Goal: Task Accomplishment & Management: Manage account settings

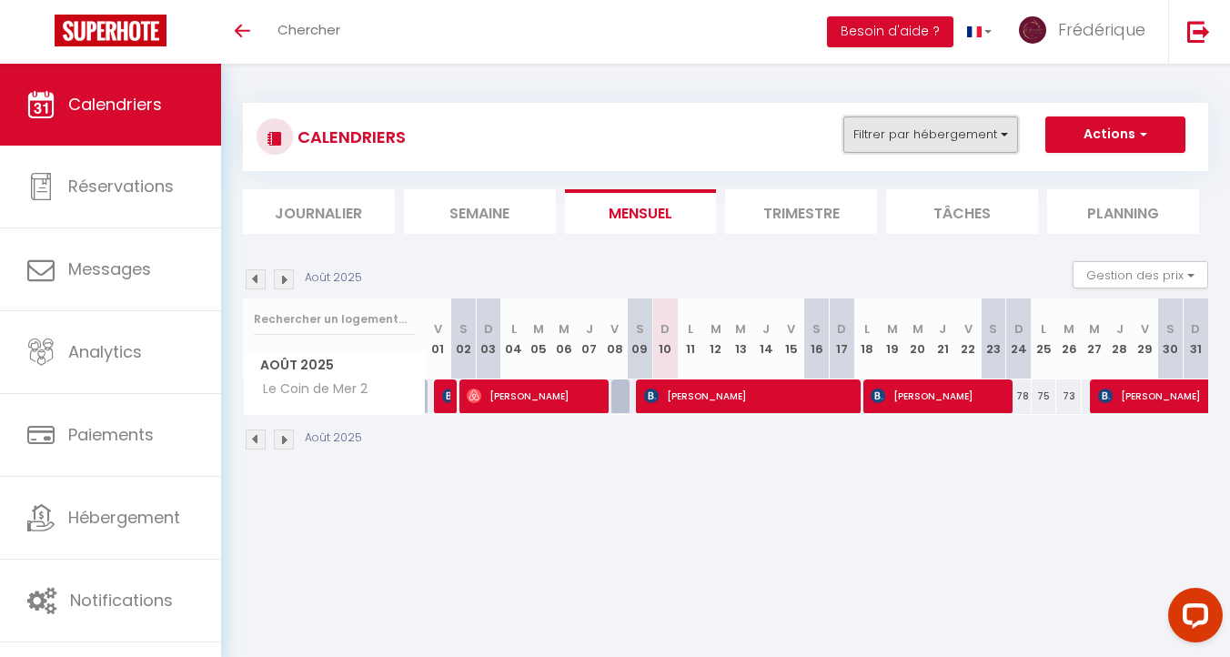
click at [911, 147] on button "Filtrer par hébergement" at bounding box center [931, 134] width 175 height 36
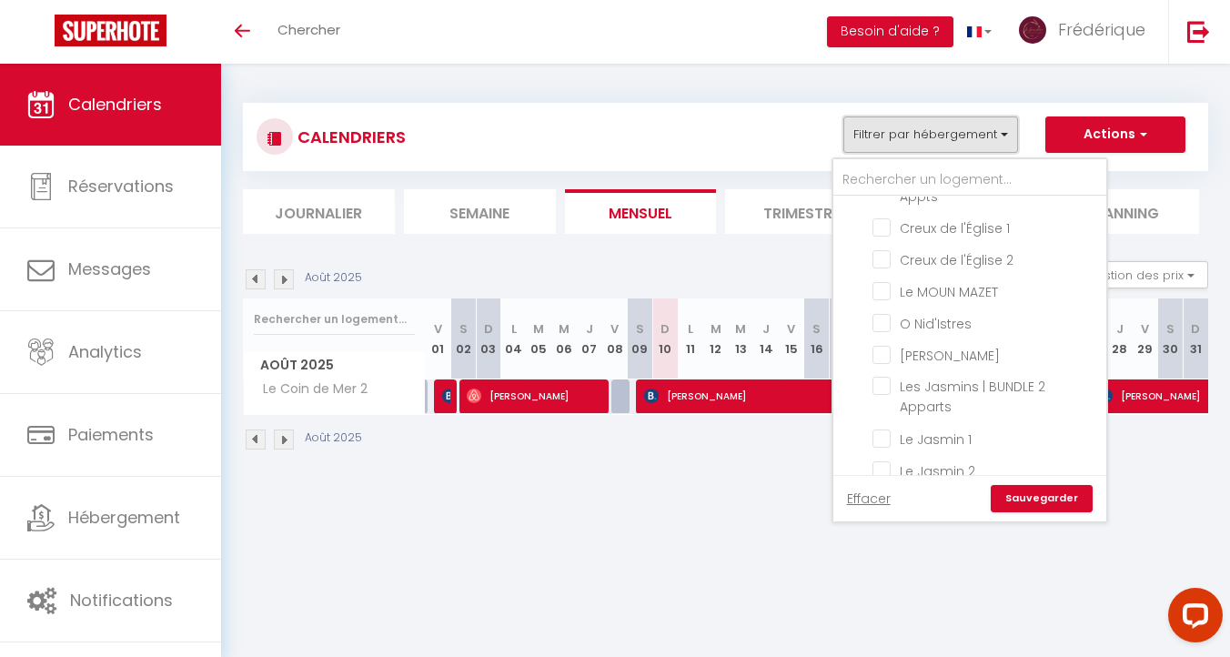
scroll to position [583, 0]
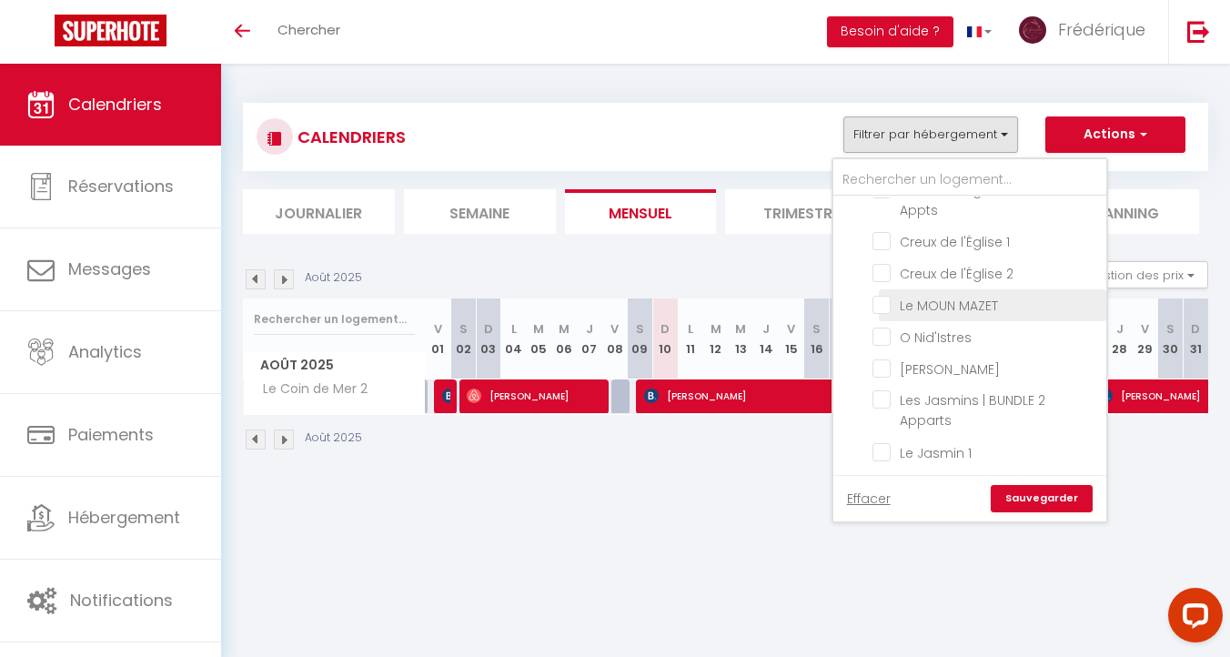
click at [953, 295] on input "Le MOUN MAZET" at bounding box center [987, 304] width 228 height 18
checkbox input "true"
checkbox input "false"
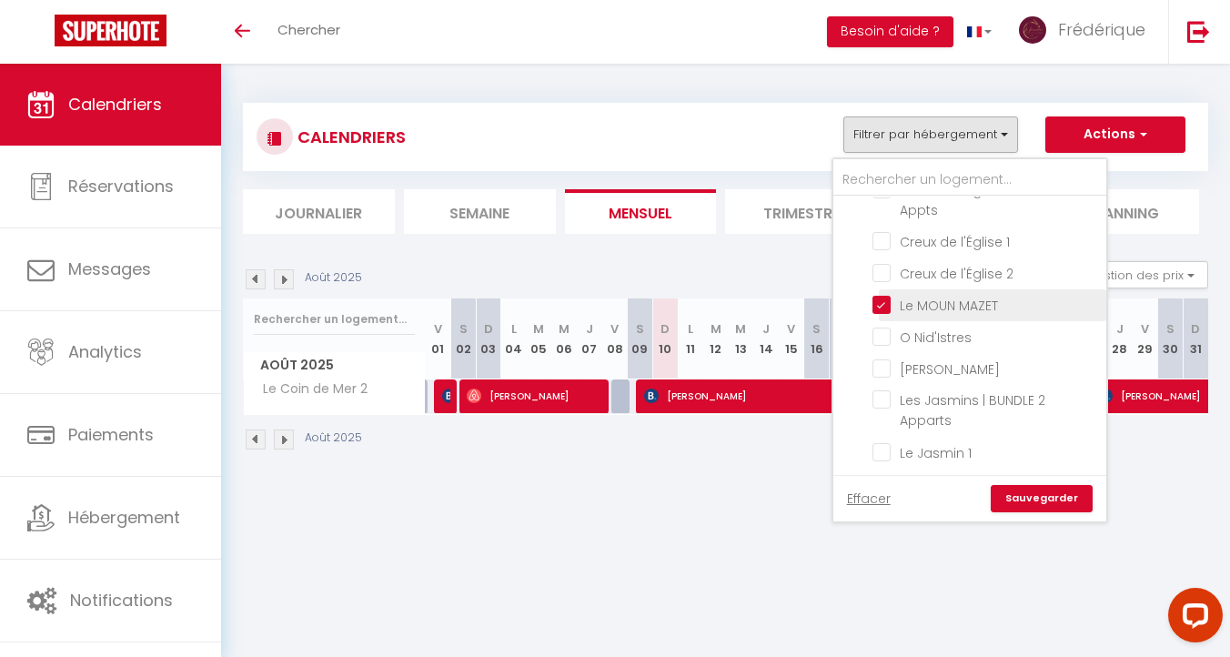
checkbox input "false"
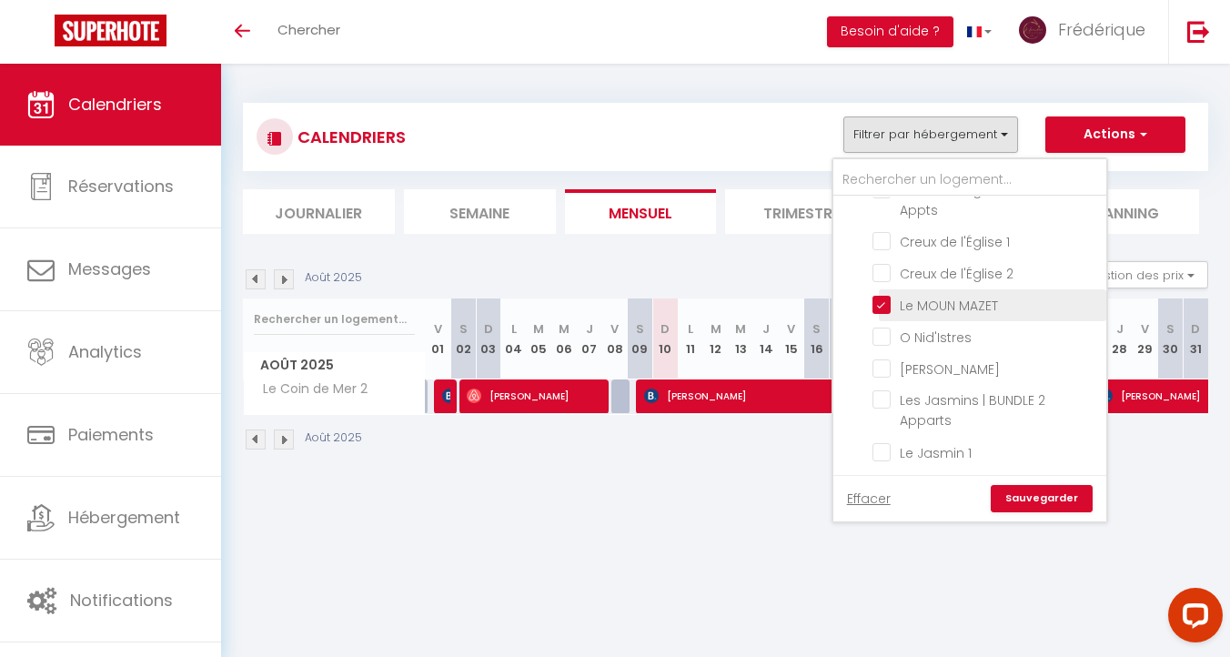
checkbox input "false"
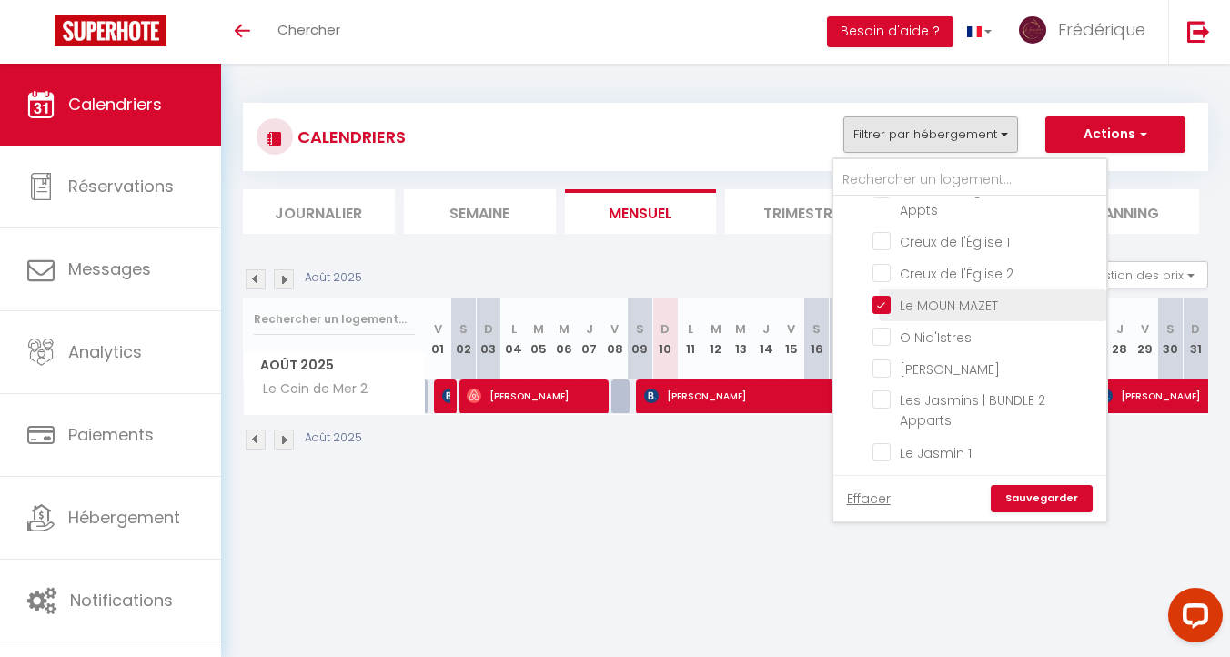
checkbox input "false"
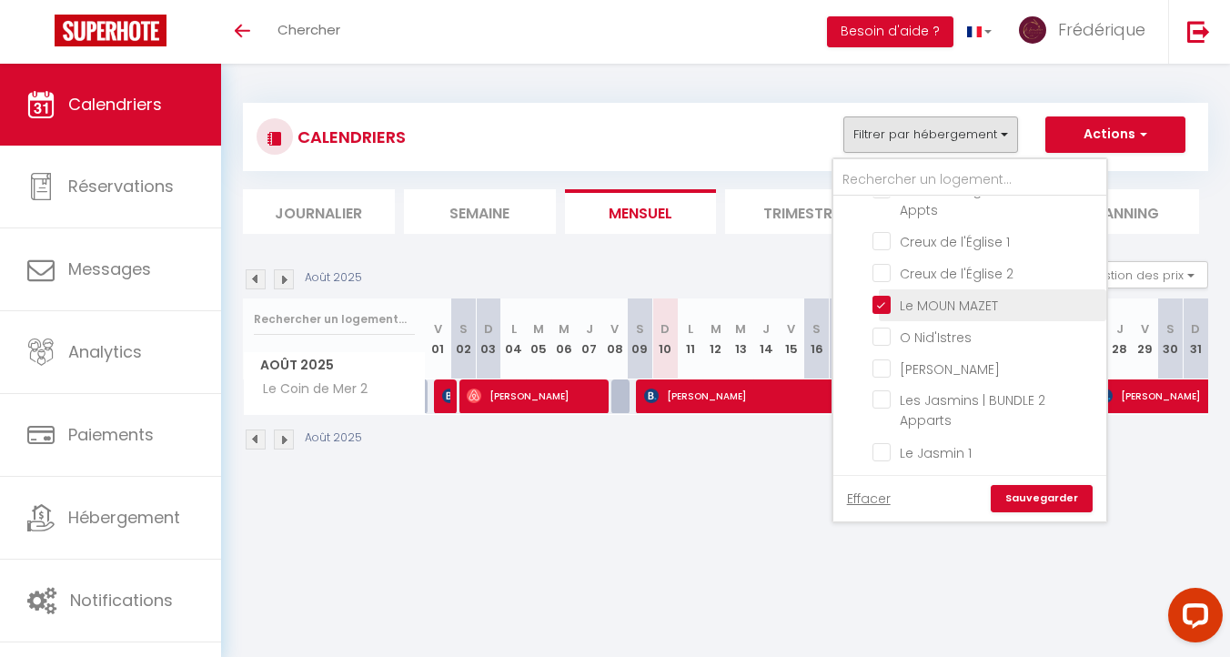
checkbox input "false"
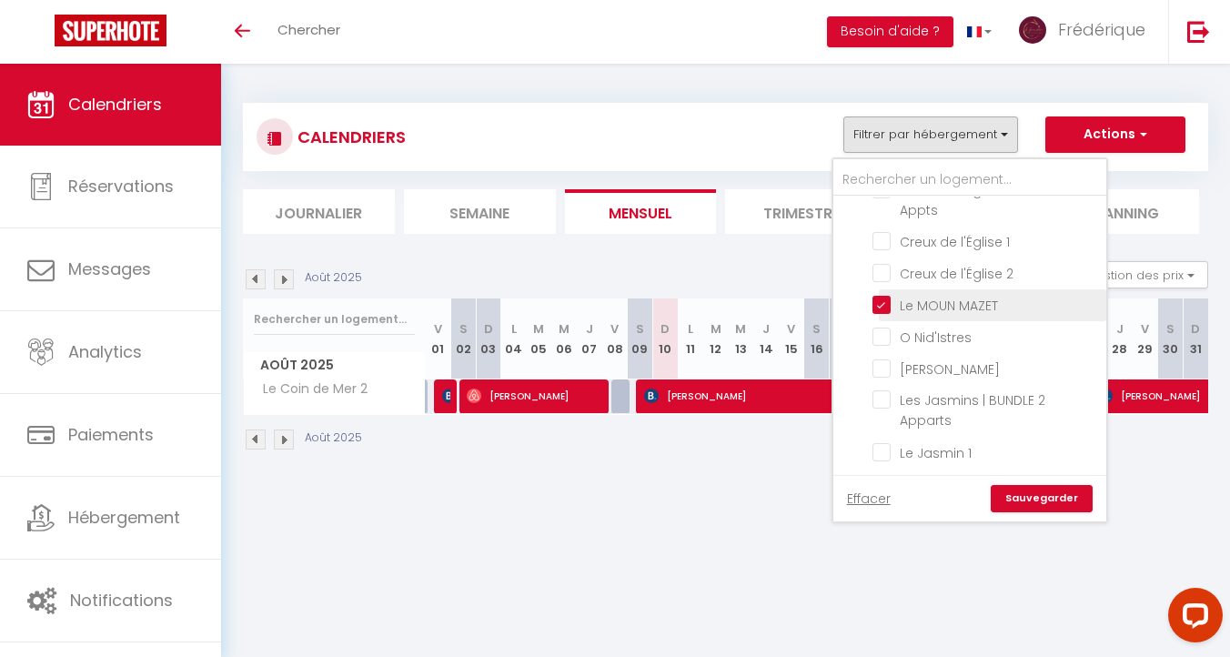
checkbox input "false"
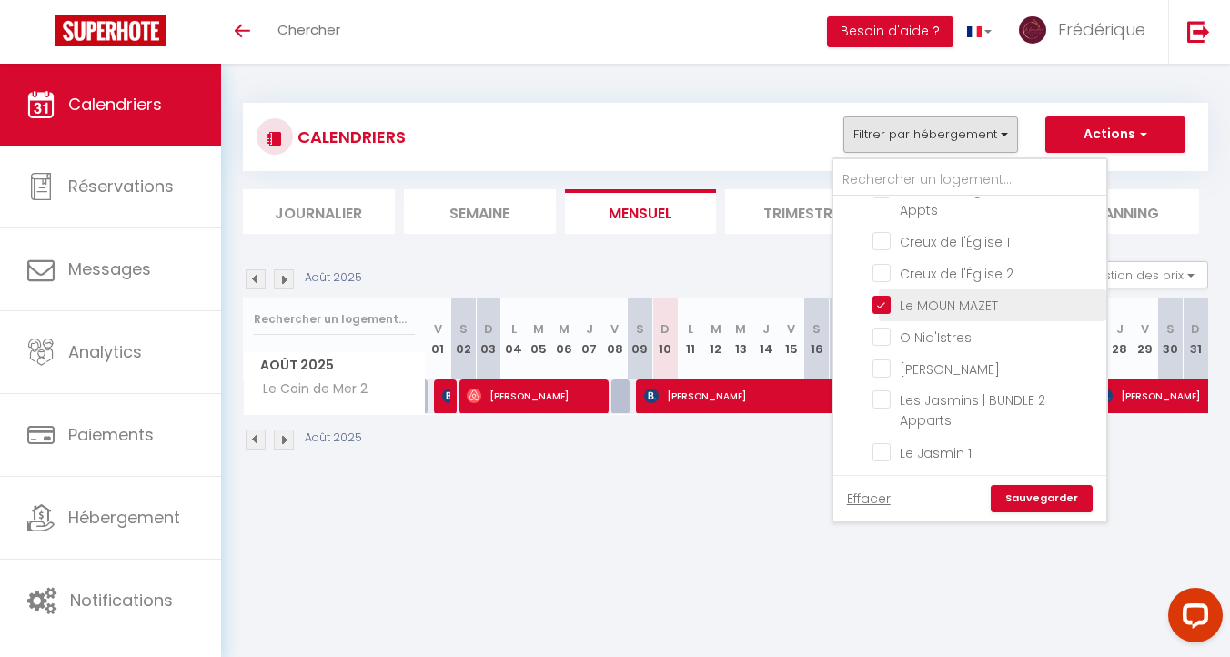
checkbox input "false"
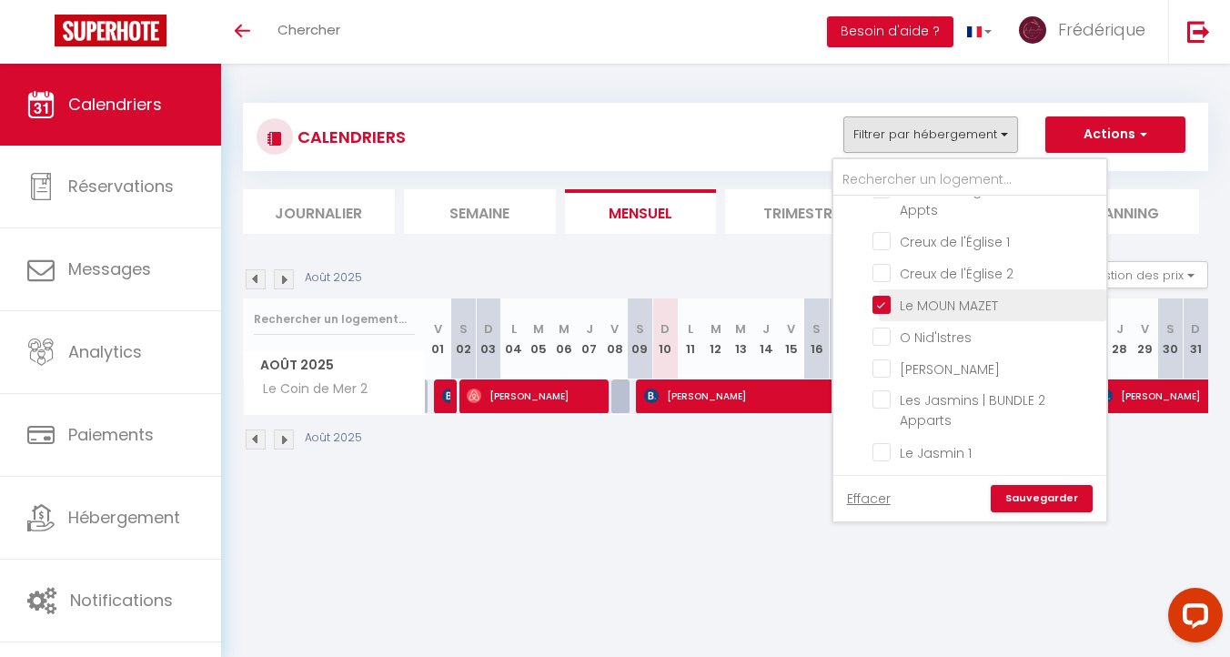
checkbox input "false"
click at [1056, 503] on link "Sauvegarder" at bounding box center [1042, 498] width 102 height 27
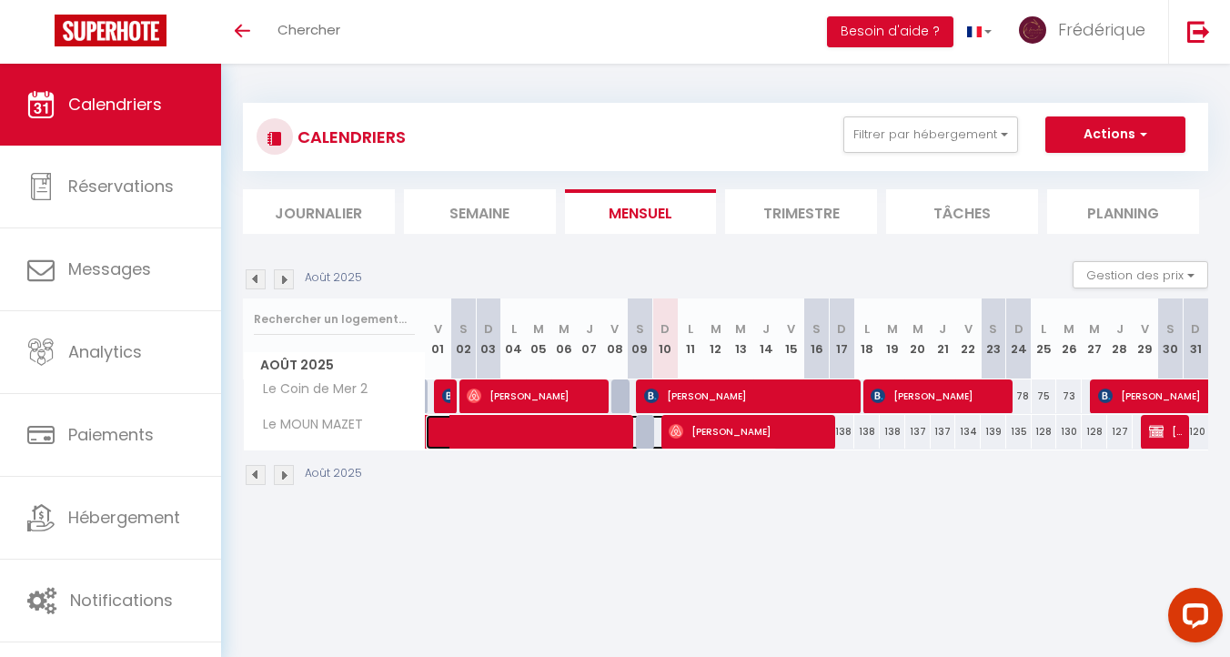
click at [553, 436] on span at bounding box center [609, 432] width 335 height 35
select select "OK"
select select "KO"
select select "0"
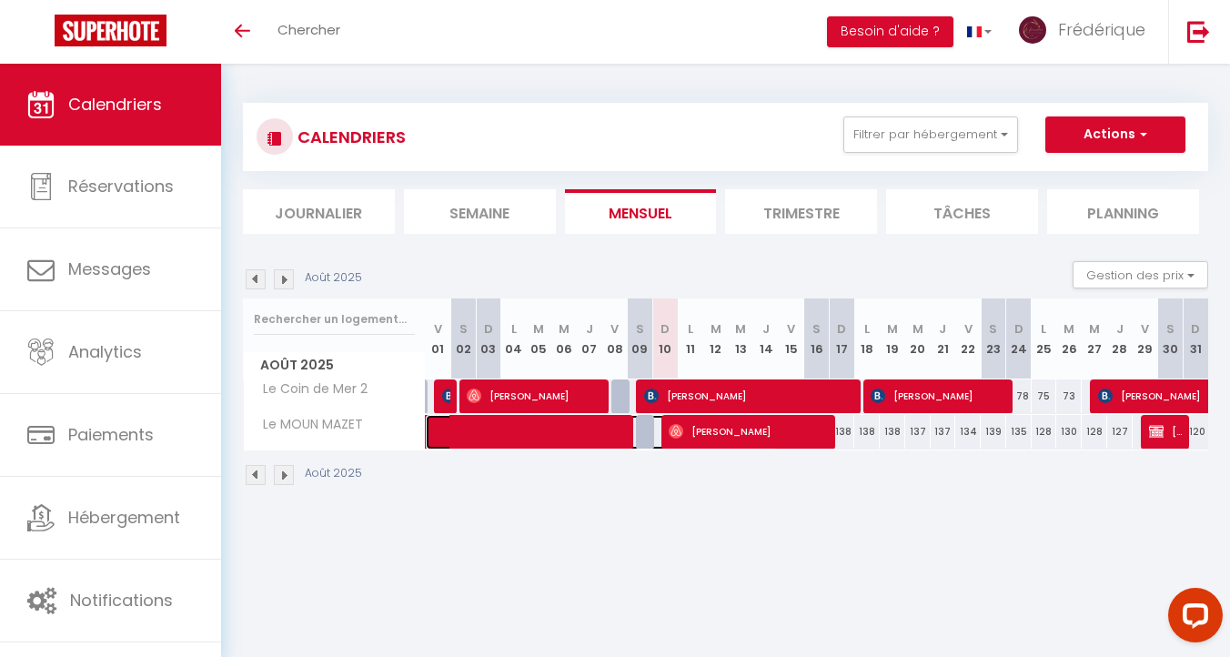
select select "1"
select select
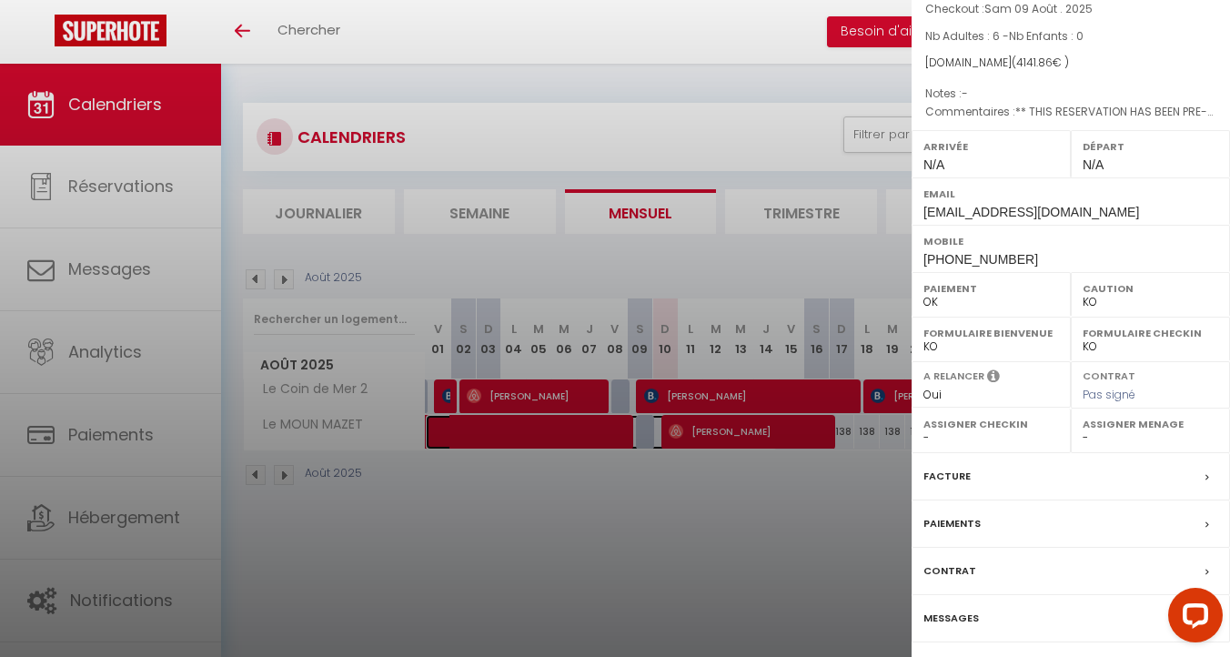
scroll to position [220, 0]
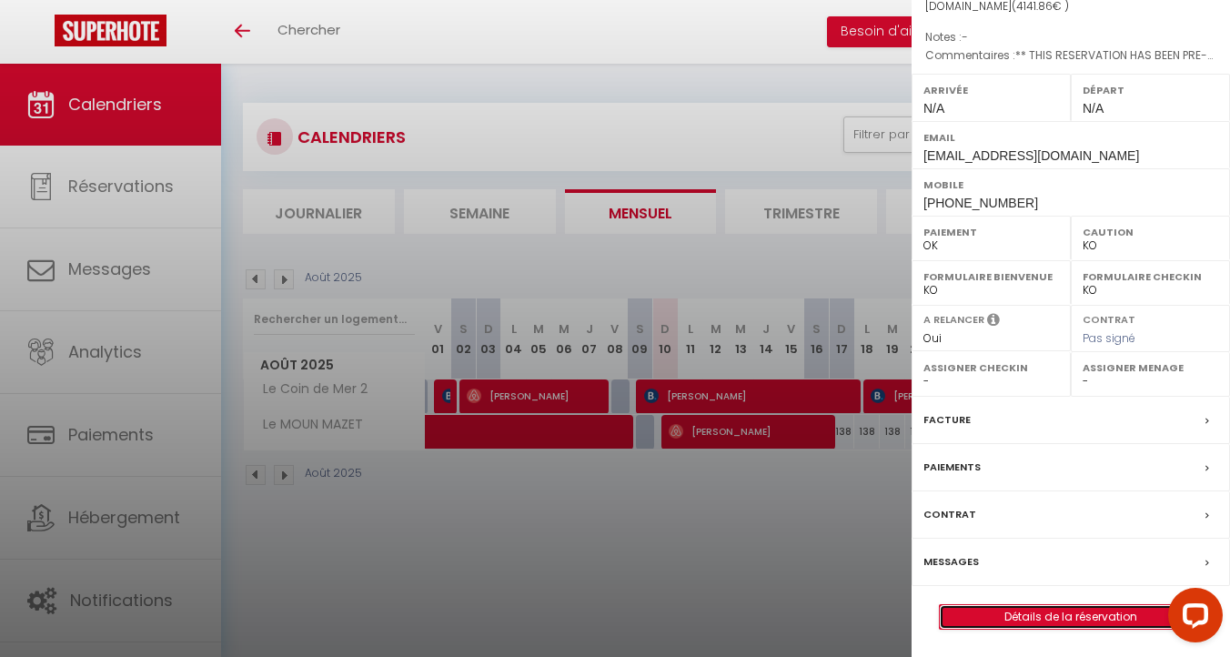
click at [1037, 614] on link "Détails de la réservation" at bounding box center [1071, 617] width 262 height 24
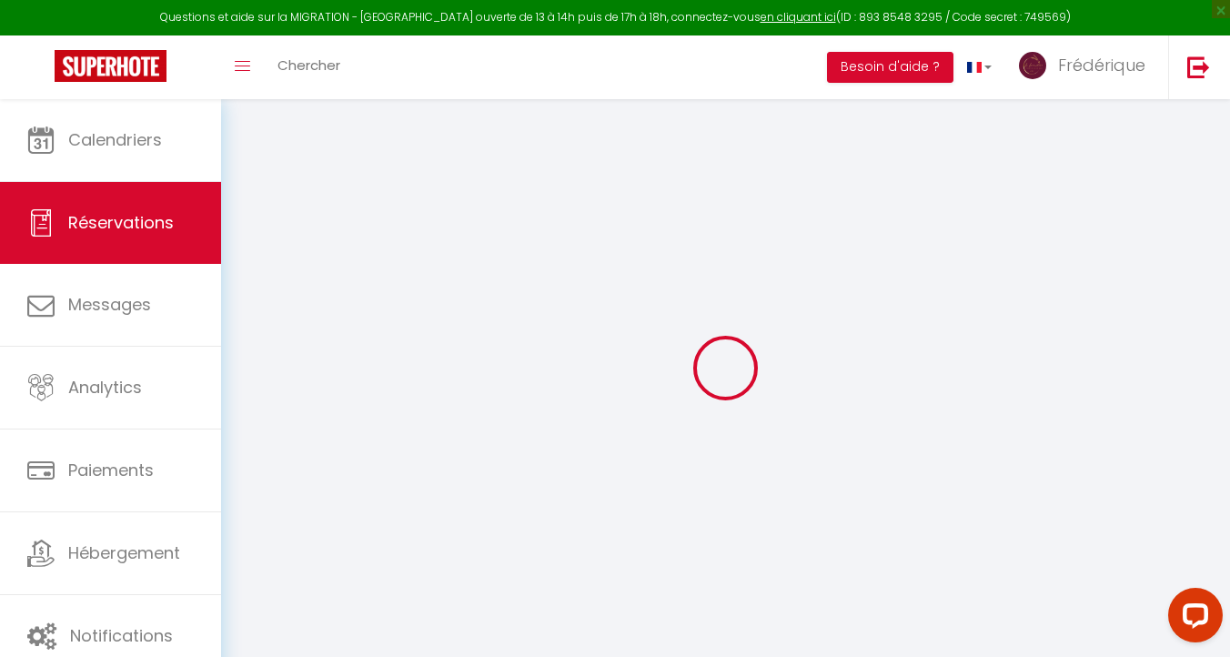
type input "MONT-MAX"
type input "SP. Z O.O.SP.K."
type input "moospk.795496@guest.booking.com"
type input "+48663624833"
type input "26-804"
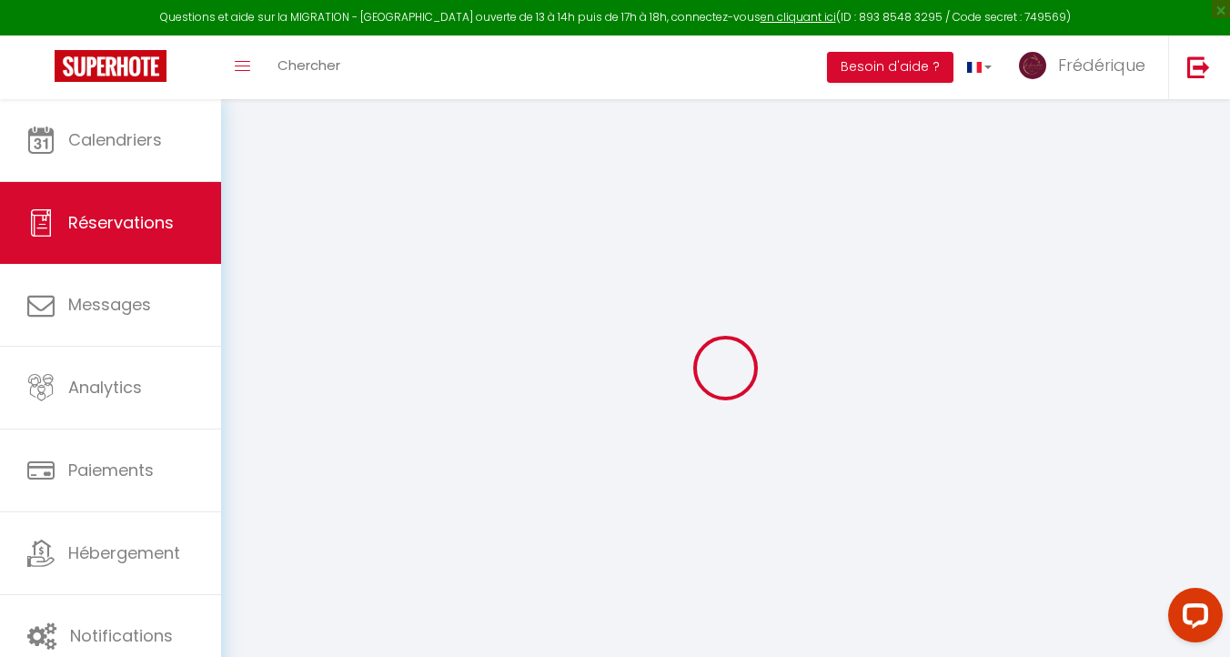
type input "Białobrzeska 100"
type input "Stromiec"
select select "PL"
type input "851.33"
type input "57.99"
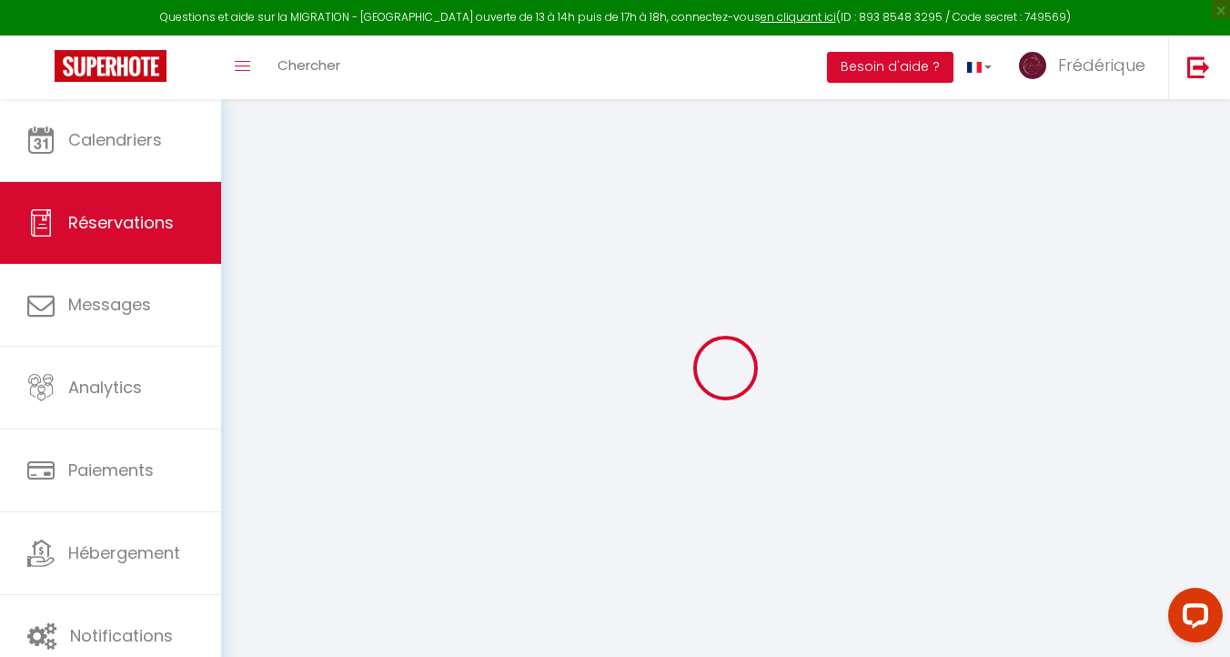
select select "45135"
select select "1"
select select
type input "6"
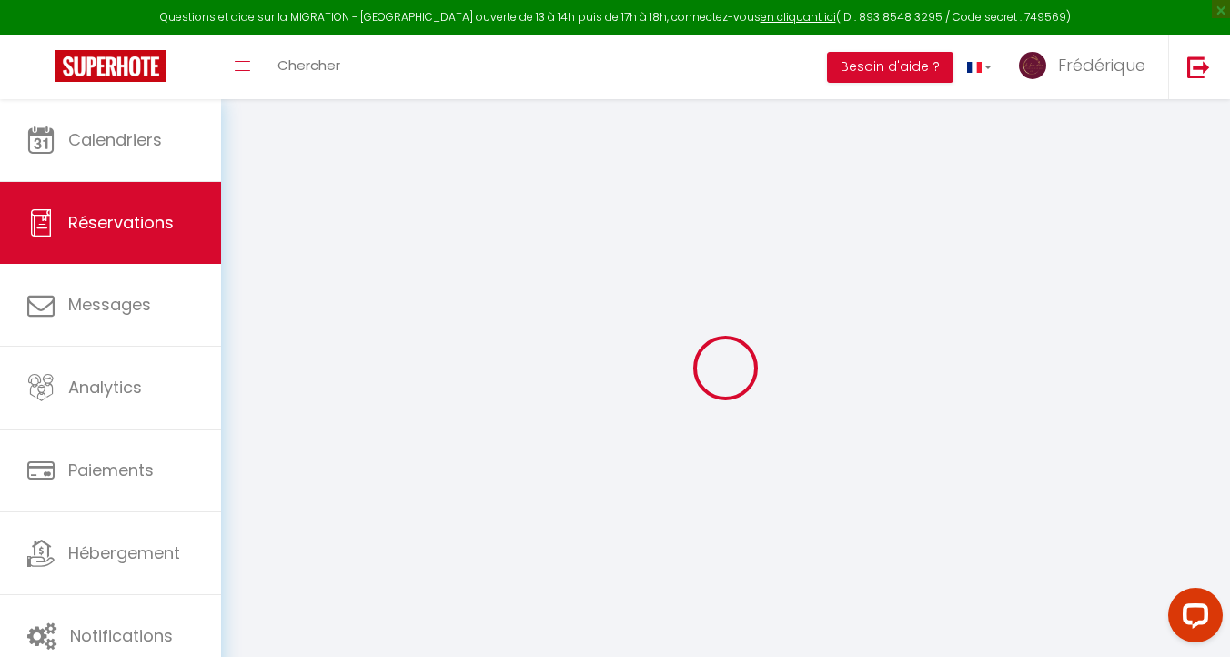
select select "12"
select select "14"
type input "3719.7"
checkbox input "false"
type input "0"
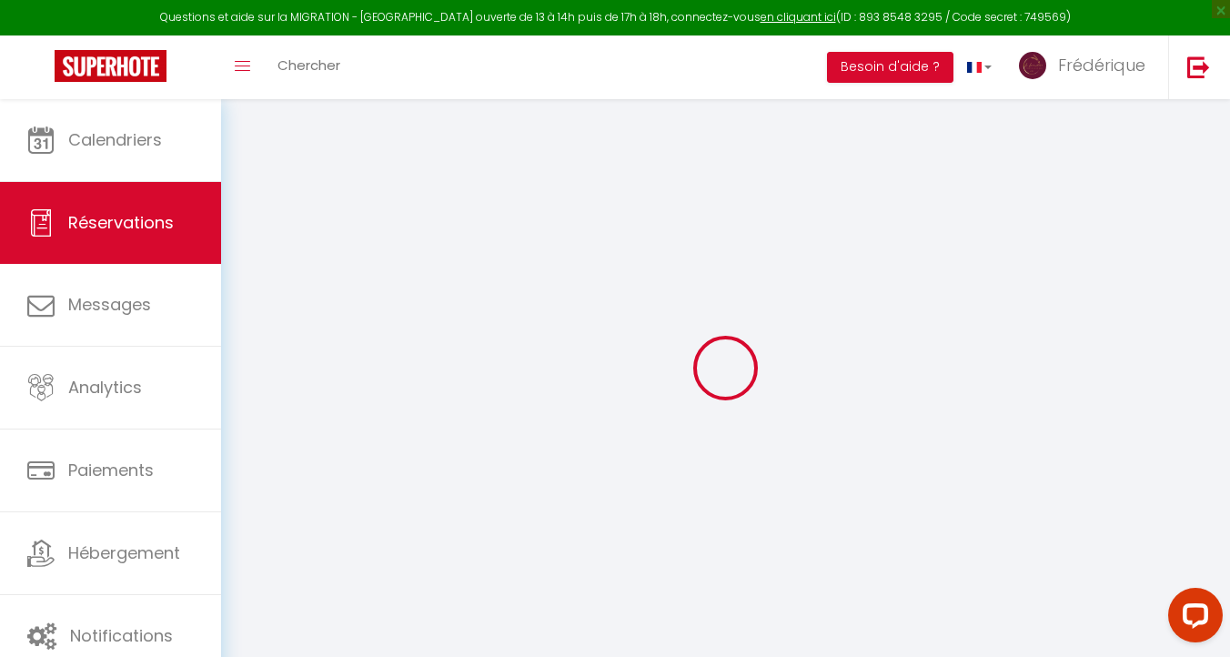
select select "2"
type input "0"
select select
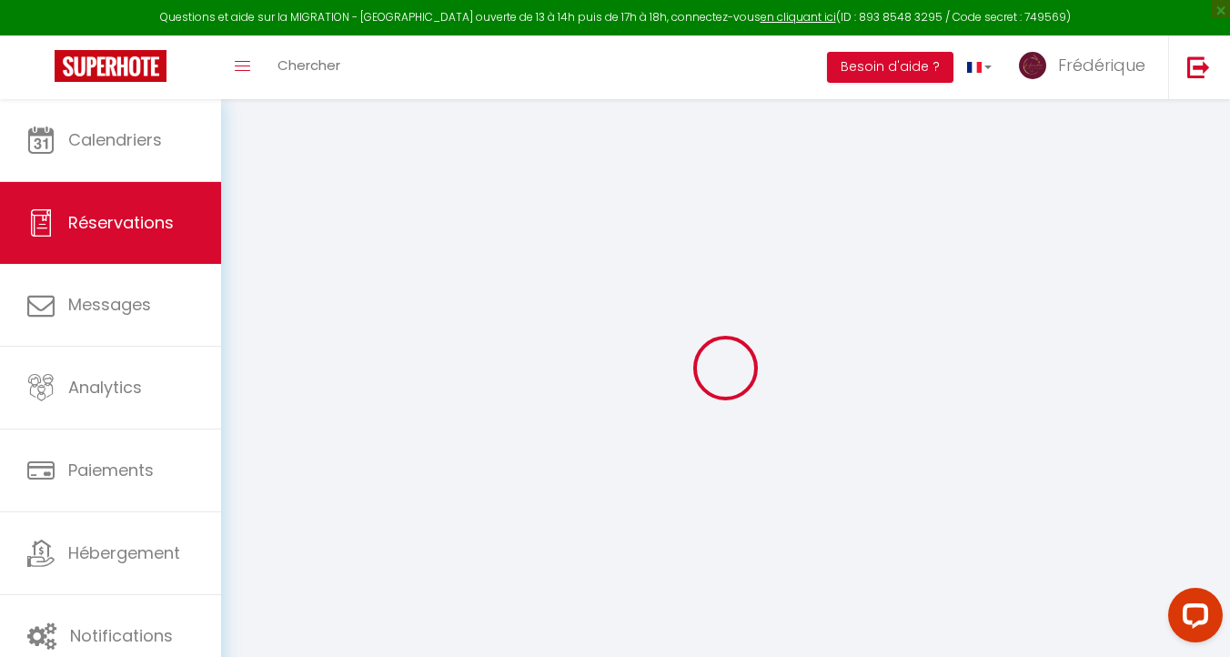
select select
checkbox input "false"
select select
checkbox input "false"
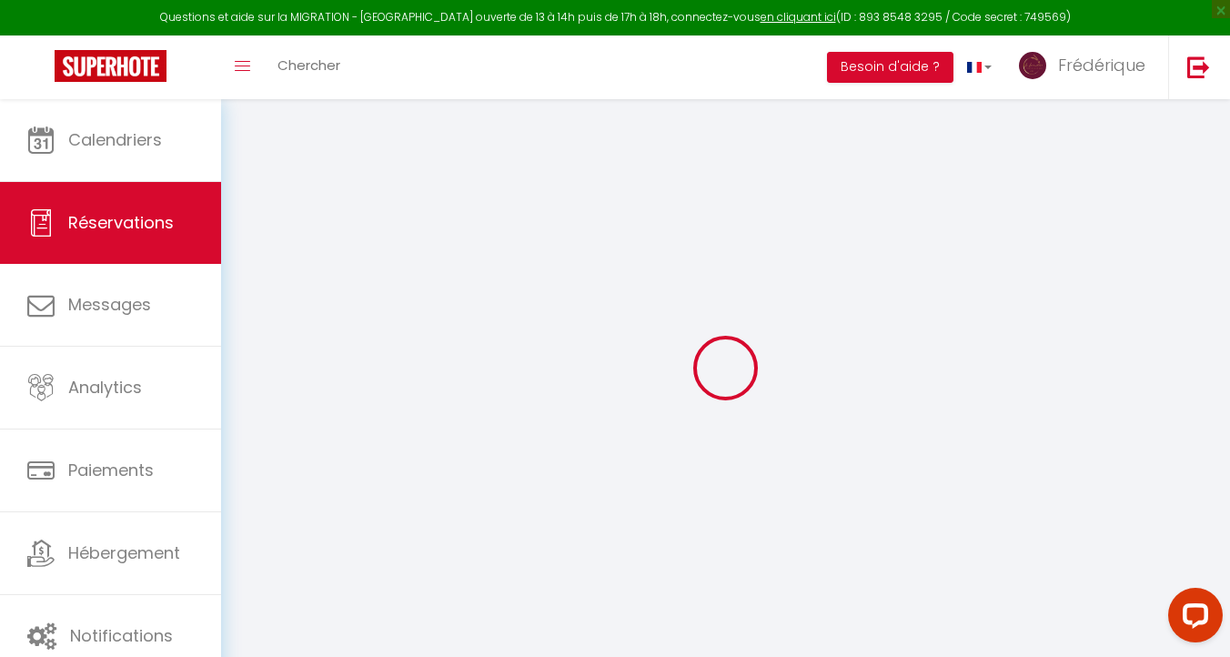
select select
checkbox input "false"
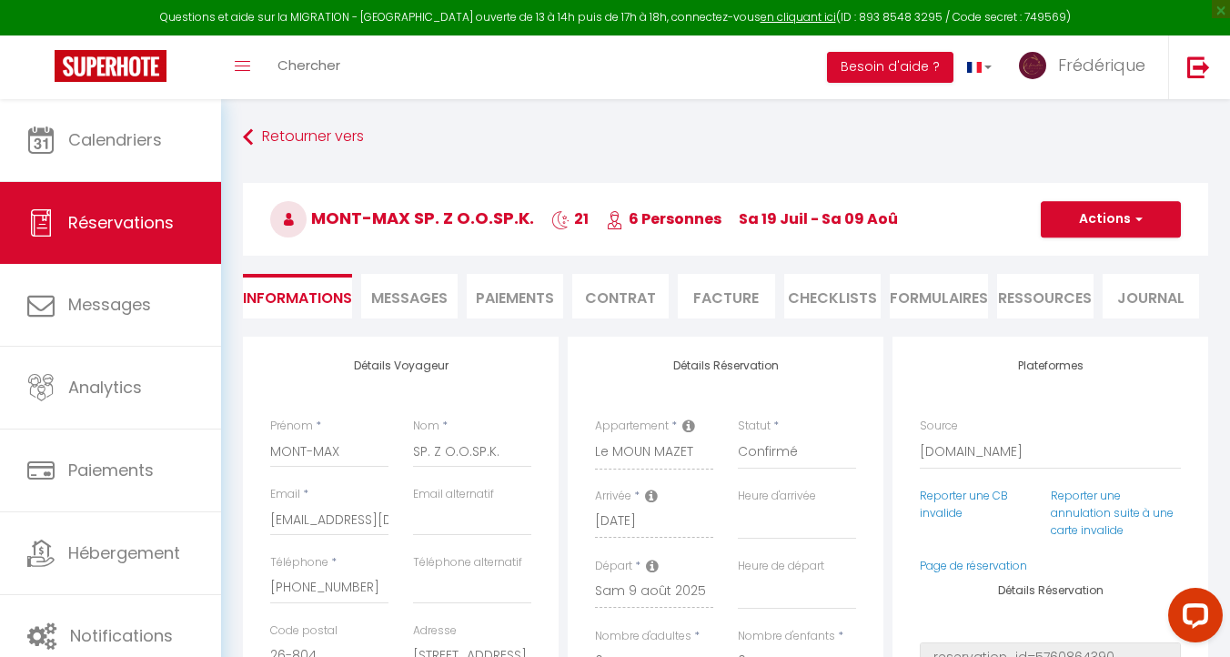
select select
checkbox input "false"
type textarea "** THIS RESERVATION HAS BEEN PRE-PAID ** Reservation has a cancellation grace p…"
type input "150"
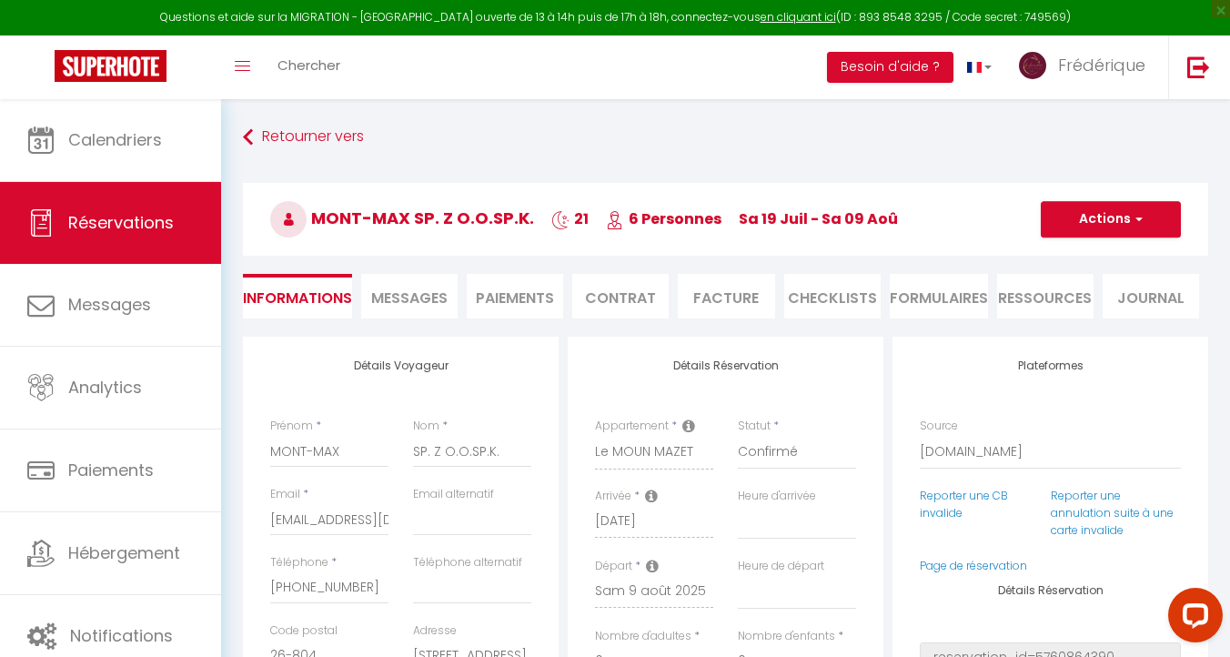
type input "272.16"
select select
checkbox input "false"
select select
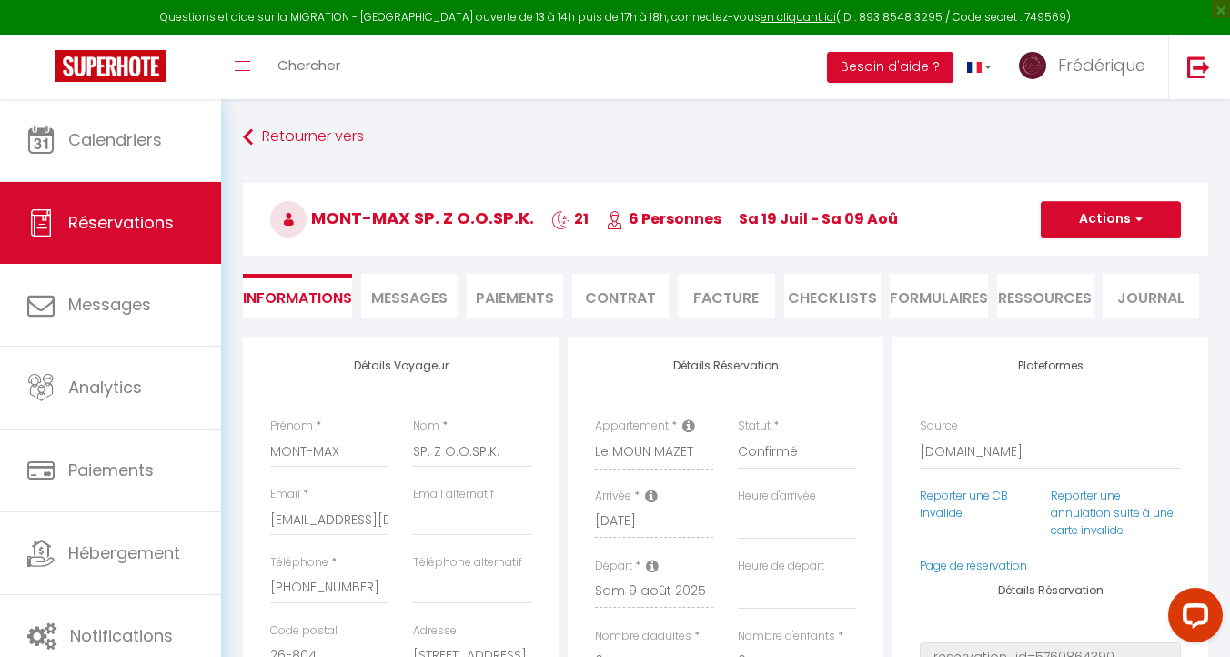
select select
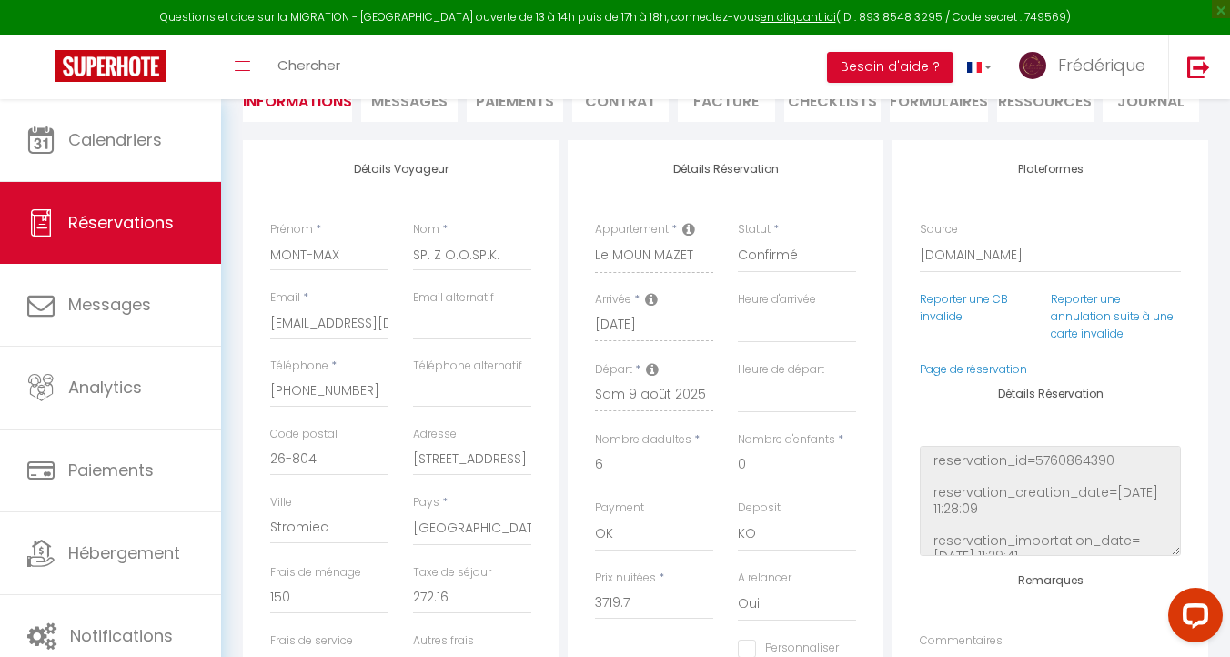
scroll to position [197, 0]
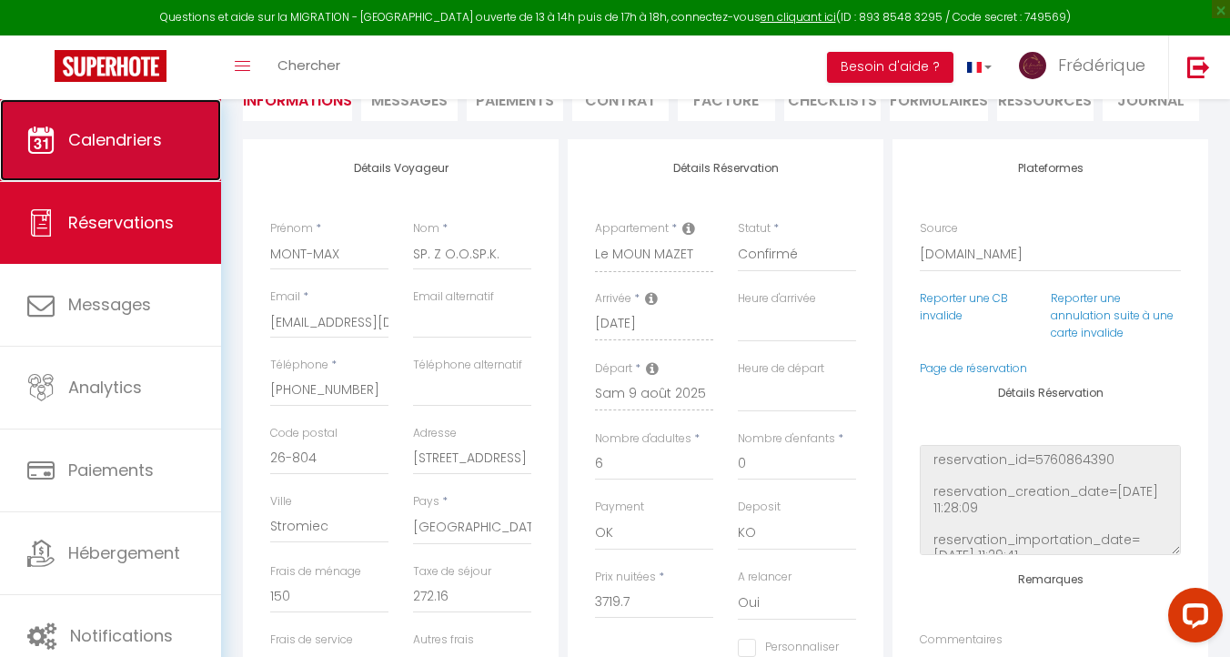
click at [116, 137] on span "Calendriers" at bounding box center [115, 139] width 94 height 23
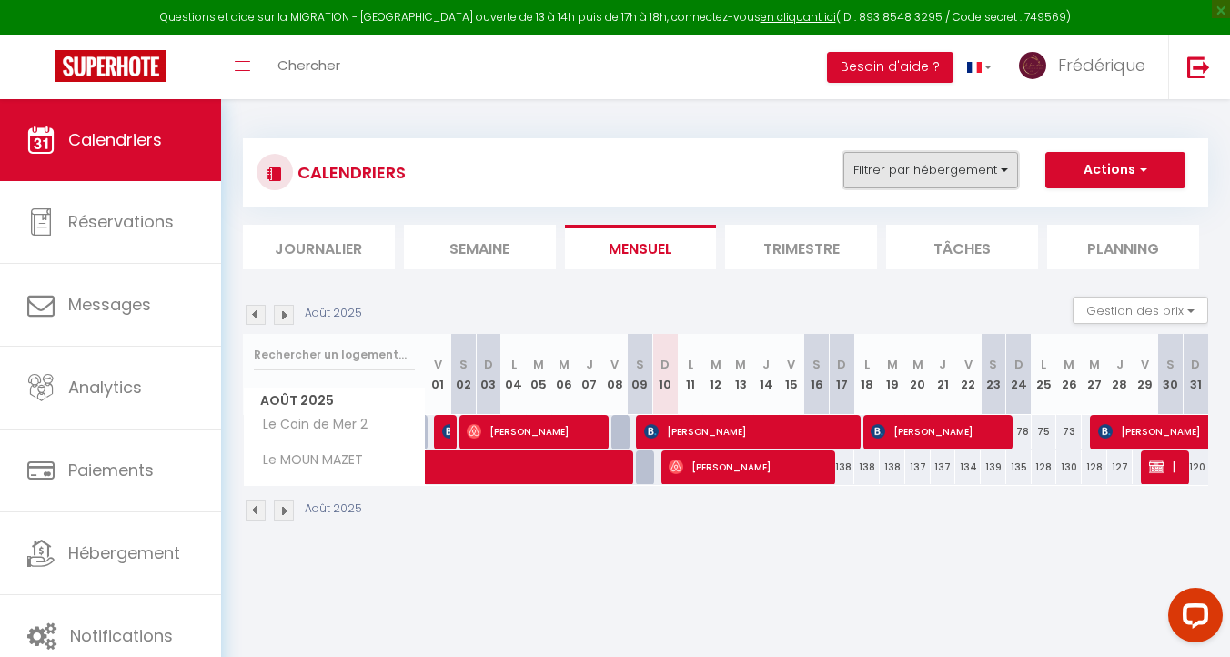
click at [942, 178] on button "Filtrer par hébergement" at bounding box center [931, 170] width 175 height 36
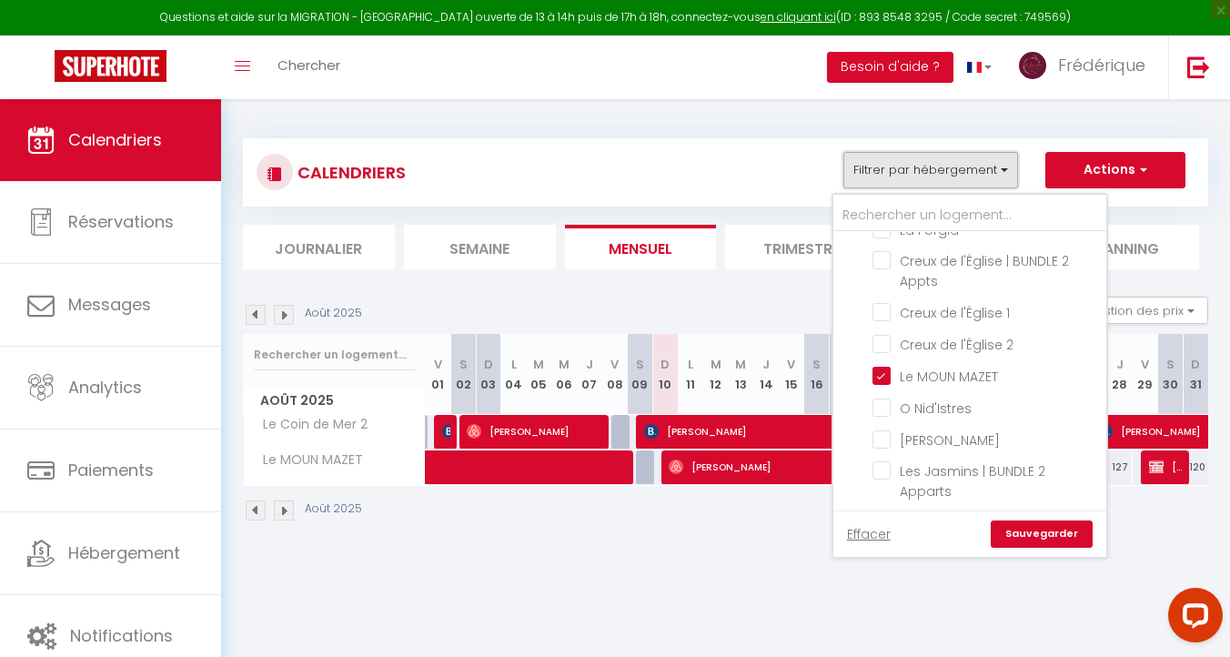
scroll to position [563, 0]
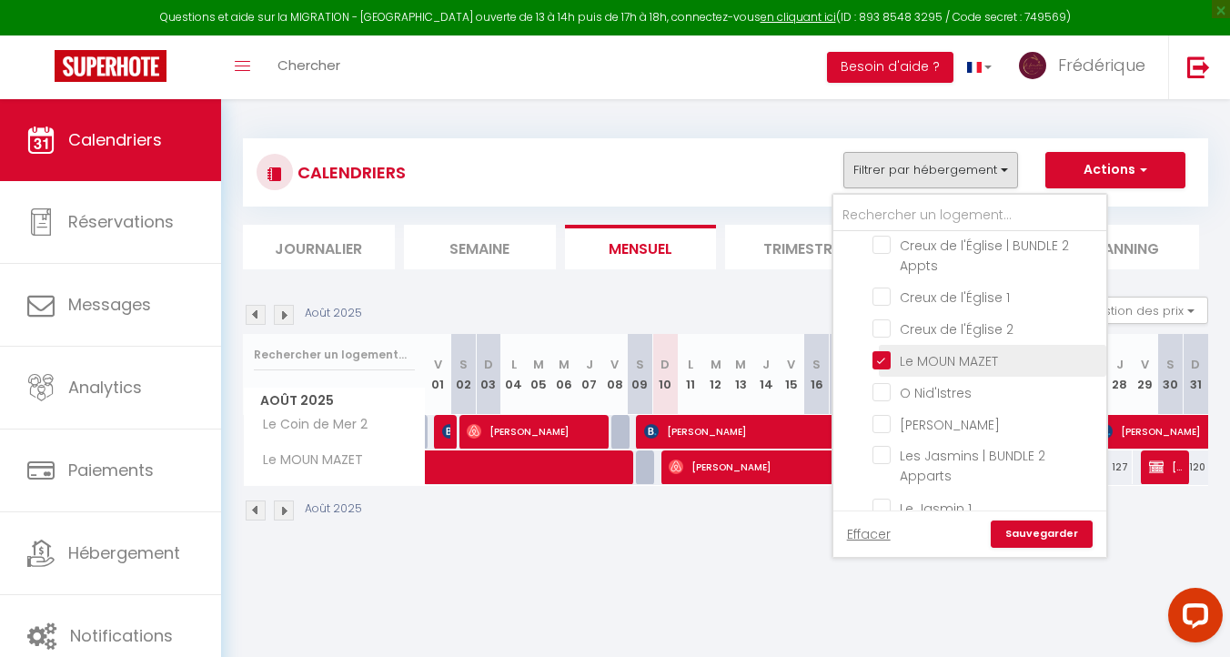
click at [876, 350] on input "Le MOUN MAZET" at bounding box center [987, 359] width 228 height 18
checkbox input "false"
click at [1077, 536] on link "Sauvegarder" at bounding box center [1042, 534] width 102 height 27
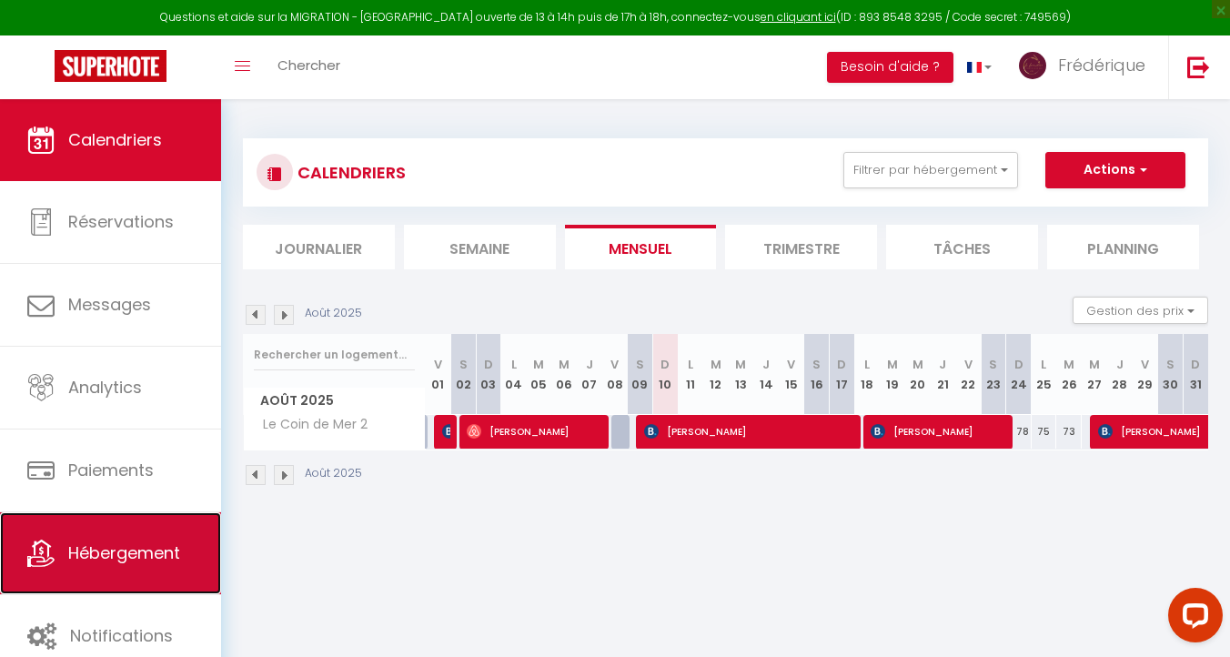
click at [101, 541] on link "Hébergement" at bounding box center [110, 553] width 221 height 82
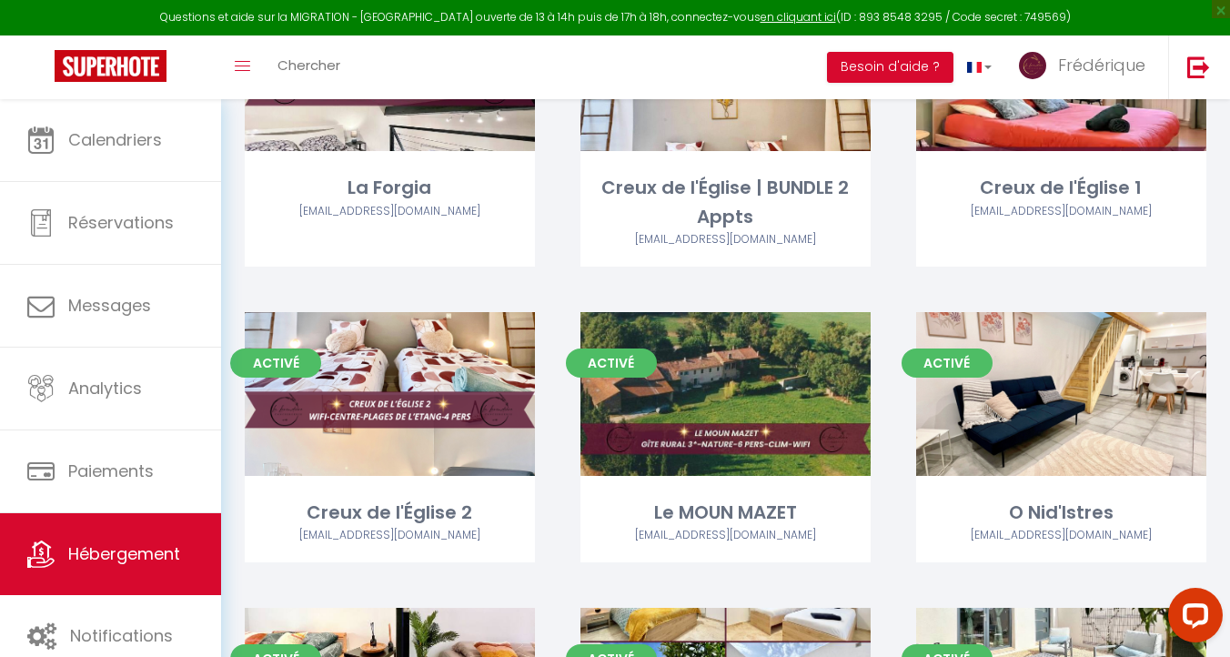
scroll to position [1729, 0]
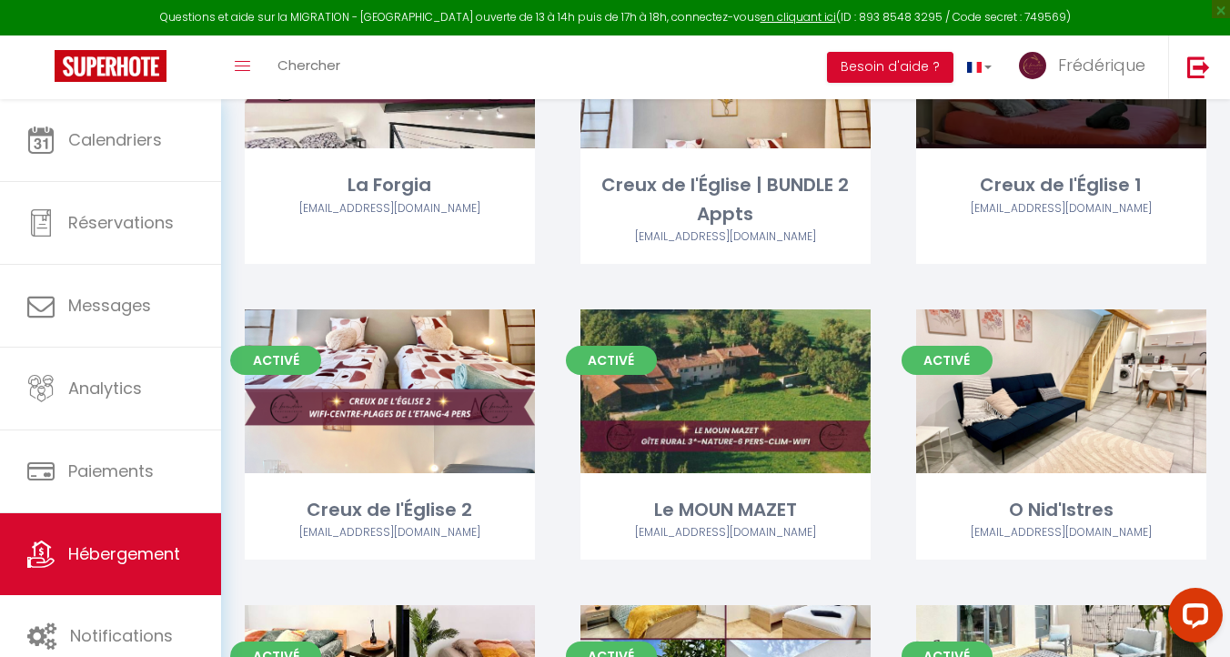
click at [1086, 189] on div "Creux de l'Église 1" at bounding box center [1061, 185] width 290 height 28
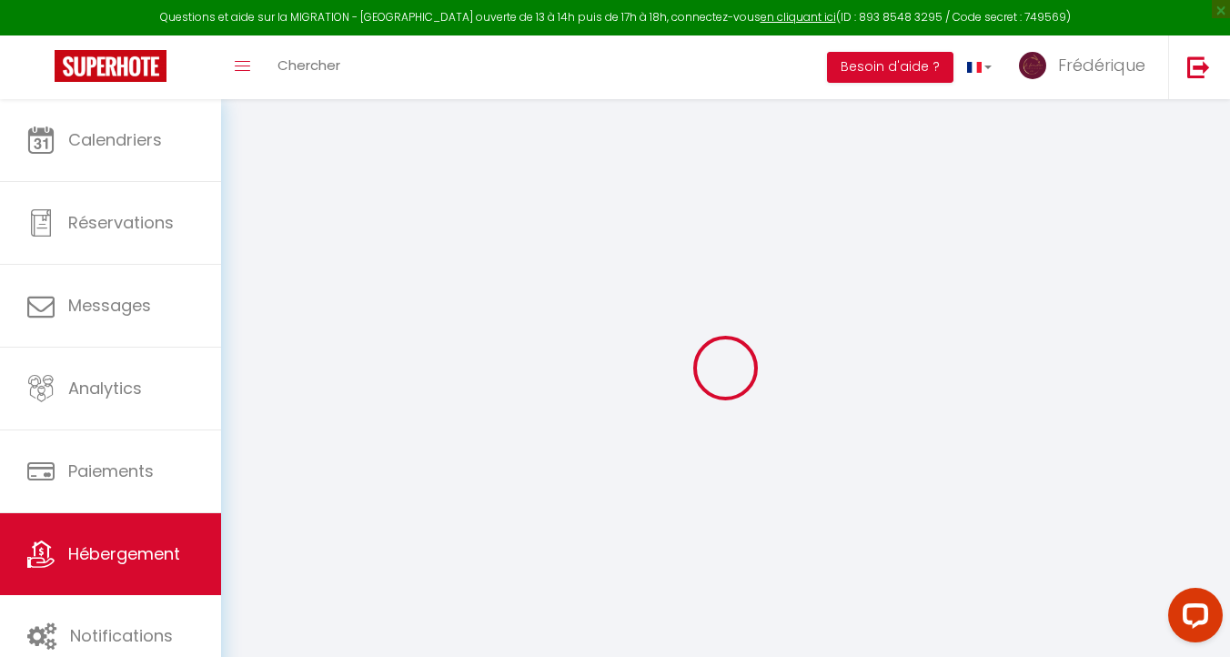
select select "16:00"
select select
select select "10:00"
select select "30"
select select "120"
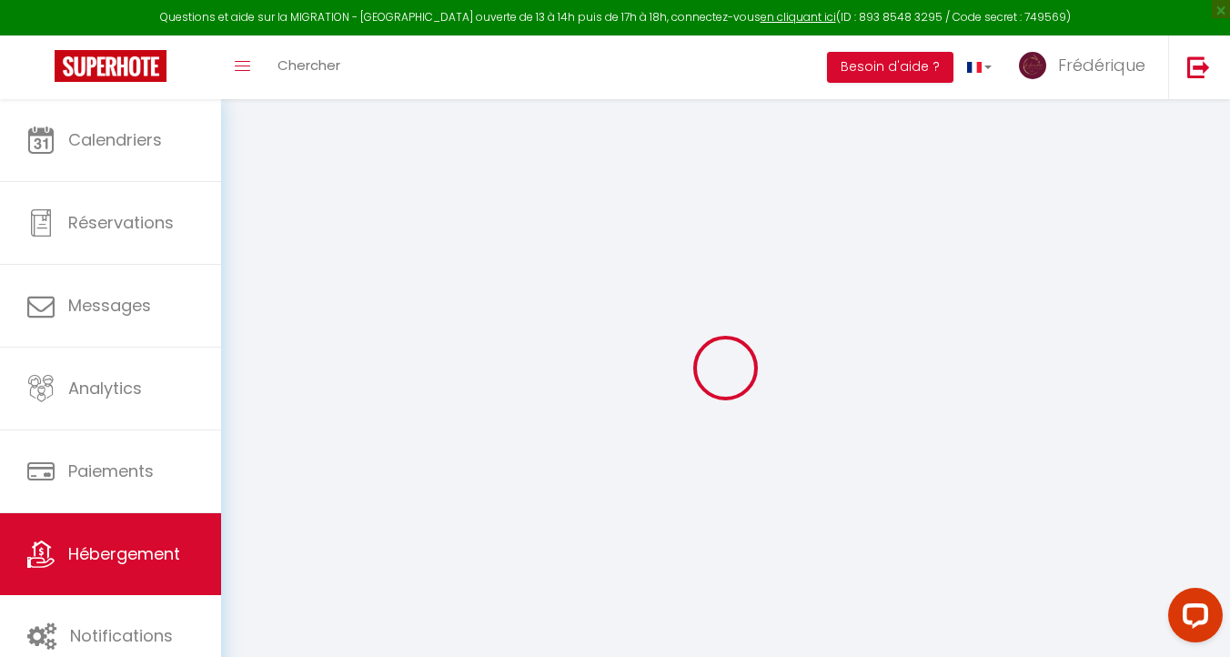
select select "20:00"
select select
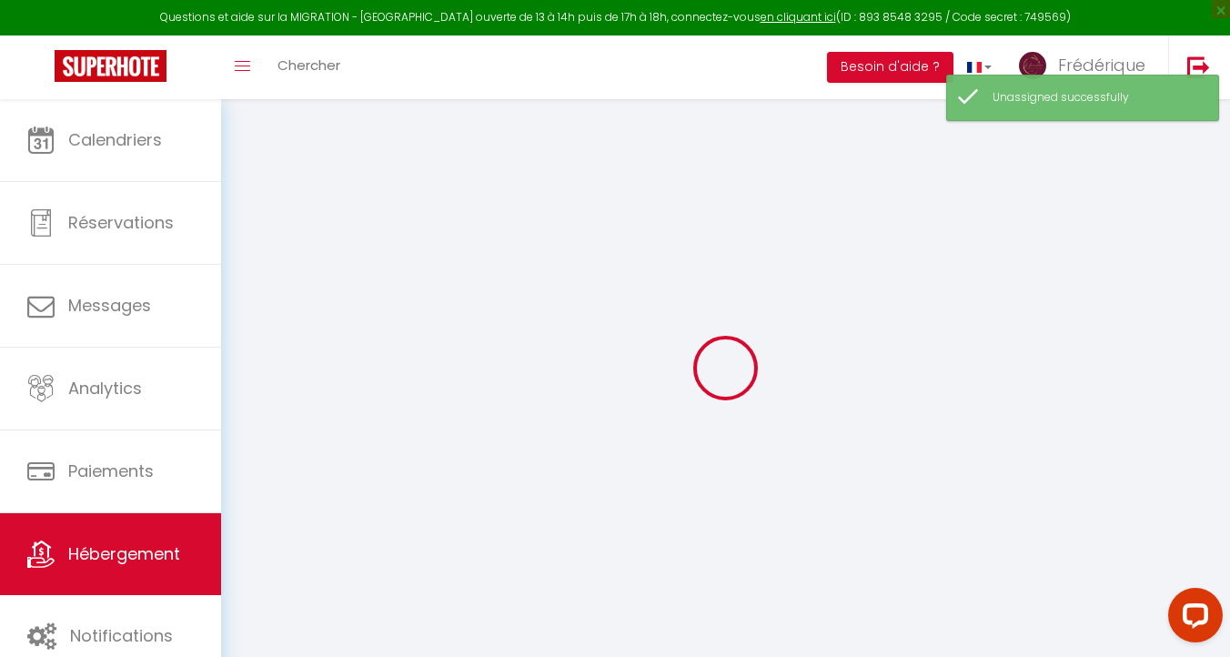
select select
checkbox input "false"
checkbox input "true"
checkbox input "false"
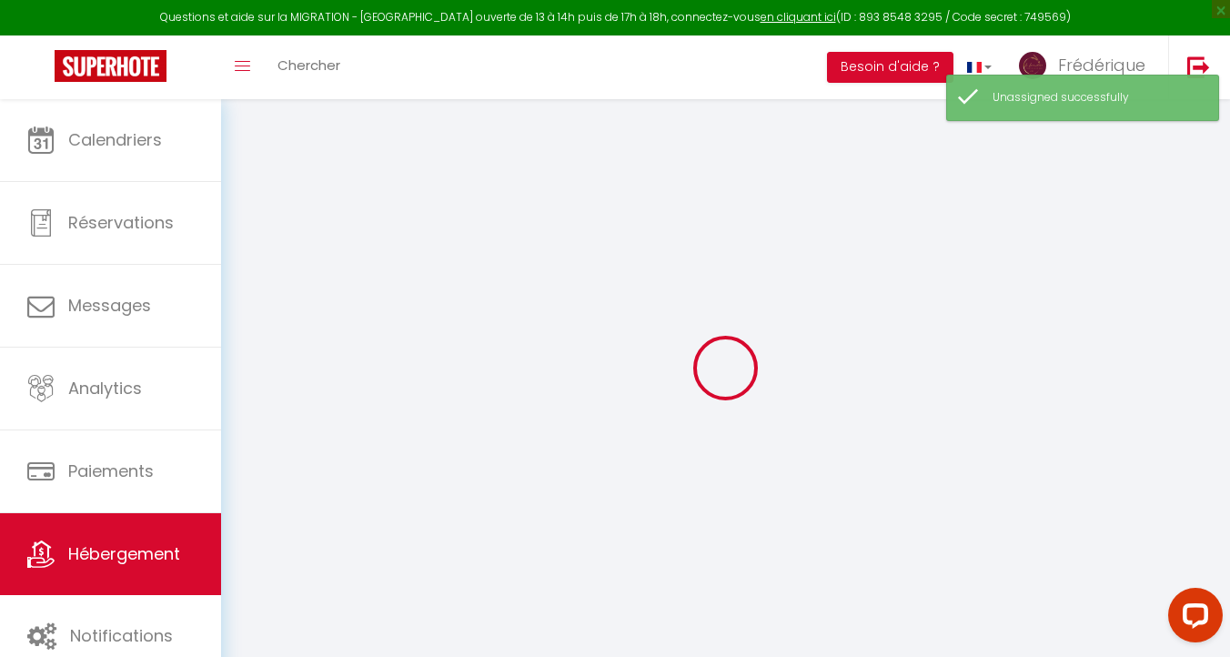
select select
checkbox input "false"
checkbox input "true"
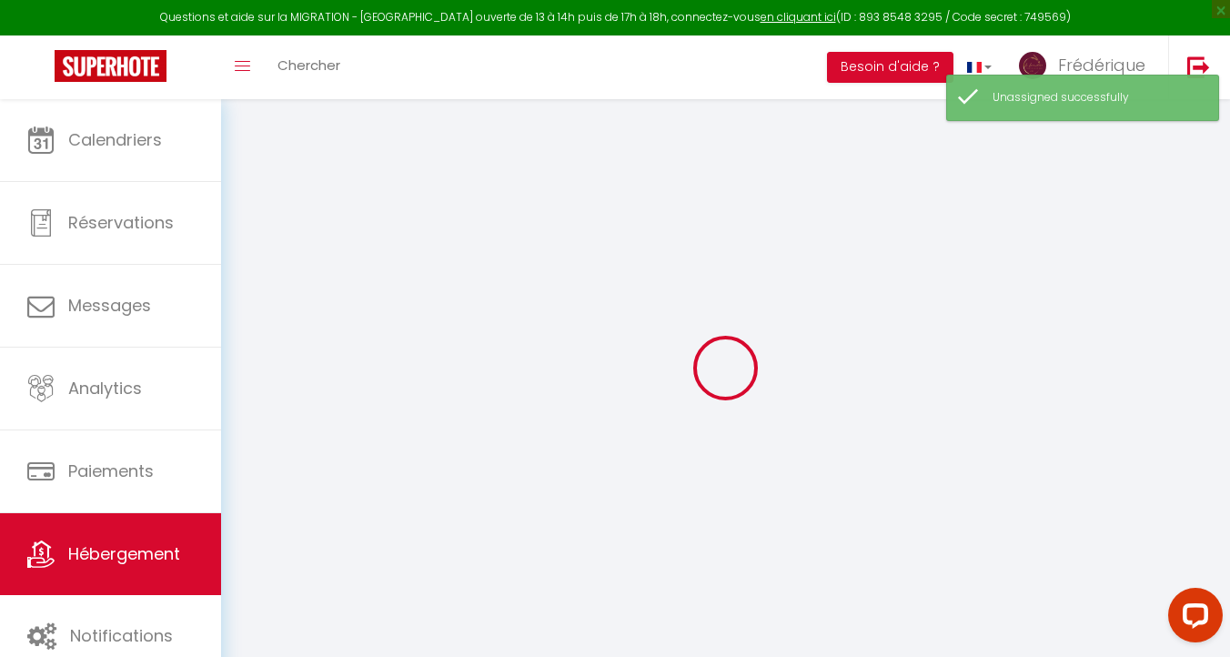
checkbox input "false"
select select
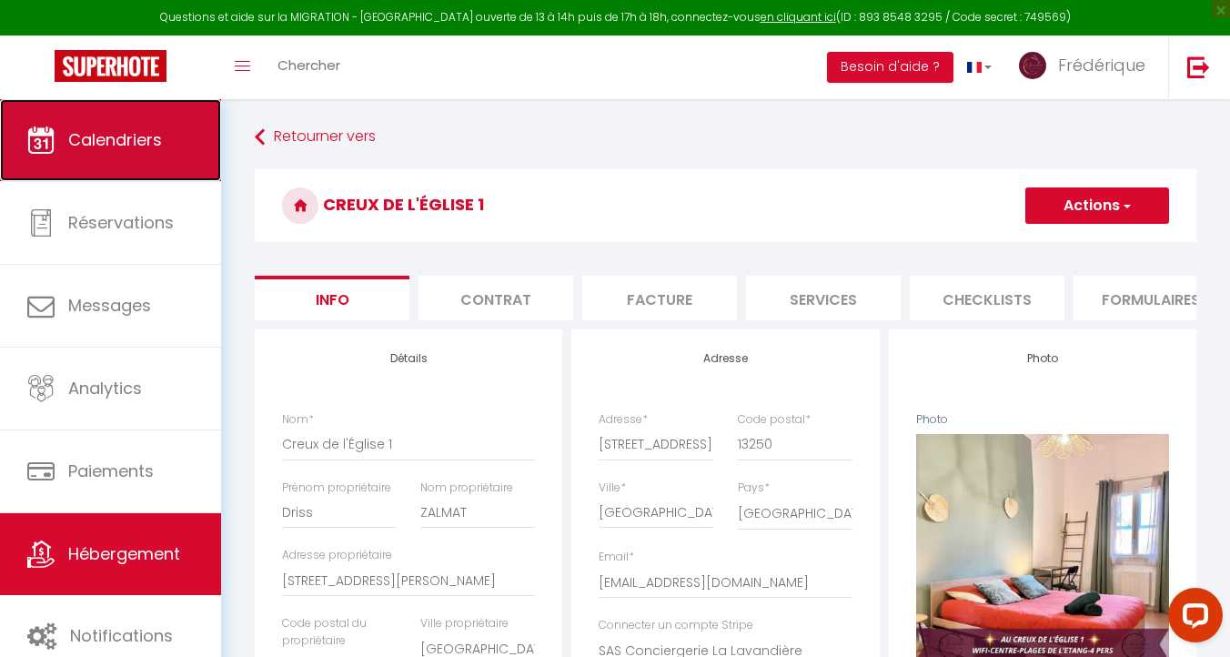
click at [139, 145] on span "Calendriers" at bounding box center [115, 139] width 94 height 23
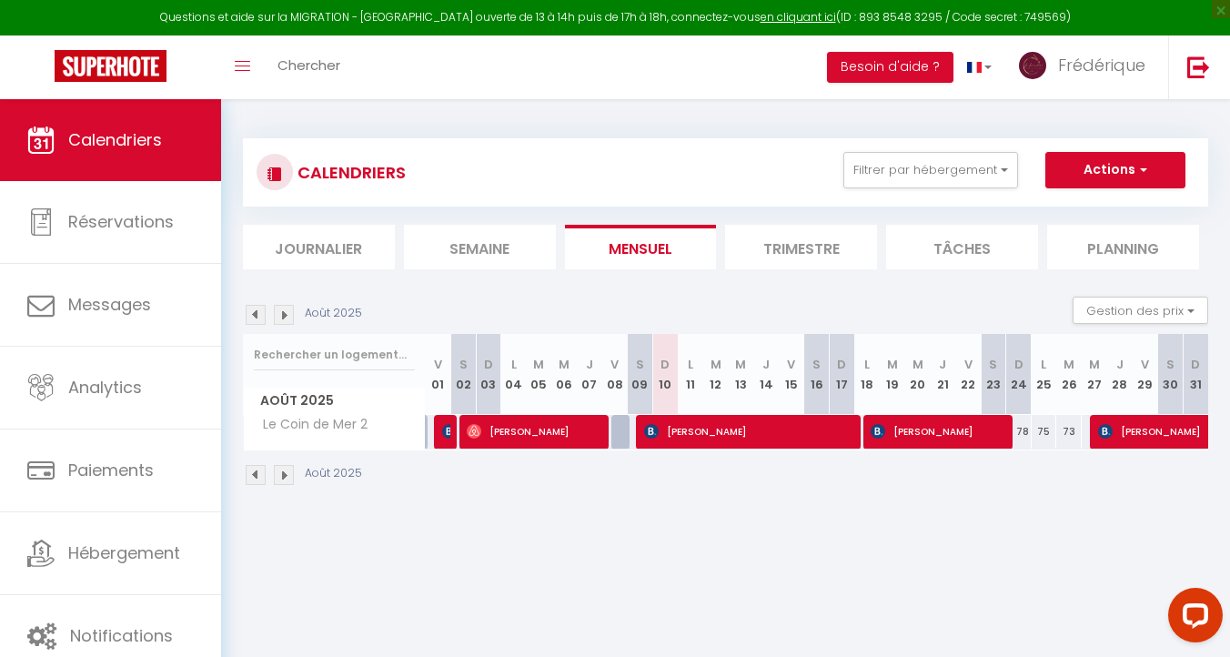
click at [258, 470] on img at bounding box center [256, 475] width 20 height 20
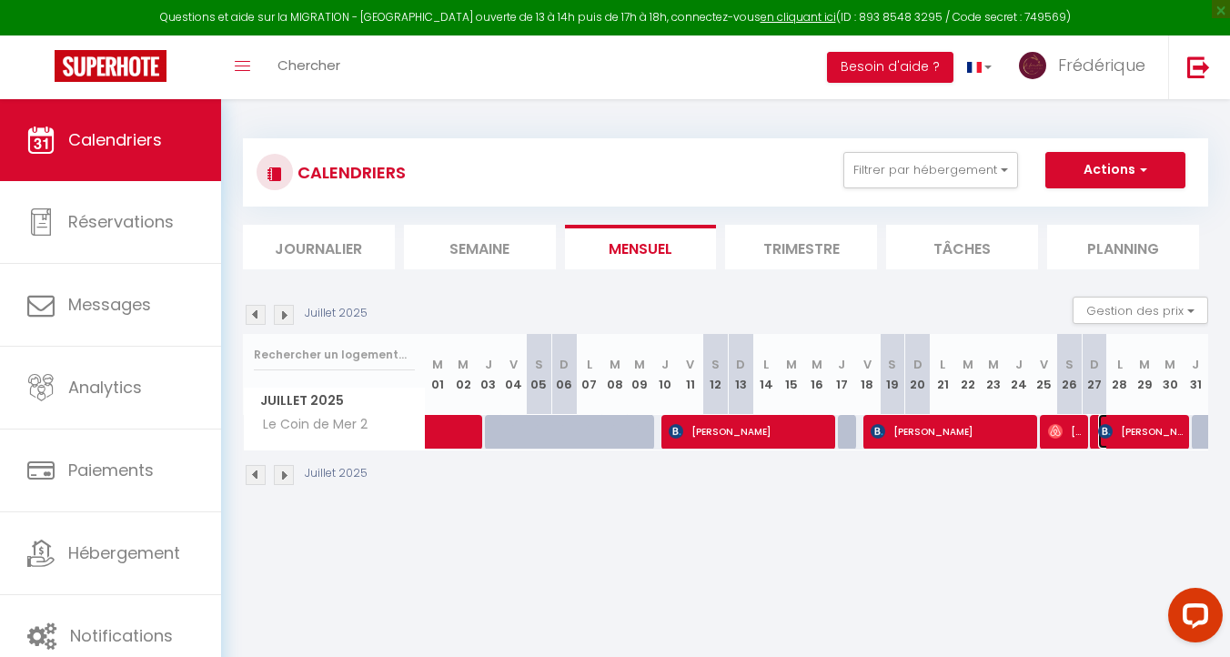
click at [1166, 426] on span "[PERSON_NAME]" at bounding box center [1140, 431] width 85 height 35
select select "OK"
select select "0"
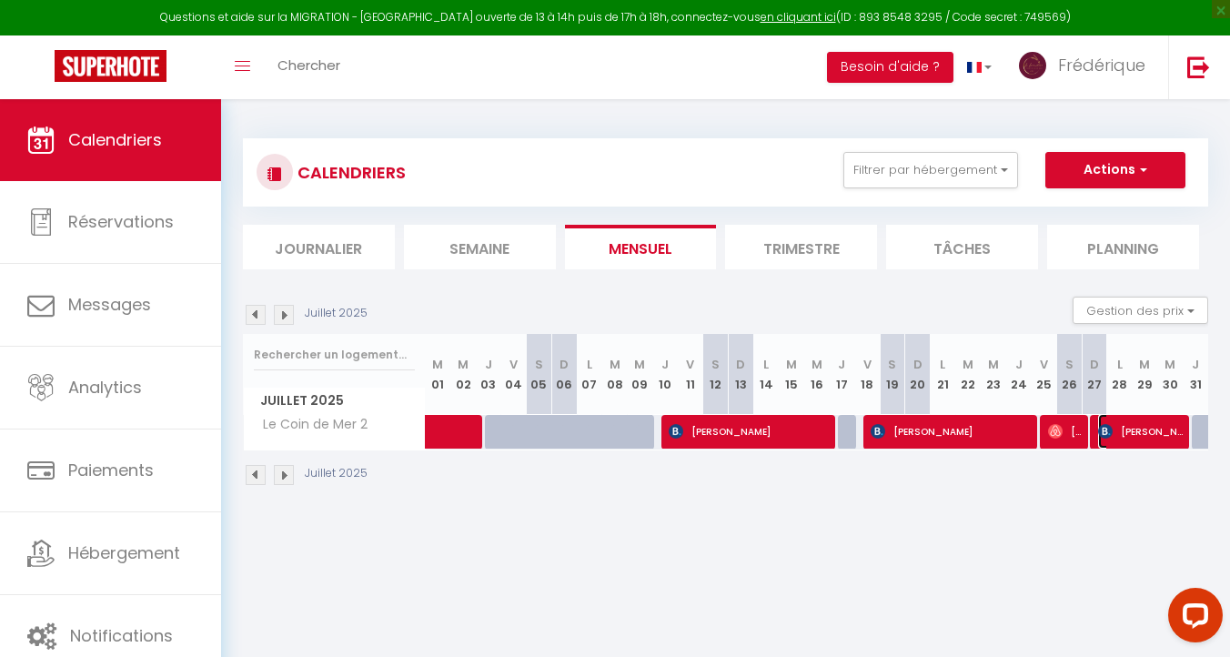
select select "1"
select select
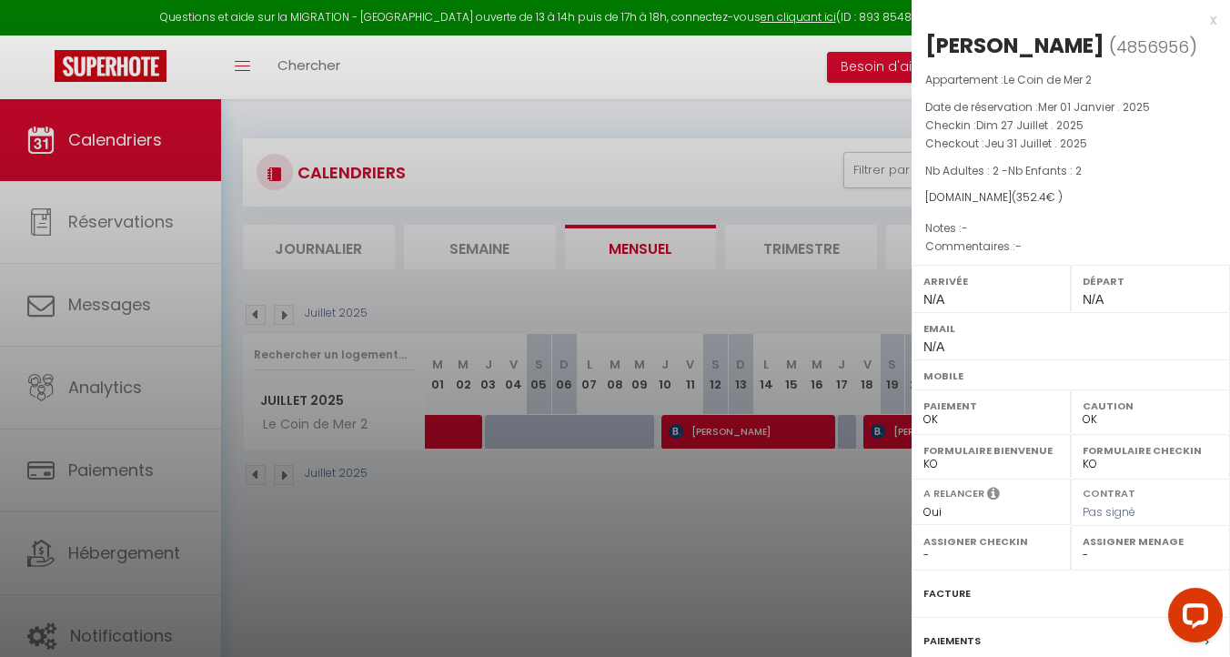
select select "32644"
click at [1217, 20] on div "x laurent motheron ( 4856956 ) Appartement : Le Coin de Mer 2 Date de réservati…" at bounding box center [1071, 415] width 319 height 831
click at [1211, 21] on div "x" at bounding box center [1064, 20] width 305 height 22
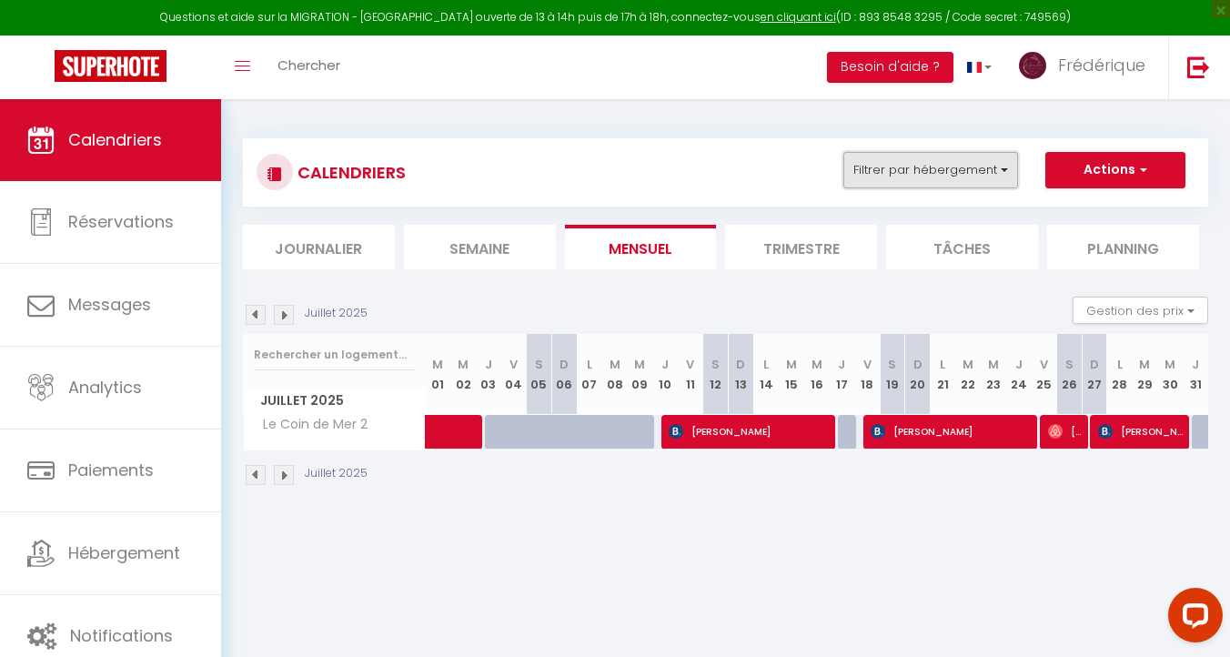
click at [941, 161] on button "Filtrer par hébergement" at bounding box center [931, 170] width 175 height 36
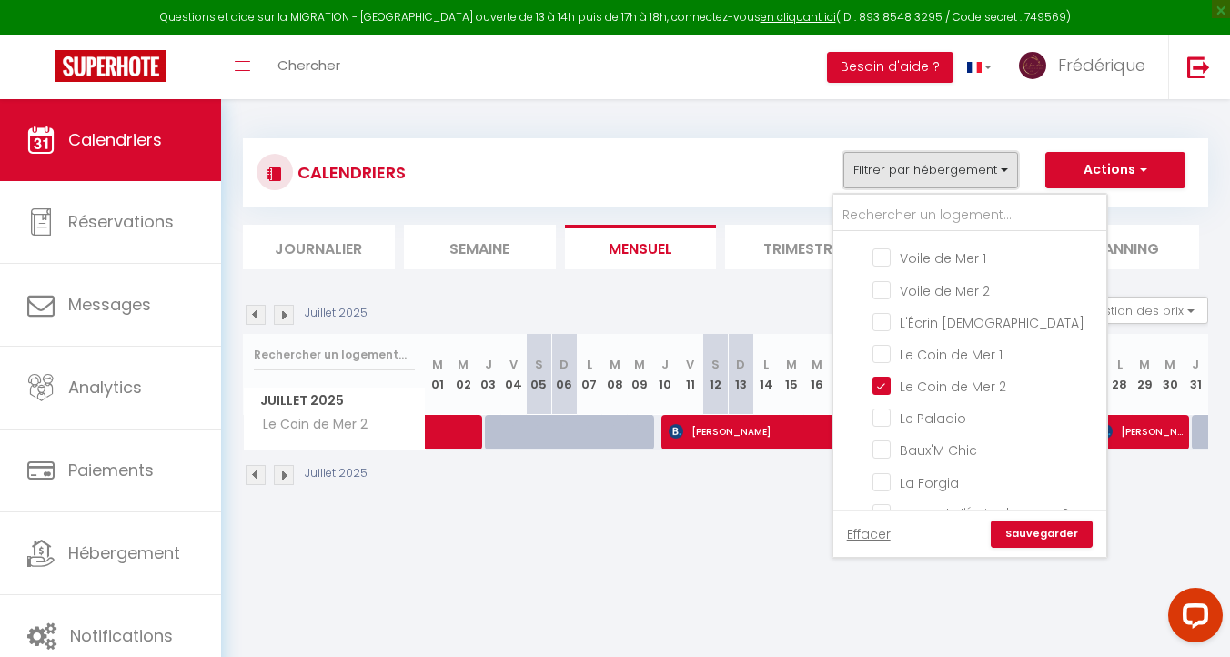
scroll to position [307, 0]
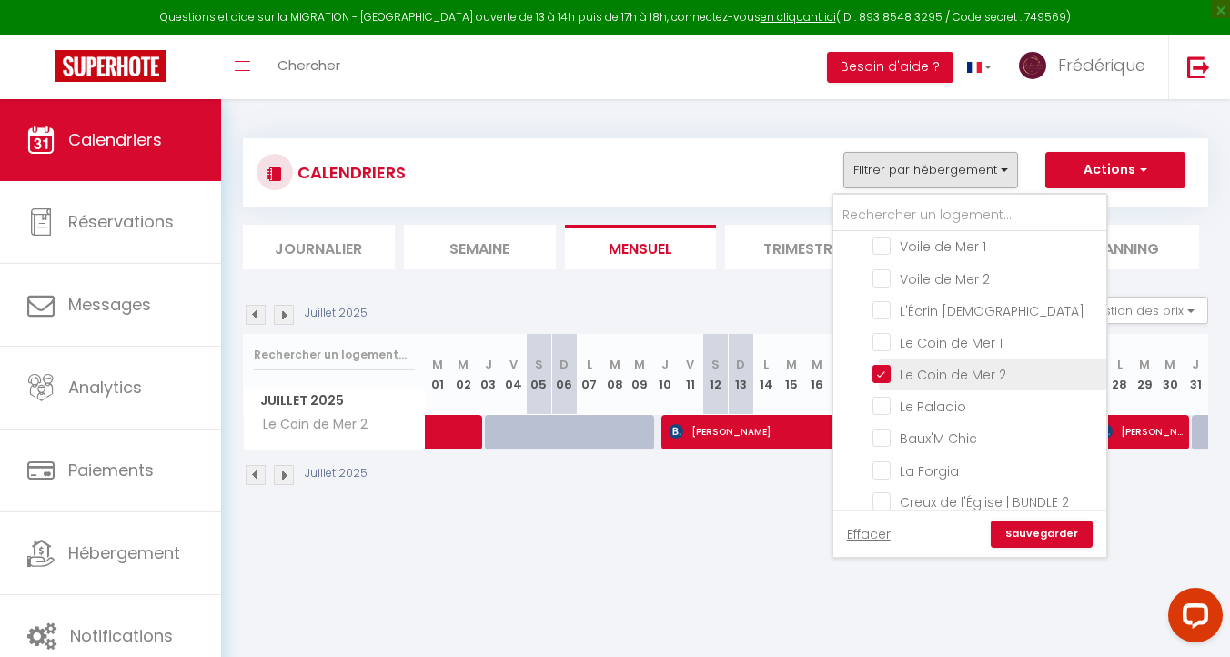
click at [886, 364] on input "Le Coin de Mer 2" at bounding box center [987, 373] width 228 height 18
checkbox input "false"
click at [886, 396] on input "Le Paladio" at bounding box center [987, 405] width 228 height 18
checkbox input "true"
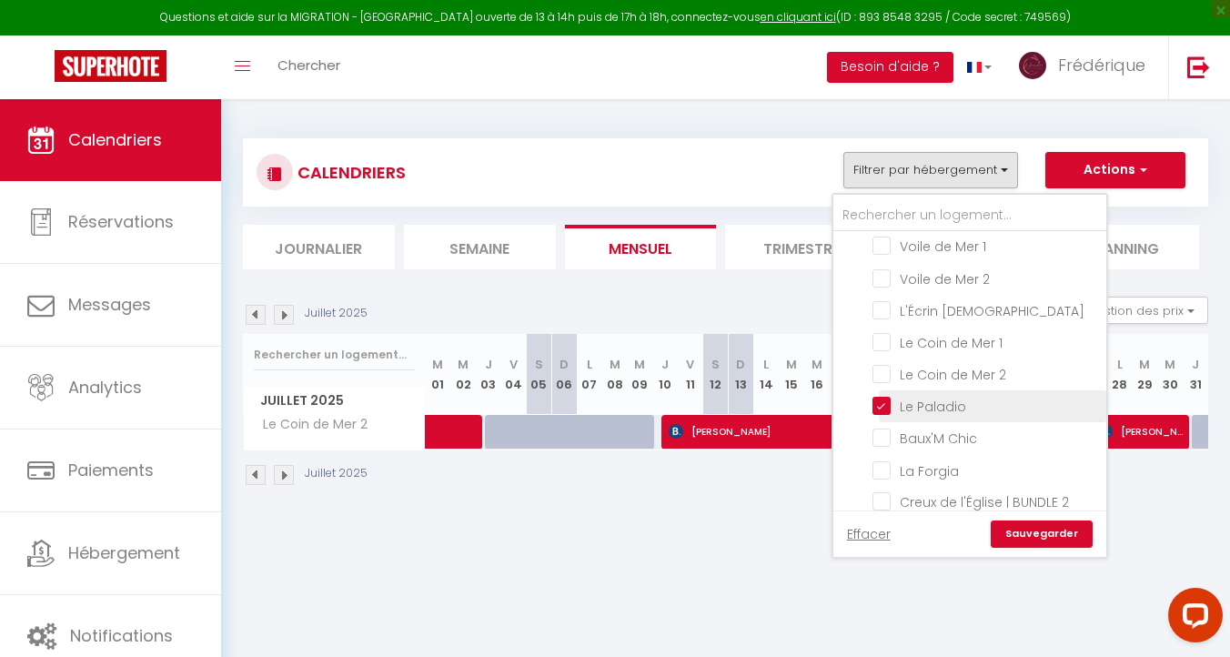
checkbox input "false"
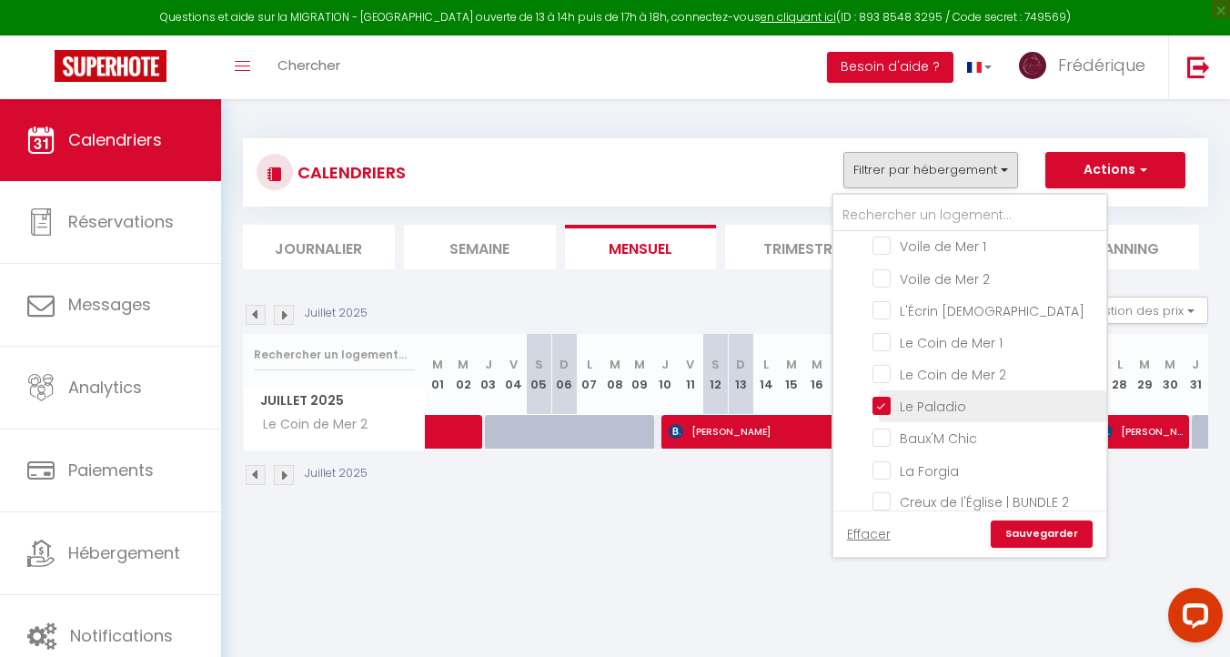
checkbox input "false"
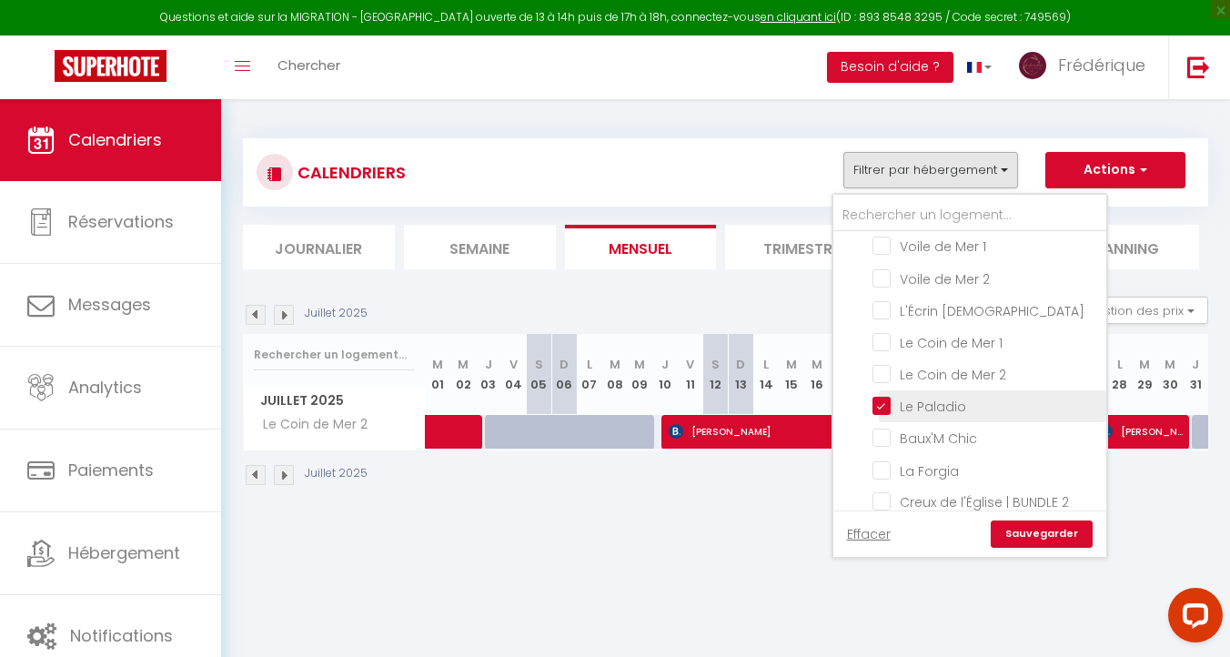
checkbox input "false"
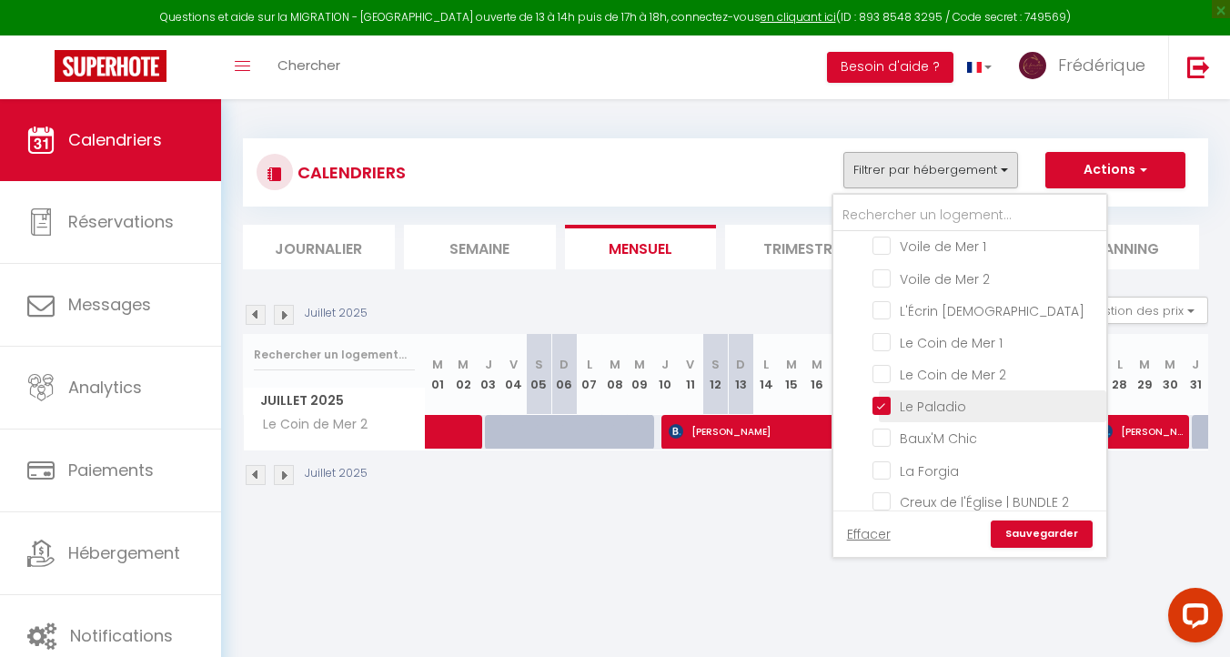
checkbox input "false"
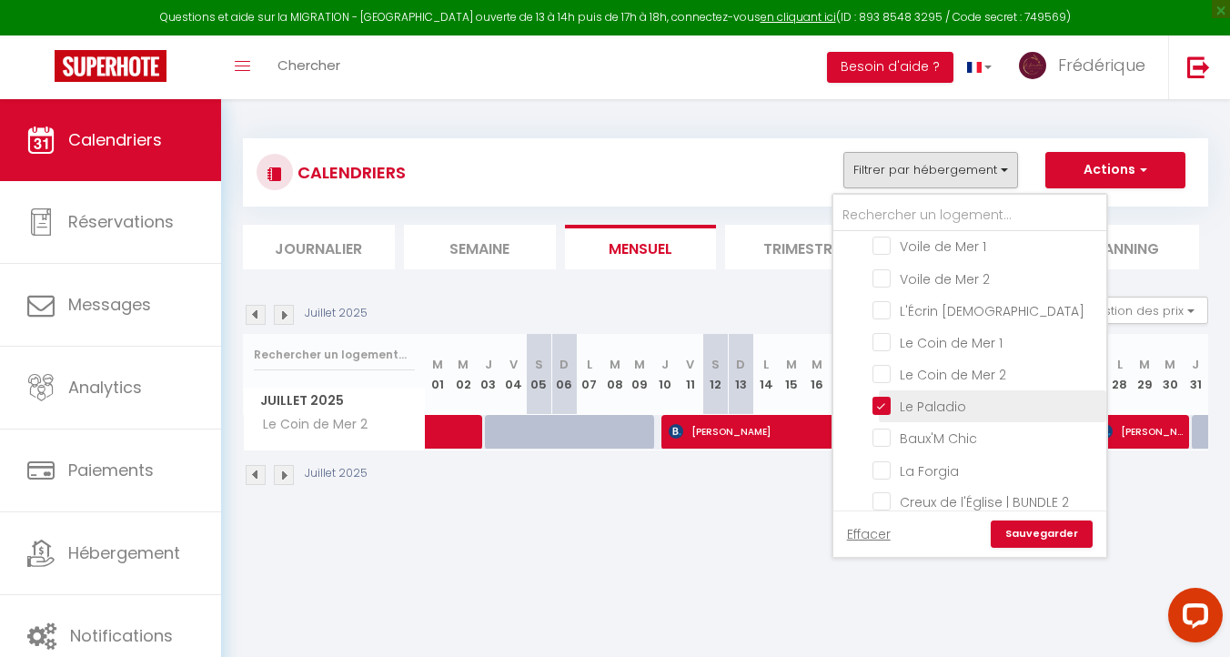
checkbox input "false"
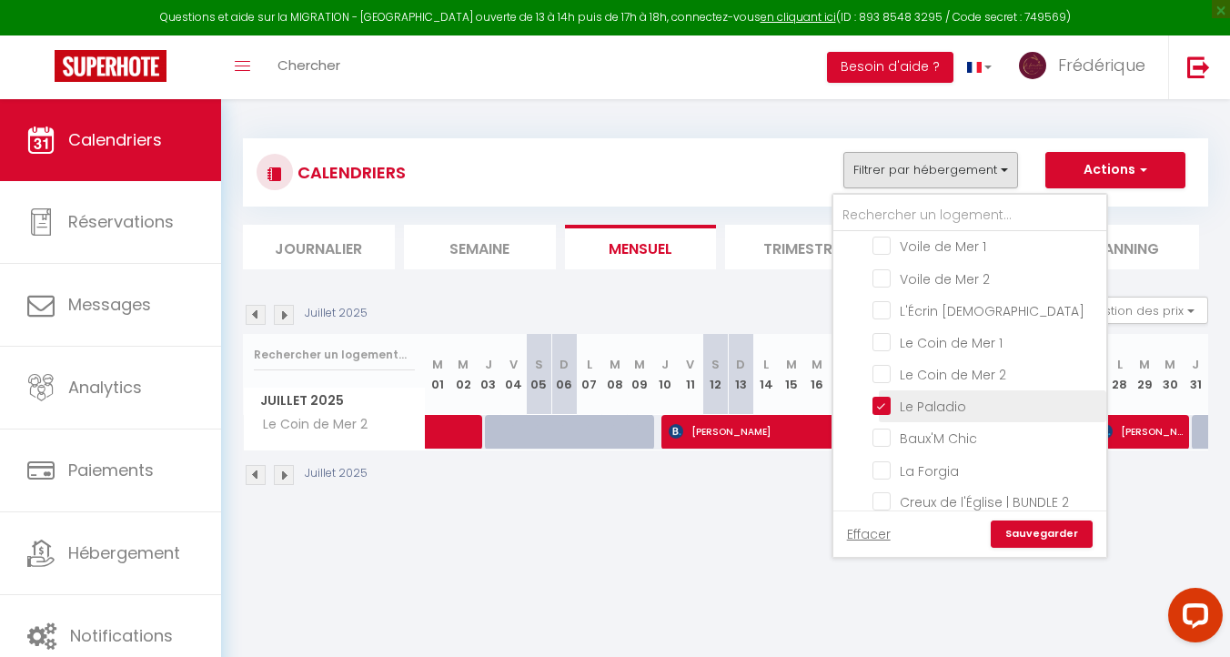
checkbox input "false"
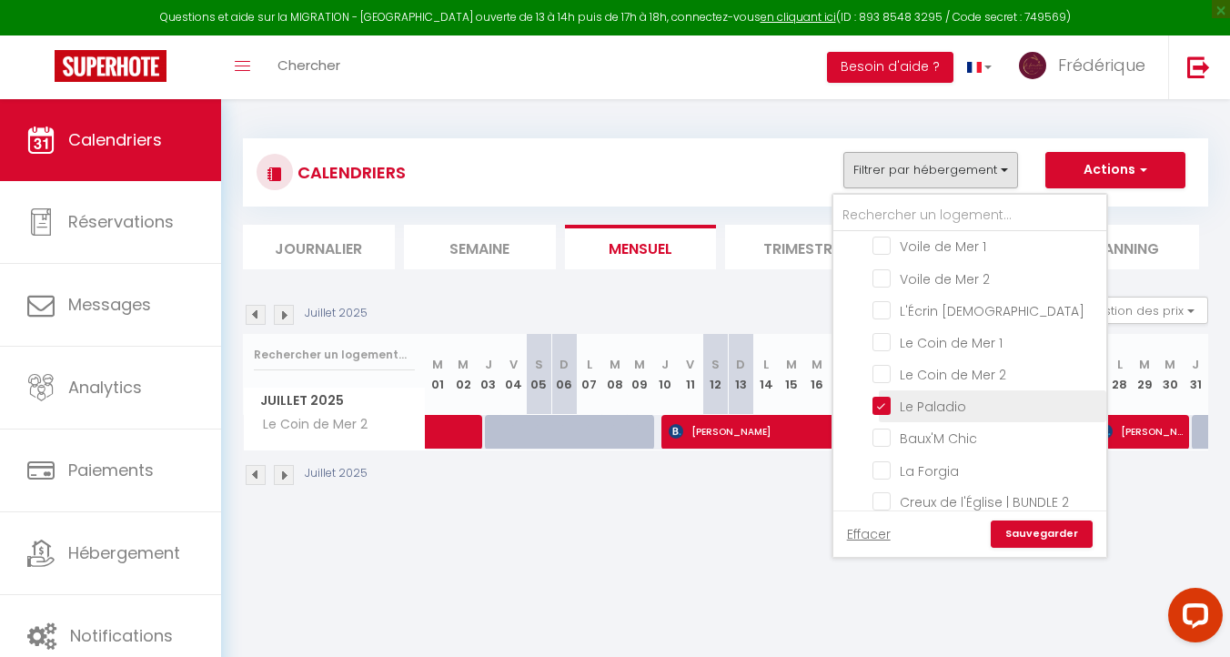
checkbox input "false"
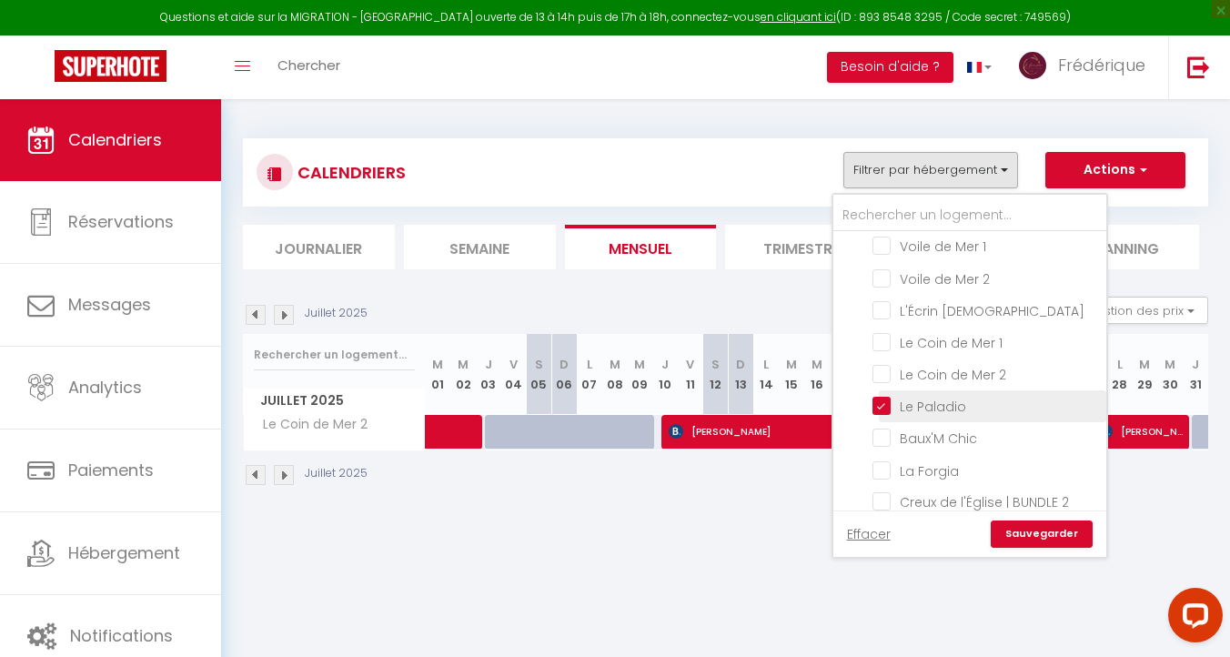
checkbox input "false"
click at [1059, 535] on link "Sauvegarder" at bounding box center [1042, 534] width 102 height 27
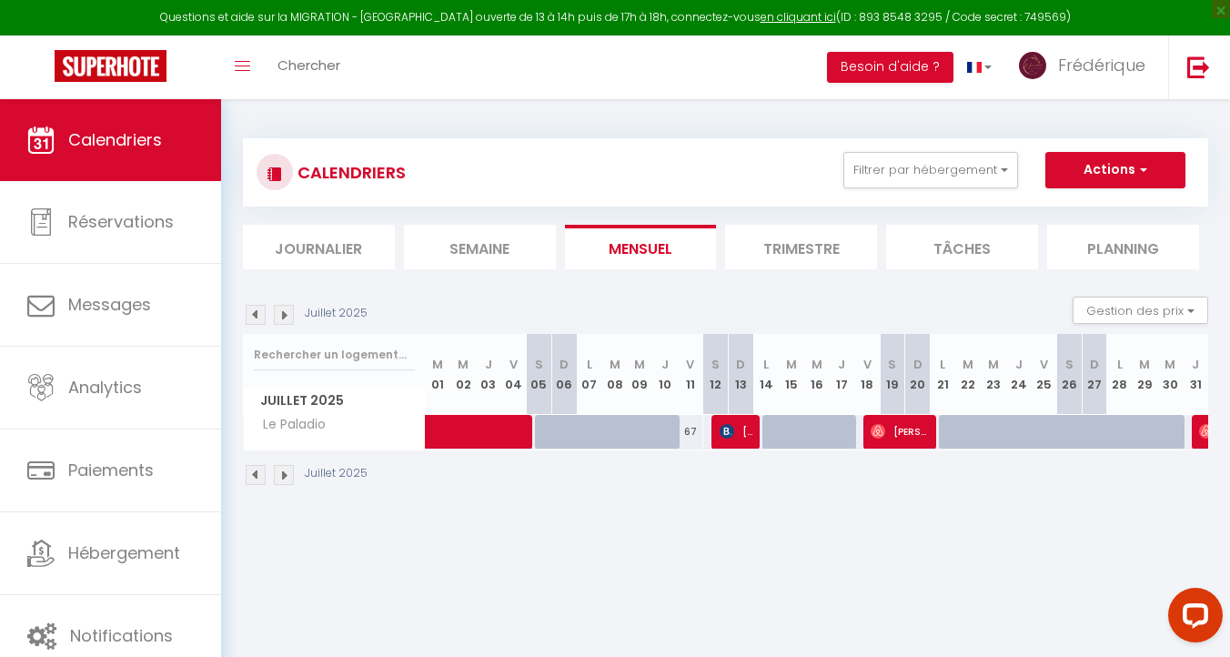
click at [254, 470] on img at bounding box center [256, 475] width 20 height 20
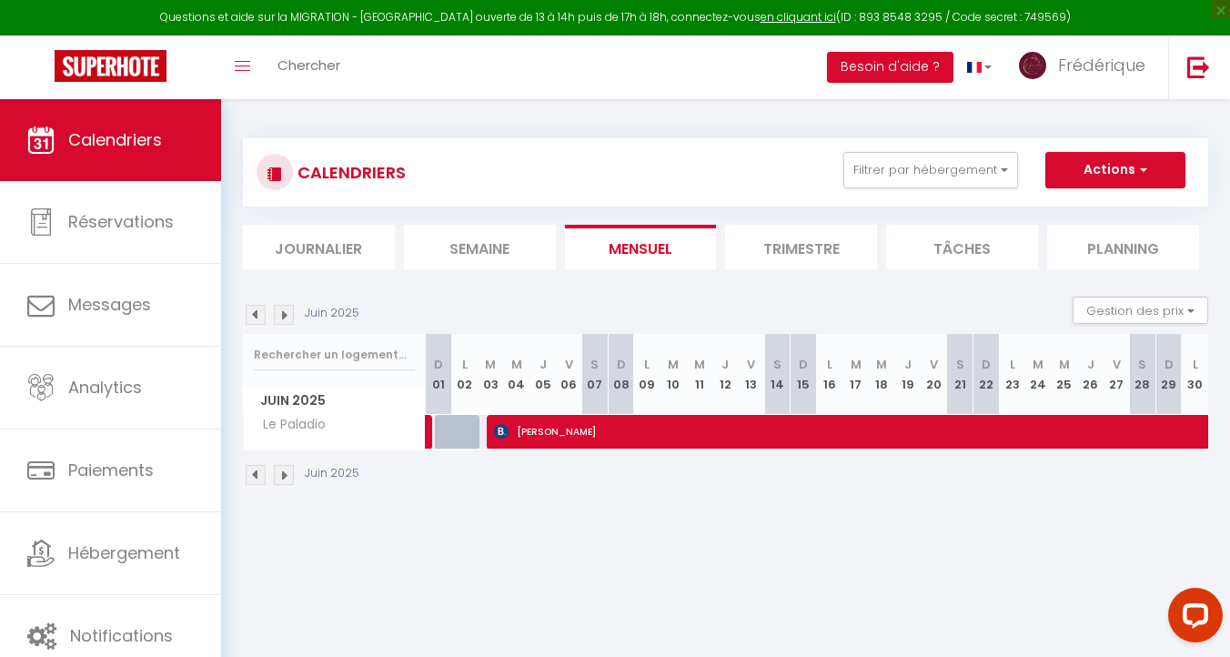
click at [284, 468] on img at bounding box center [284, 475] width 20 height 20
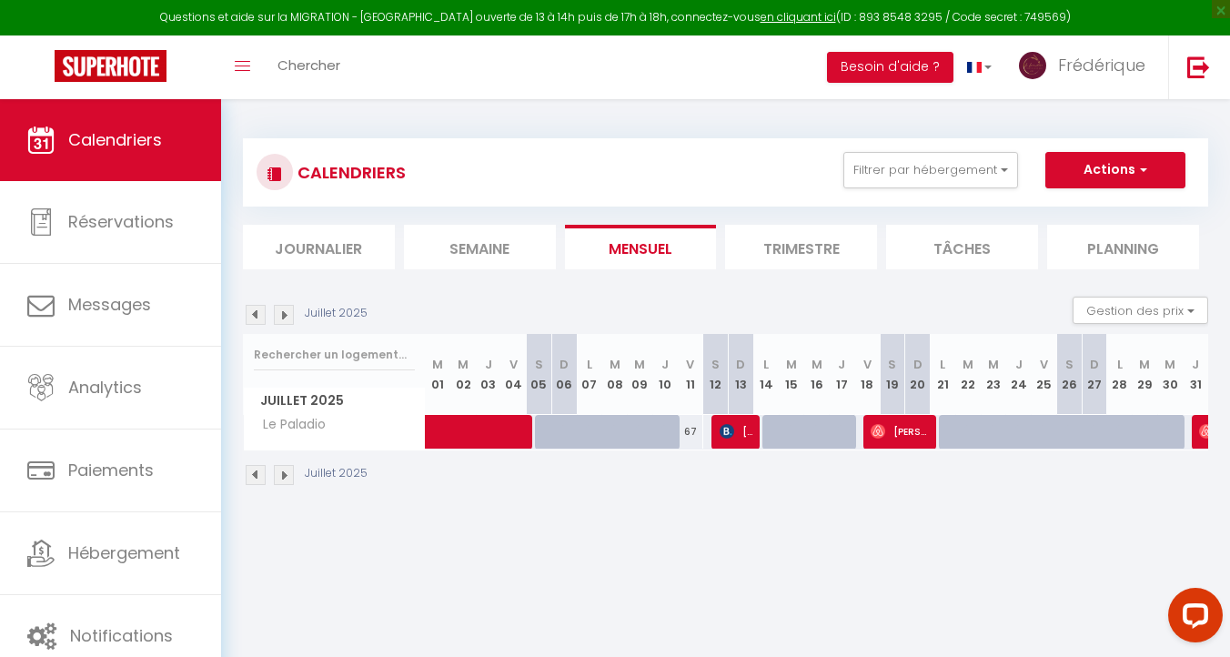
click at [282, 473] on img at bounding box center [284, 475] width 20 height 20
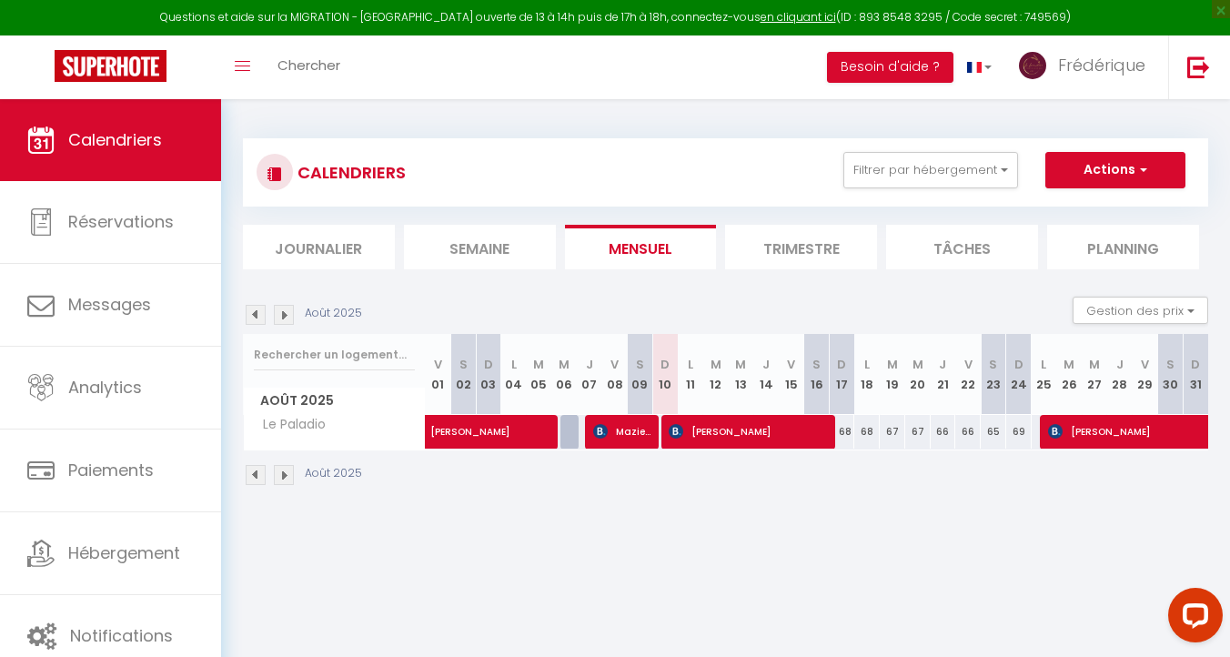
click at [255, 475] on img at bounding box center [256, 475] width 20 height 20
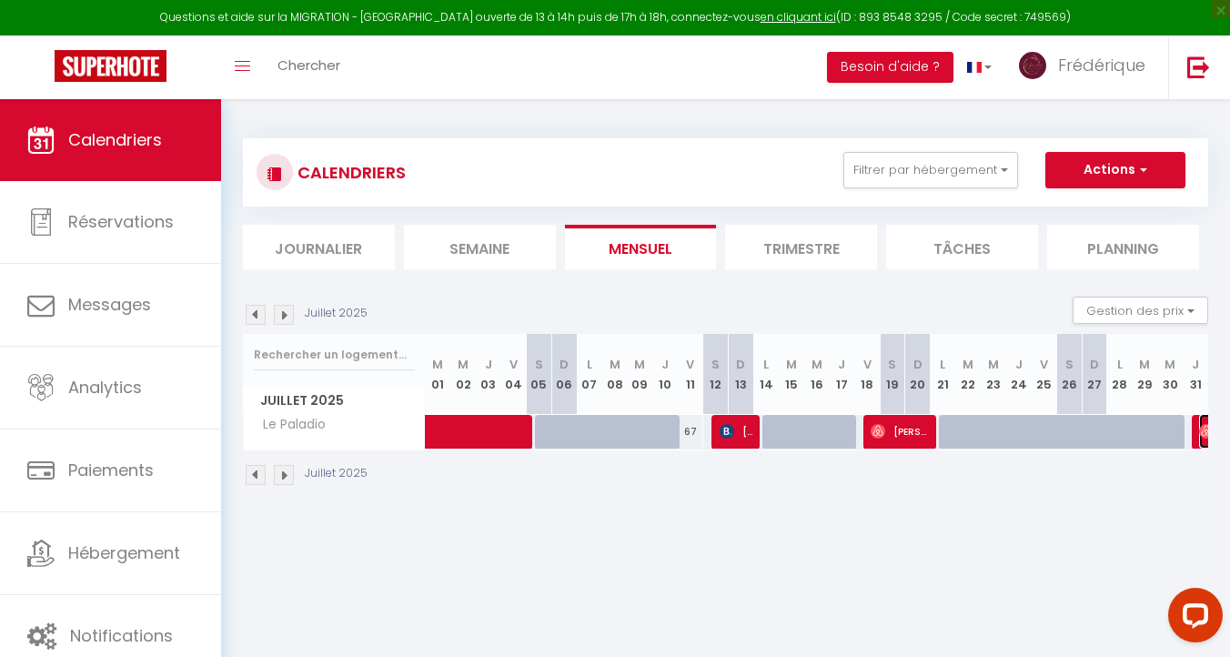
click at [1203, 433] on img at bounding box center [1206, 431] width 15 height 15
select select "43257"
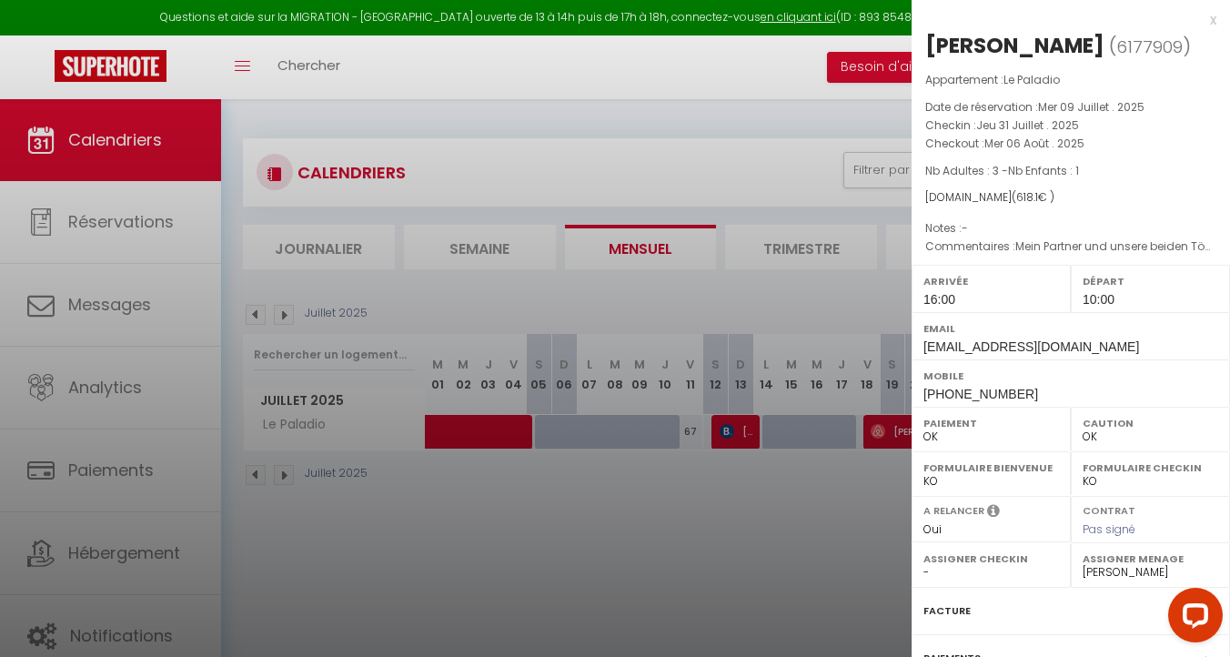
click at [1212, 20] on div "x" at bounding box center [1064, 20] width 305 height 22
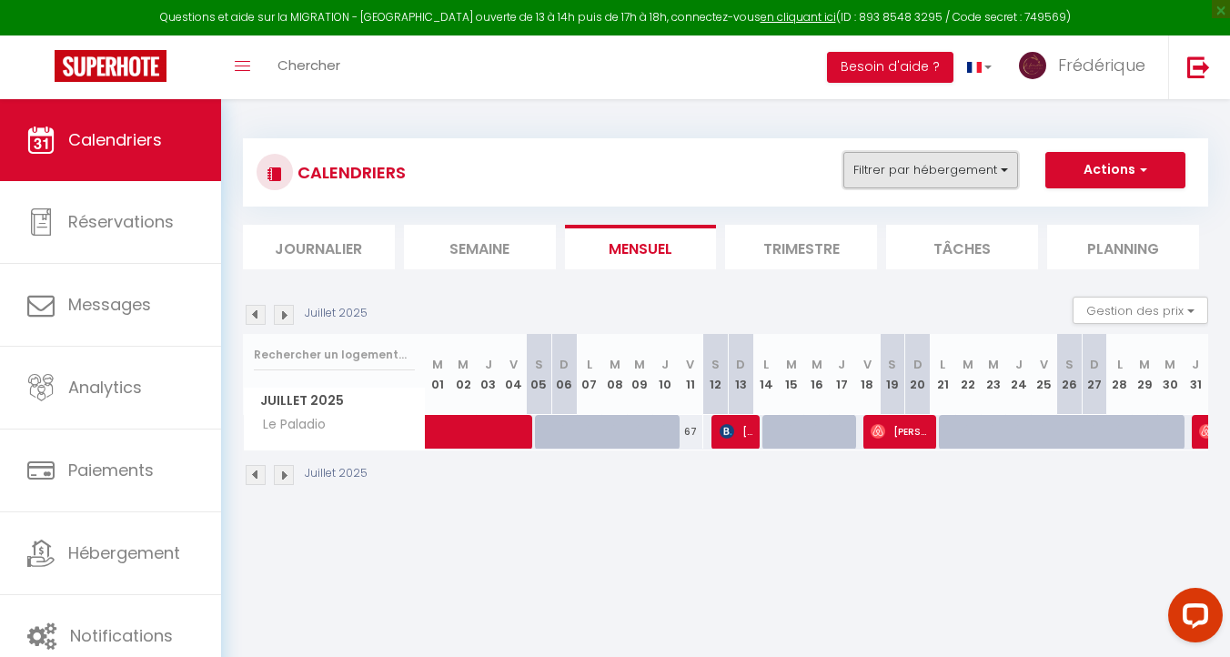
click at [976, 153] on button "Filtrer par hébergement" at bounding box center [931, 170] width 175 height 36
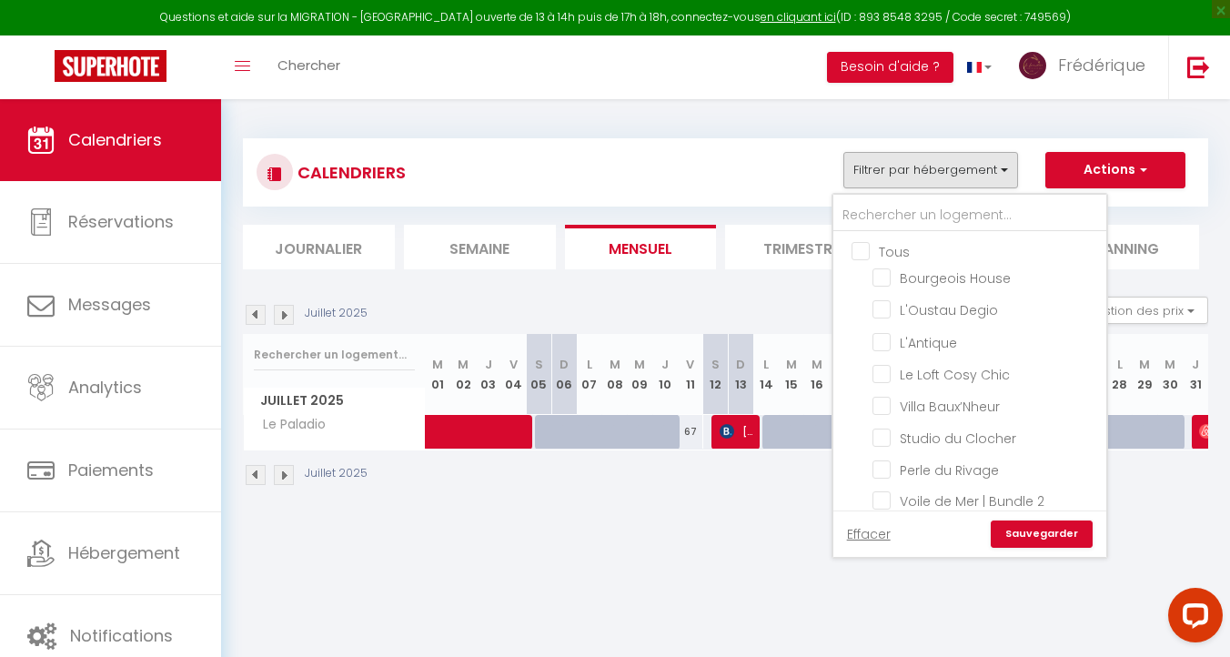
click at [857, 245] on input "Tous" at bounding box center [988, 250] width 273 height 18
checkbox input "true"
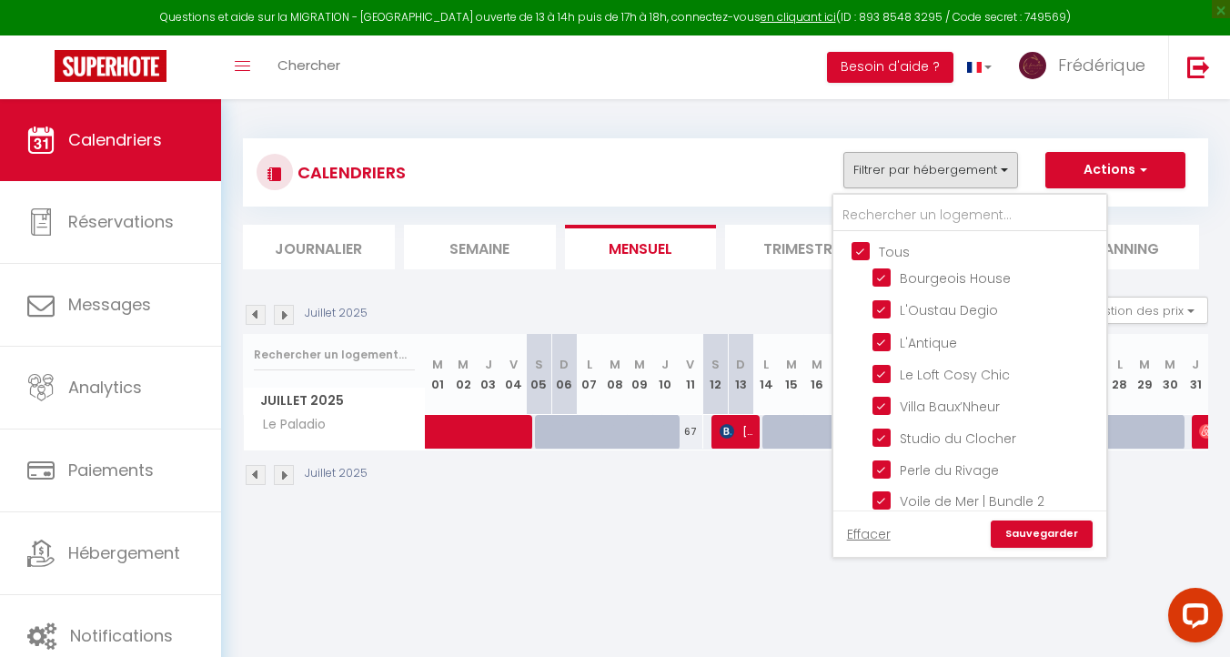
checkbox input "true"
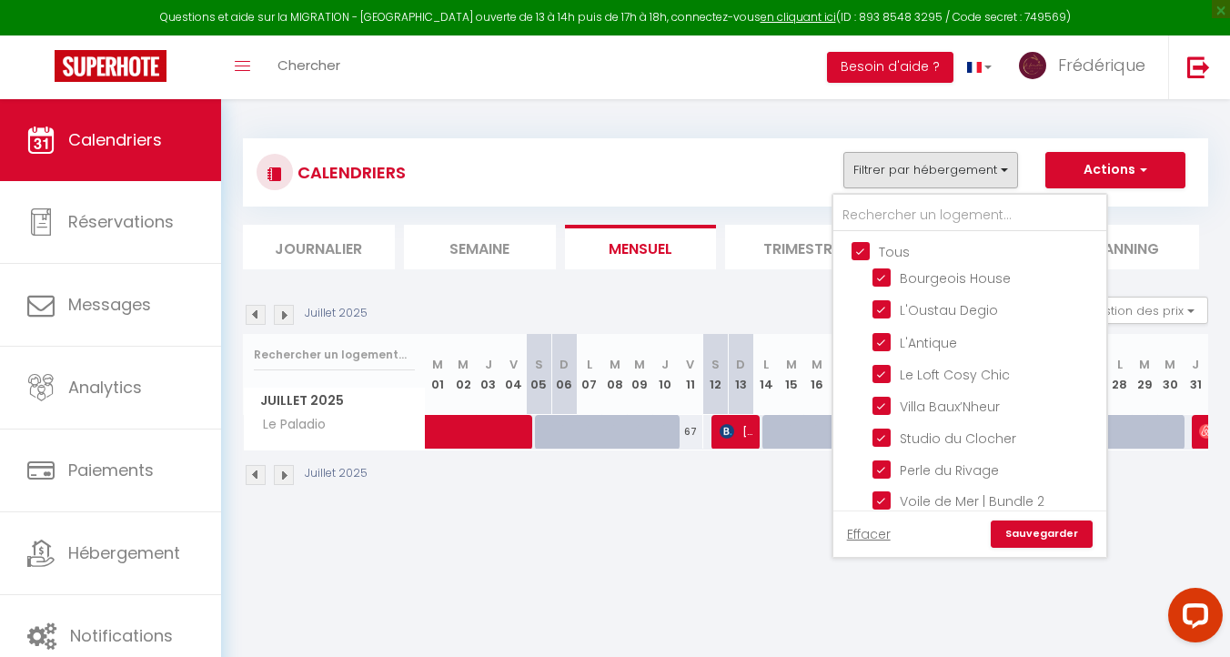
checkbox input "true"
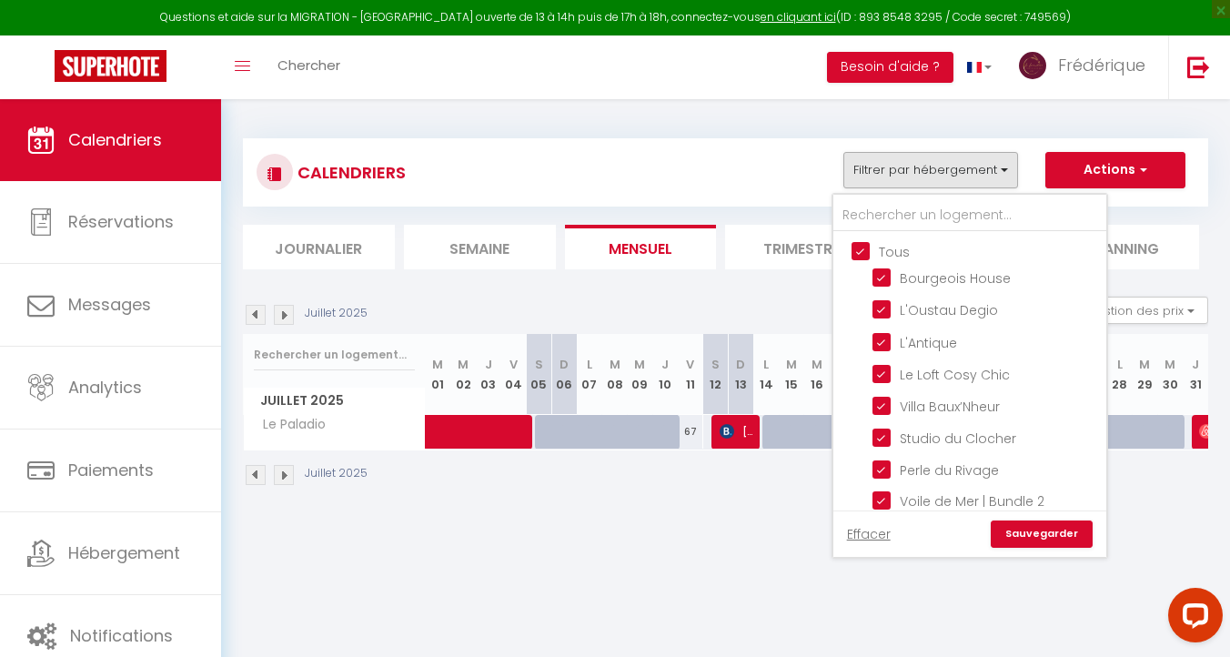
checkbox input "true"
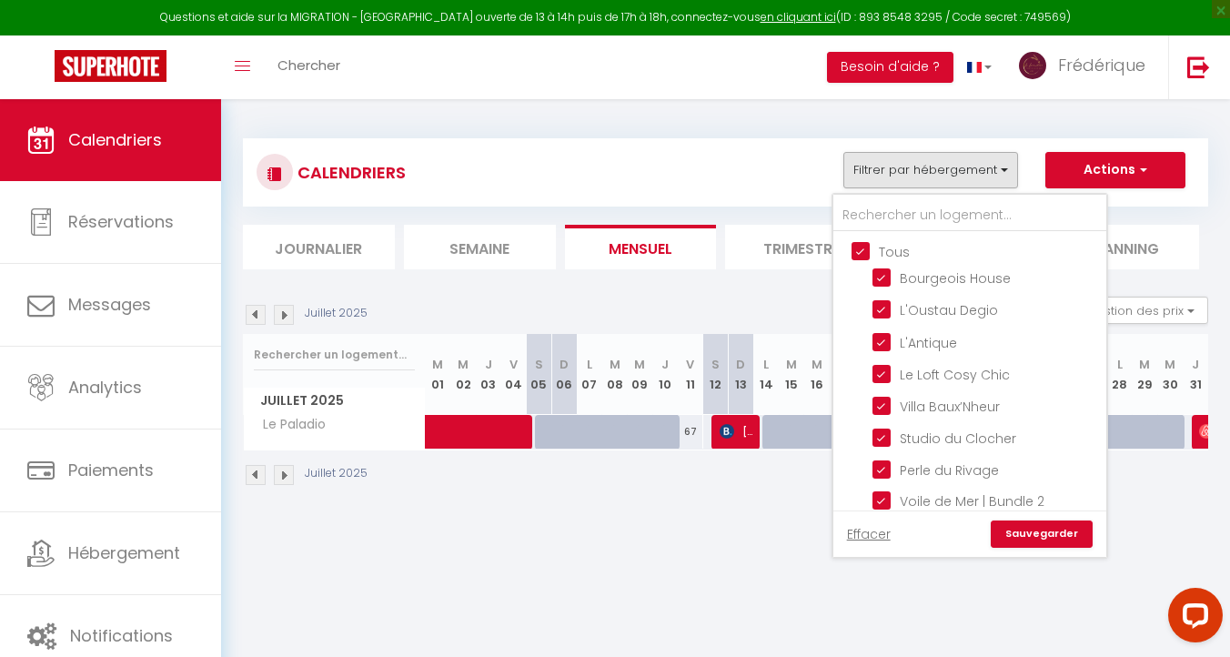
checkbox input "true"
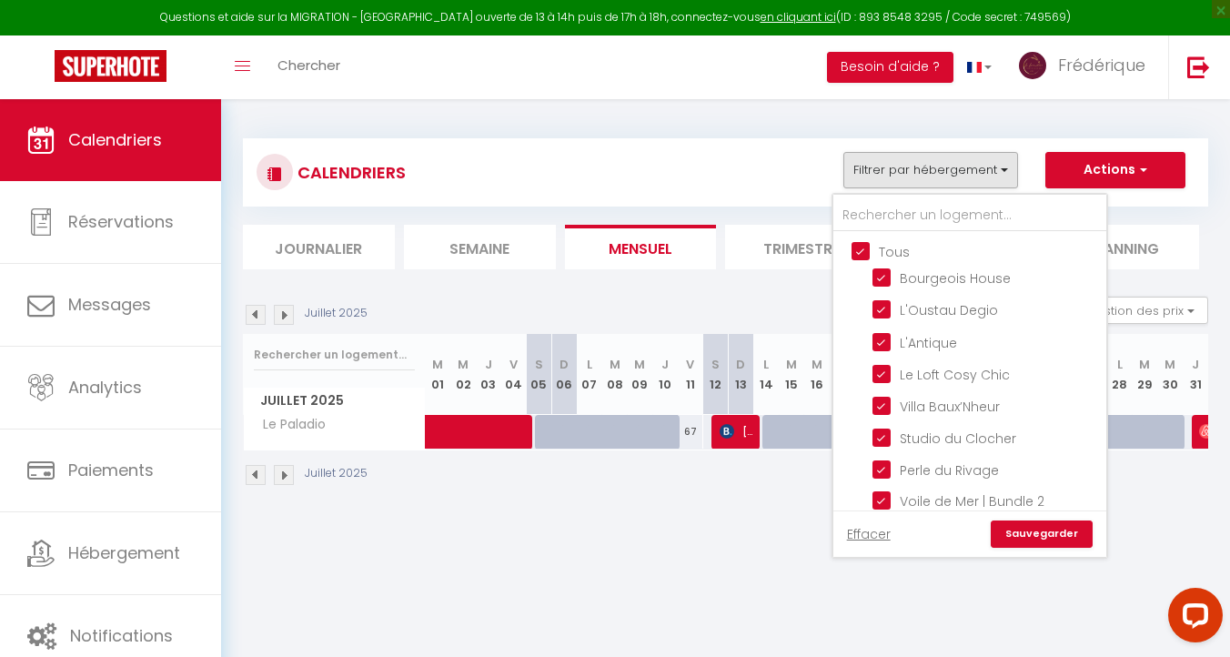
checkbox input "true"
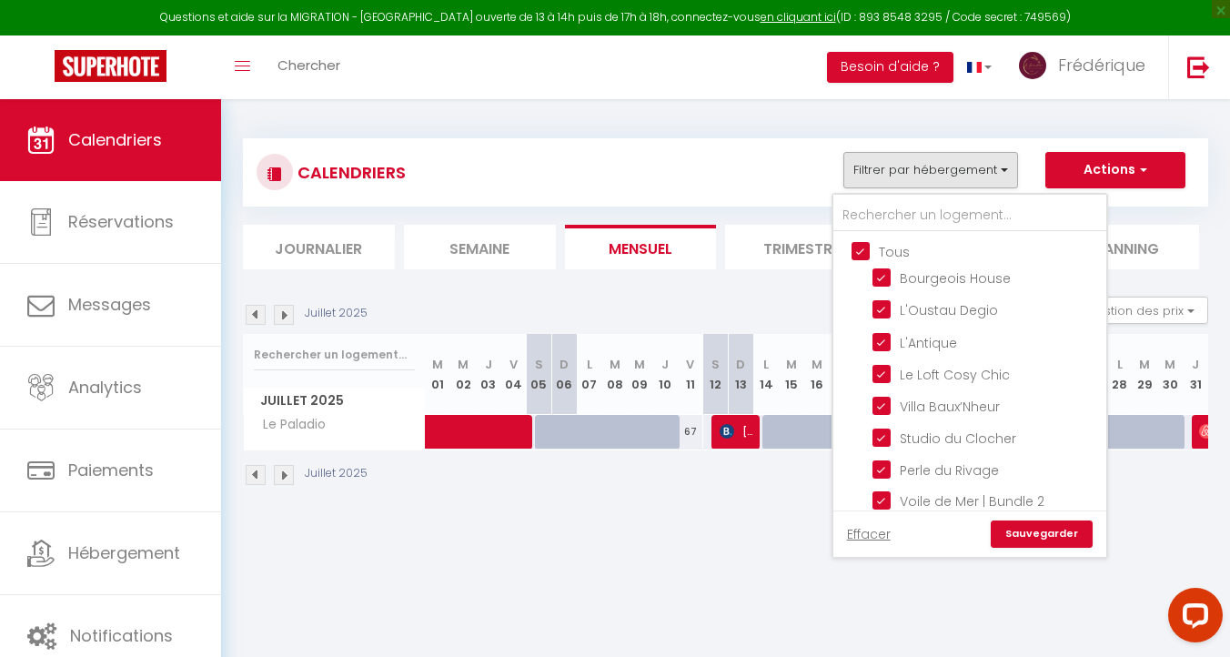
checkbox input "true"
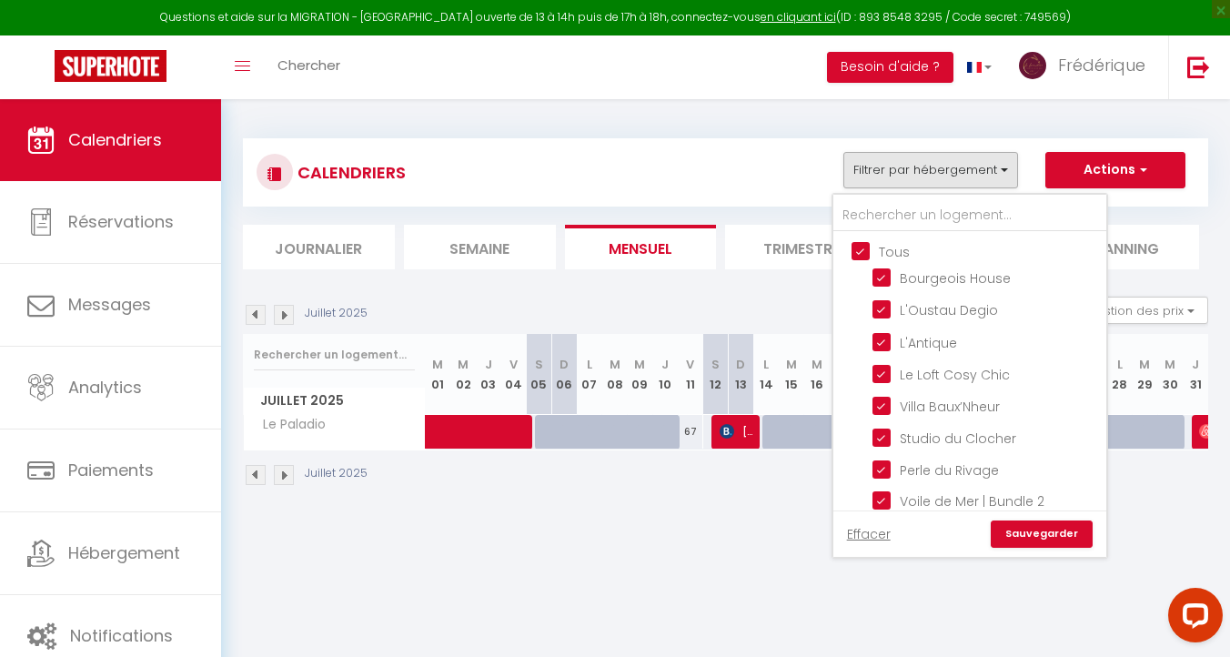
checkbox input "true"
click at [1036, 530] on link "Sauvegarder" at bounding box center [1042, 534] width 102 height 27
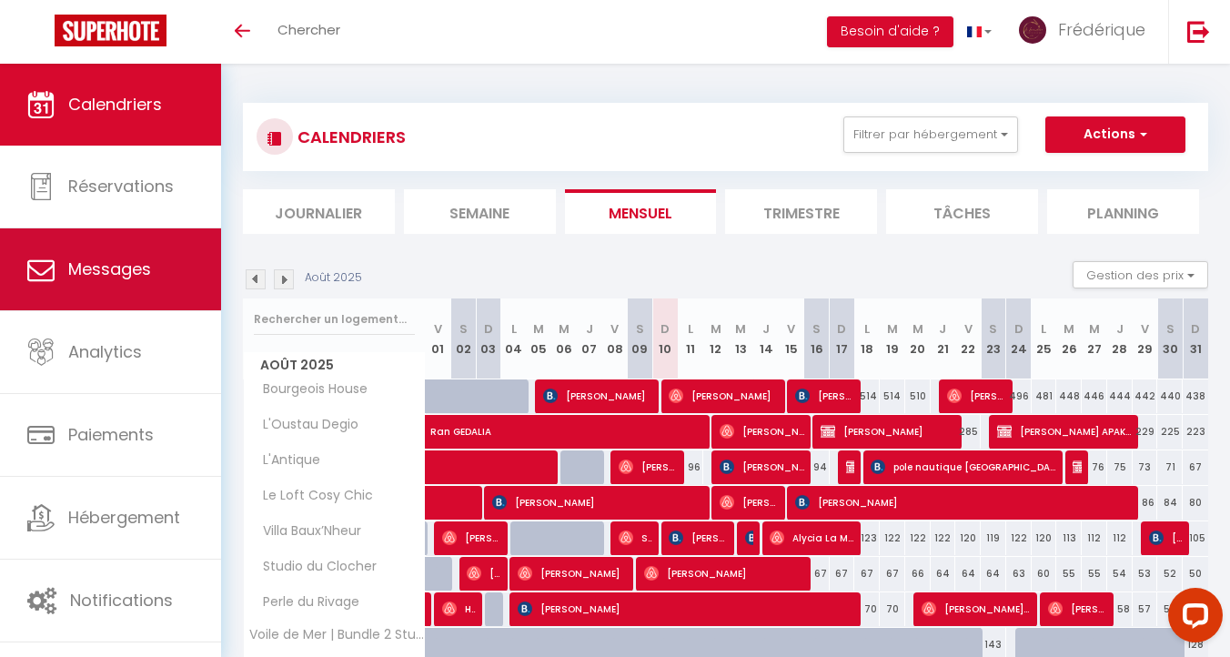
click at [93, 268] on span "Messages" at bounding box center [109, 269] width 83 height 23
select select "message"
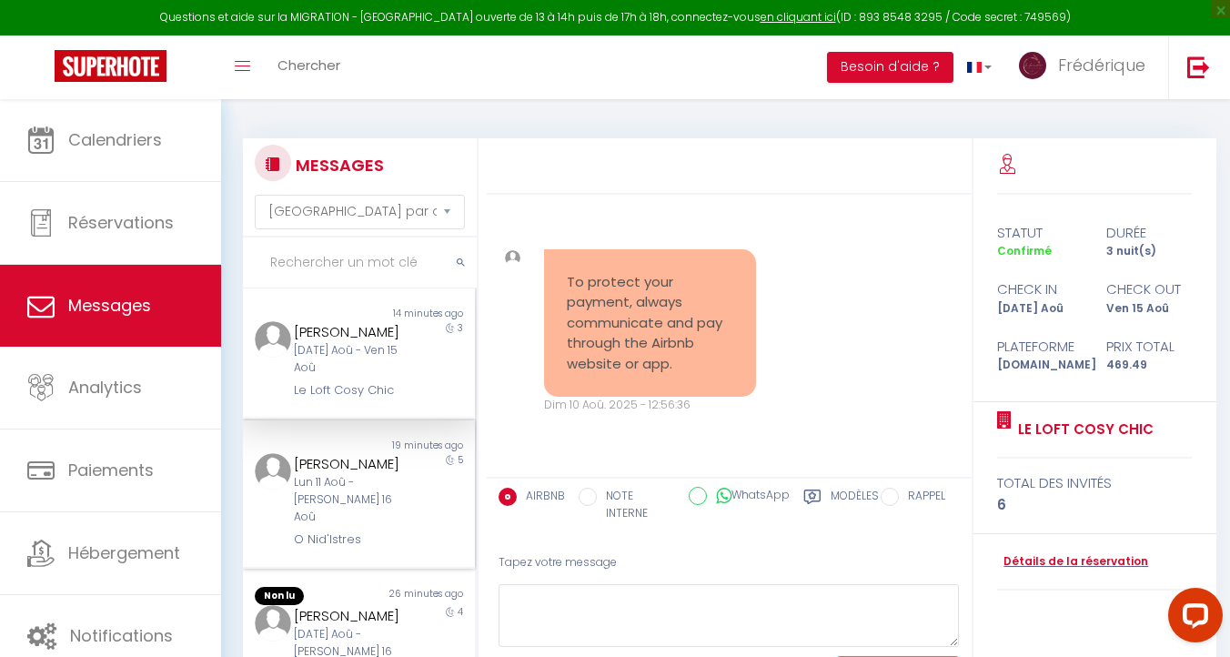
scroll to position [406, 0]
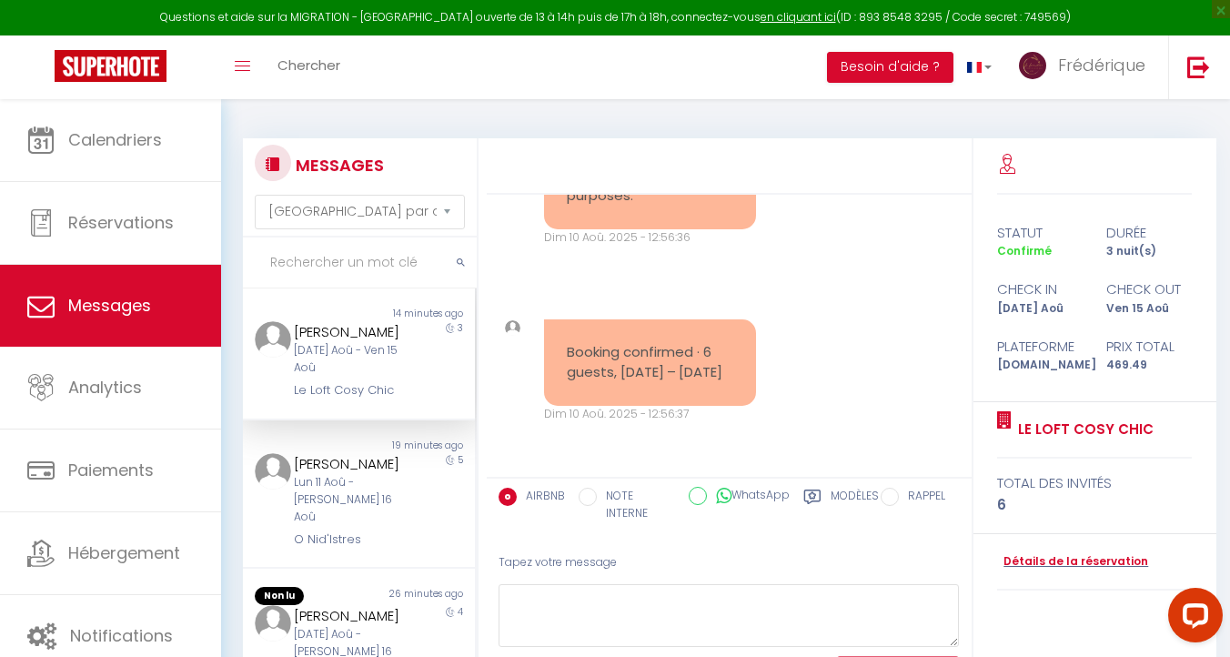
click at [334, 334] on div "[PERSON_NAME]" at bounding box center [349, 332] width 111 height 22
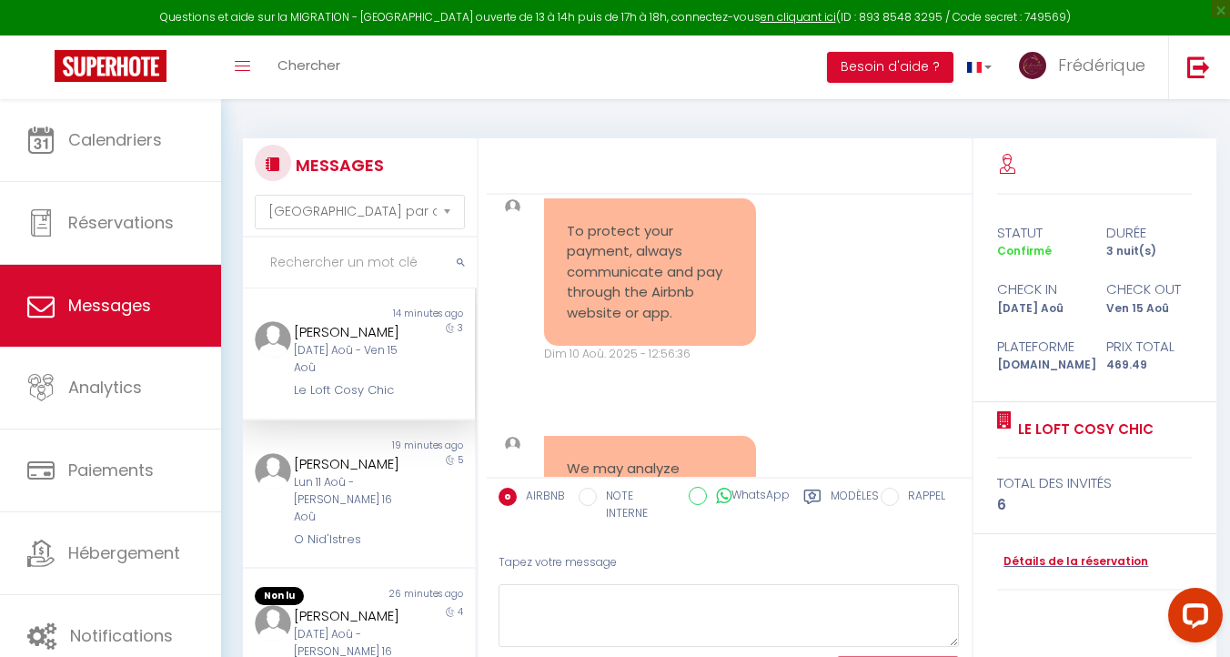
scroll to position [0, 0]
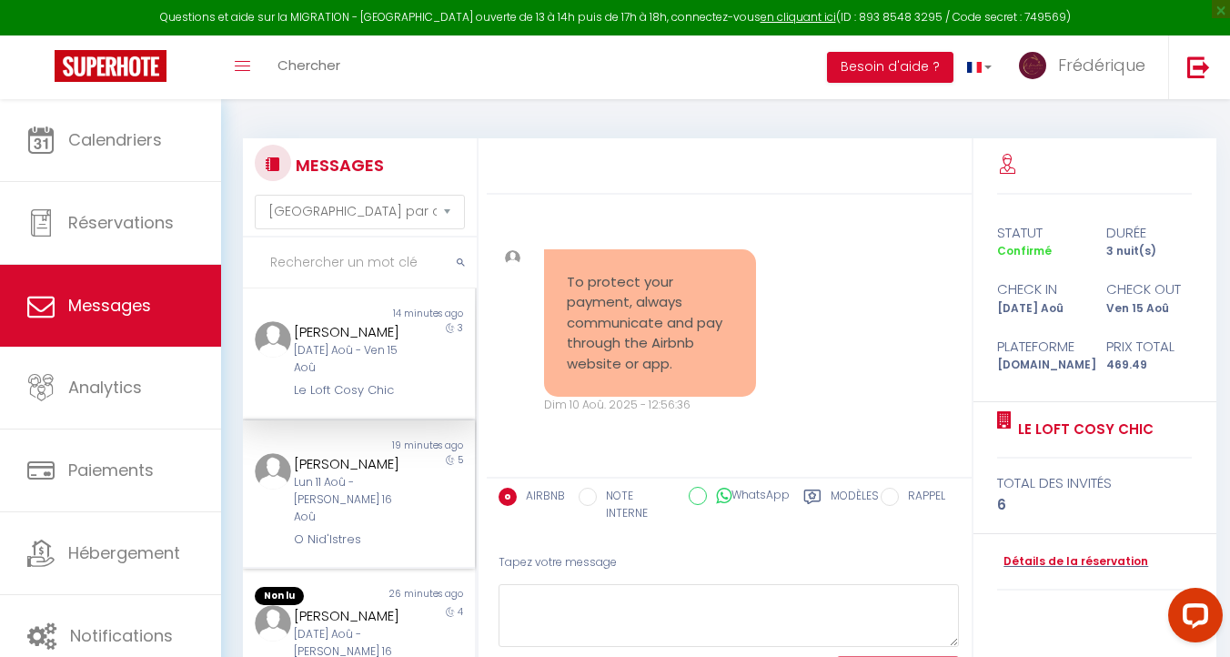
click at [319, 474] on div "[PERSON_NAME]" at bounding box center [349, 464] width 111 height 22
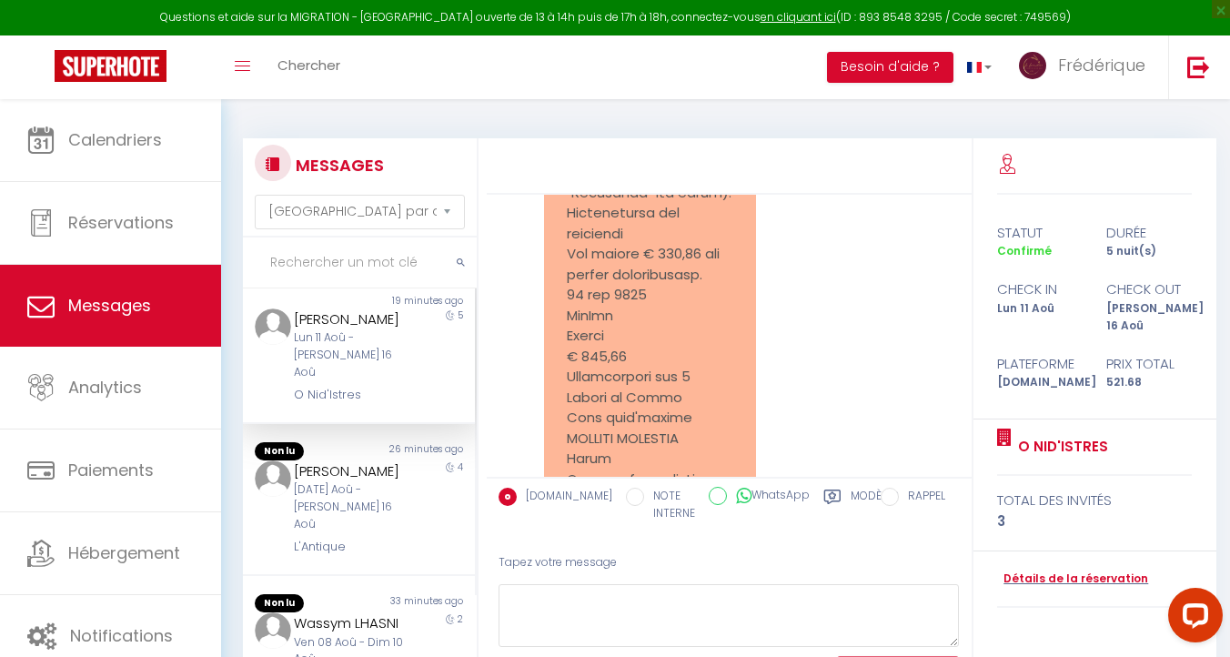
scroll to position [171, 0]
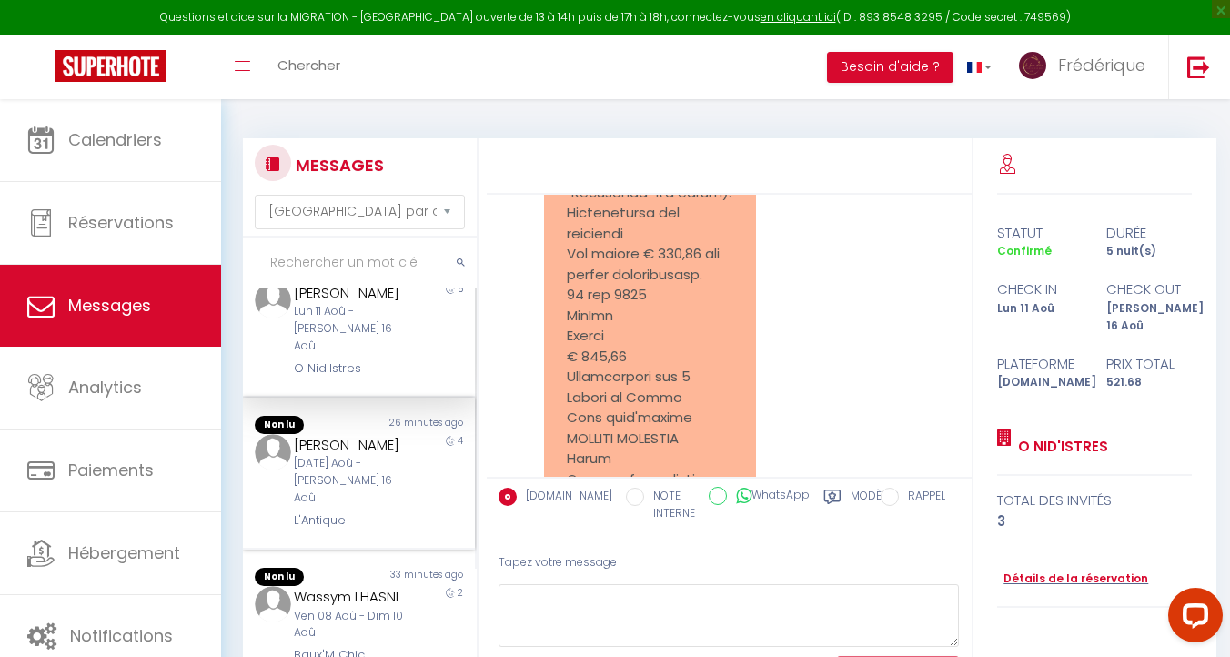
click at [343, 452] on div "[PERSON_NAME]" at bounding box center [349, 445] width 111 height 22
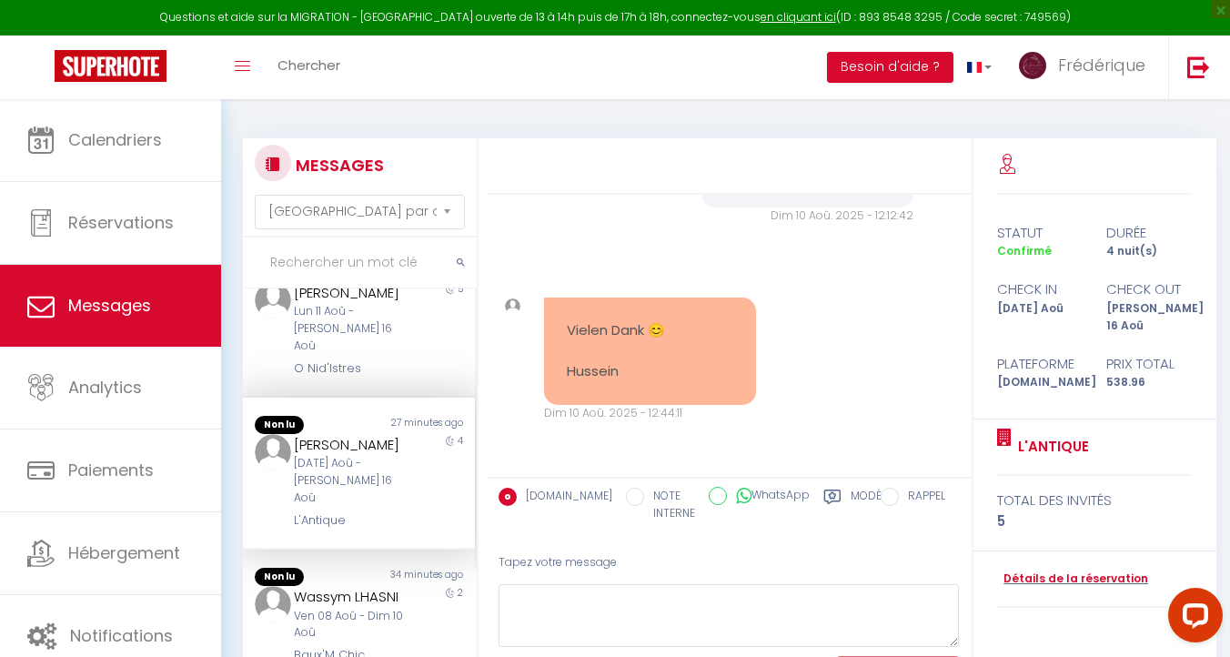
scroll to position [2479, 0]
click at [660, 344] on pre "Vielen Dank 😊 Hussein" at bounding box center [650, 351] width 167 height 62
click at [683, 377] on pre "Vielen Dank 😊 Hussein" at bounding box center [650, 351] width 167 height 62
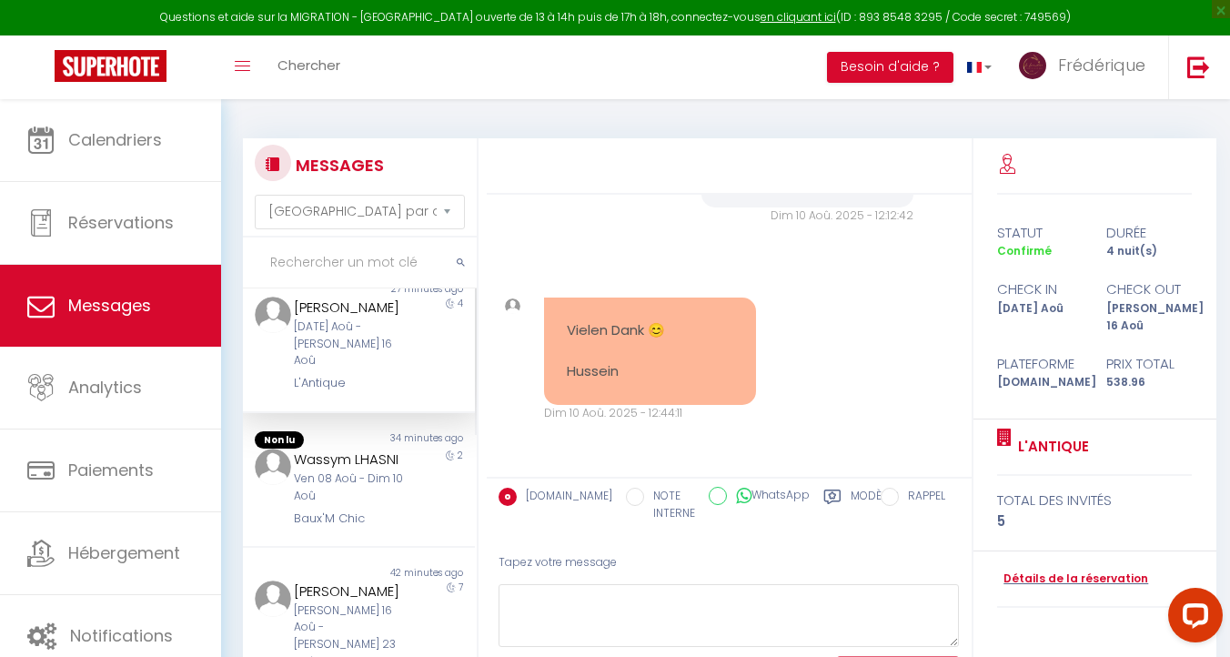
scroll to position [321, 0]
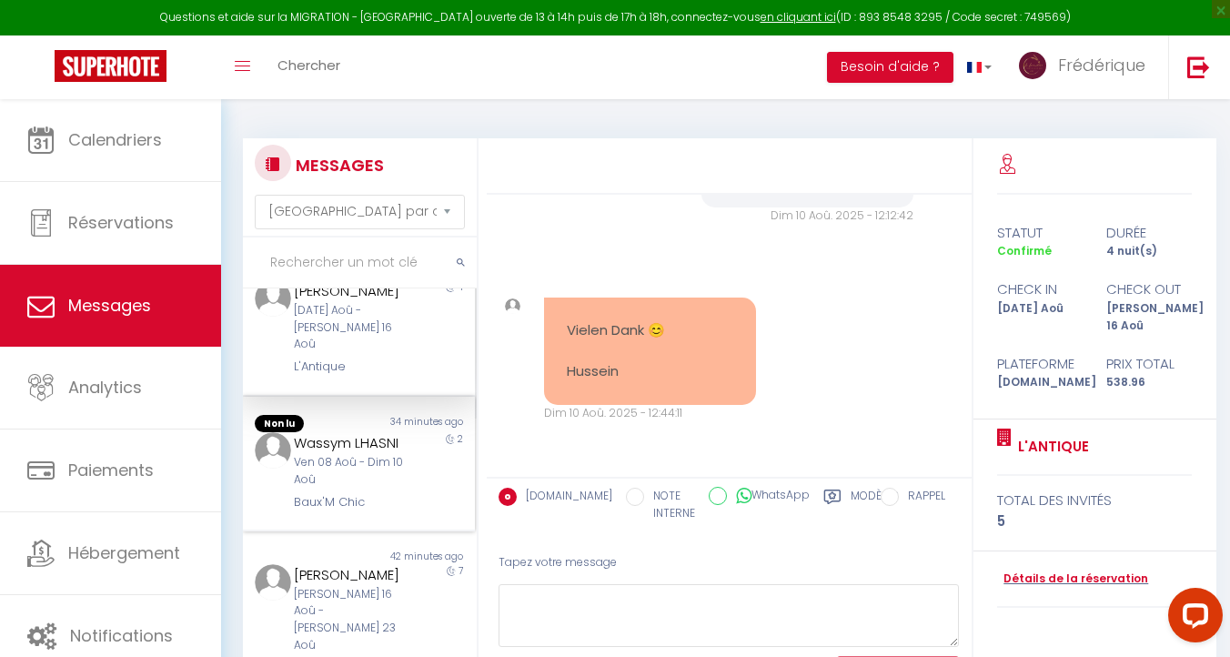
click at [322, 460] on div "Ven 08 Aoû - Dim 10 Aoû" at bounding box center [349, 471] width 111 height 35
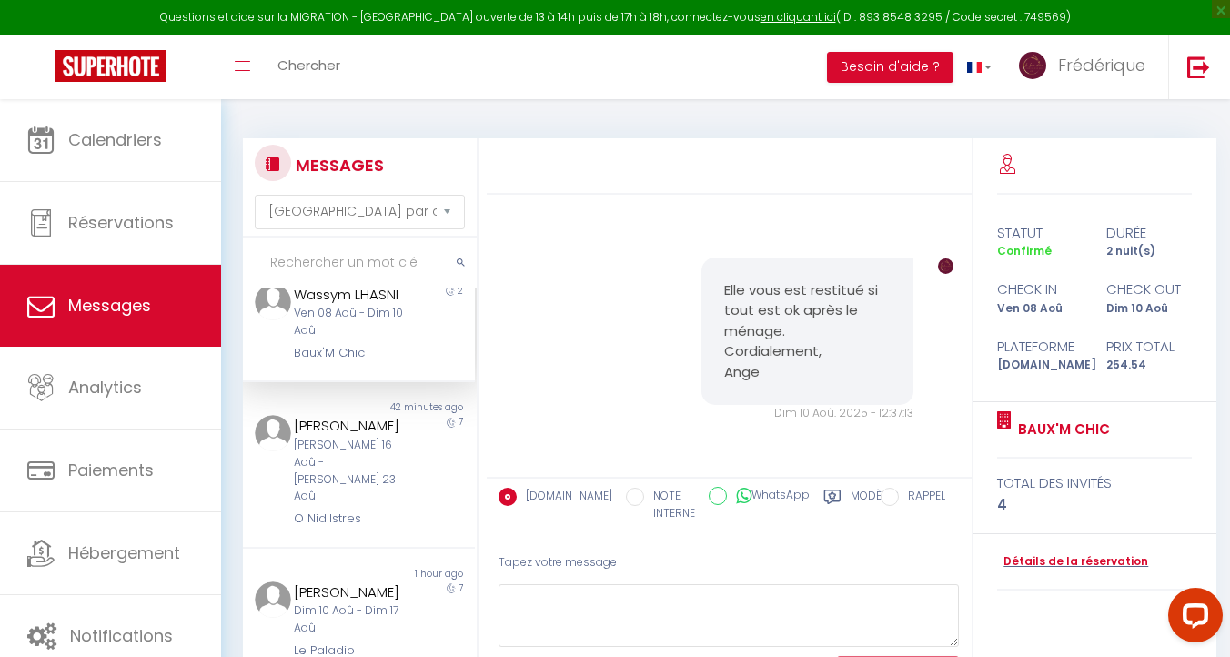
scroll to position [493, 0]
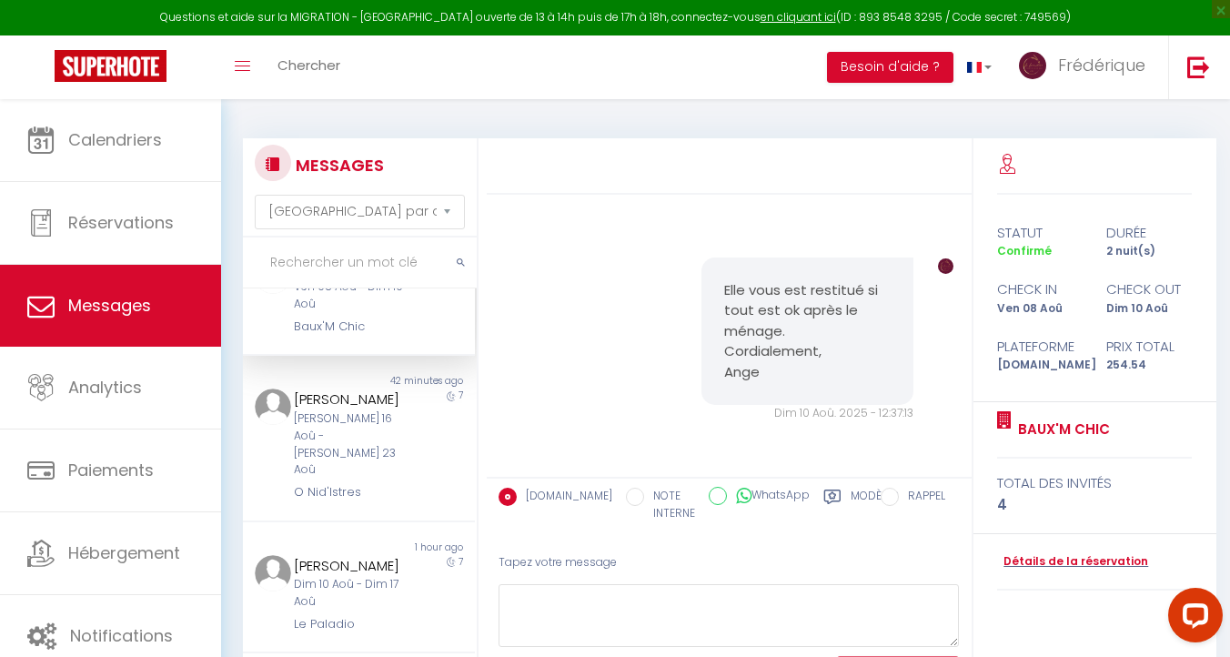
click at [676, 136] on div "MESSAGES Trier par date de réservation [GEOGRAPHIC_DATA] par date de message No…" at bounding box center [726, 420] width 966 height 599
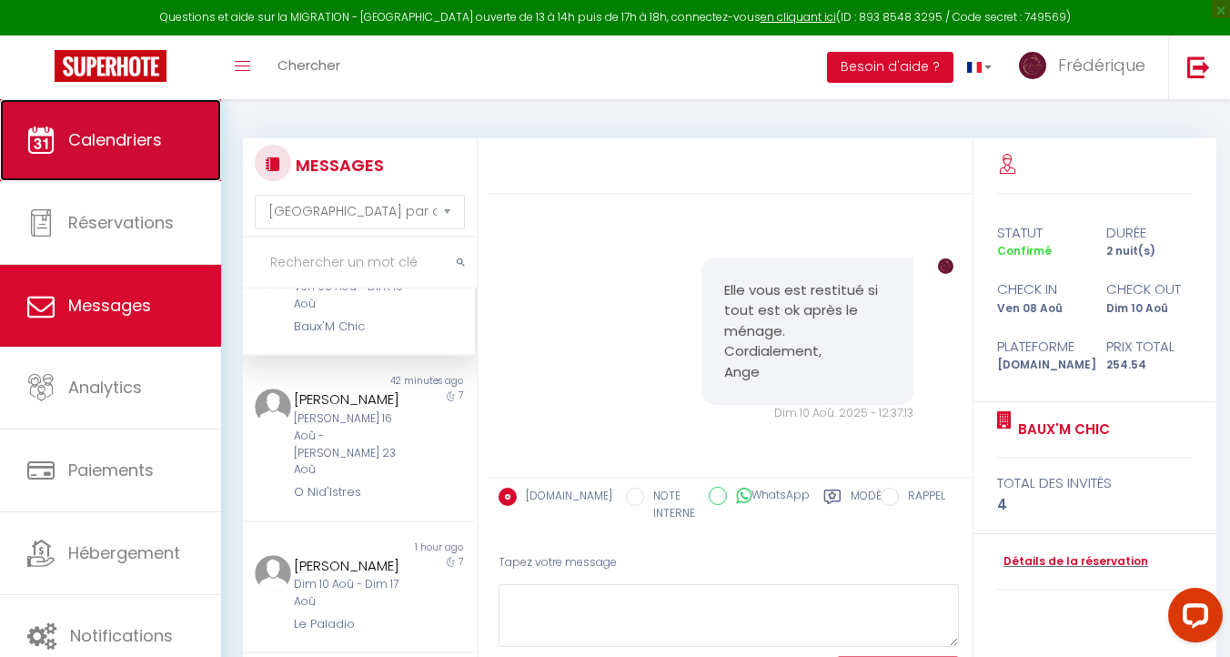
click at [153, 135] on span "Calendriers" at bounding box center [115, 139] width 94 height 23
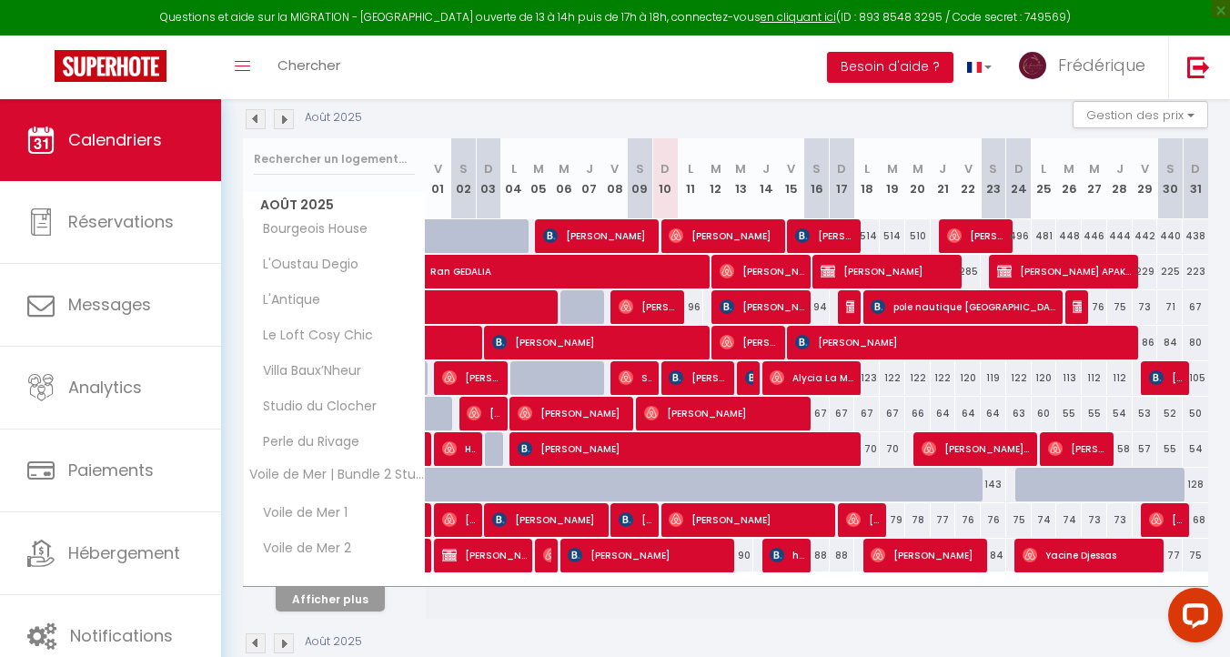
scroll to position [198, 0]
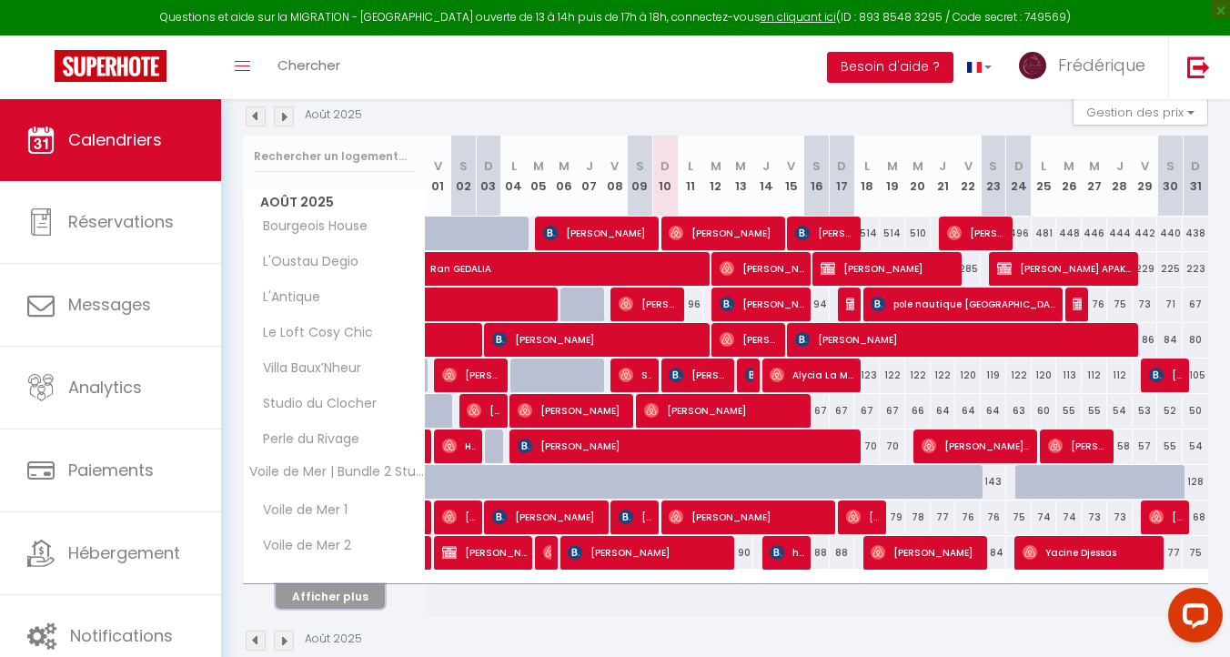
click at [344, 595] on button "Afficher plus" at bounding box center [330, 596] width 109 height 25
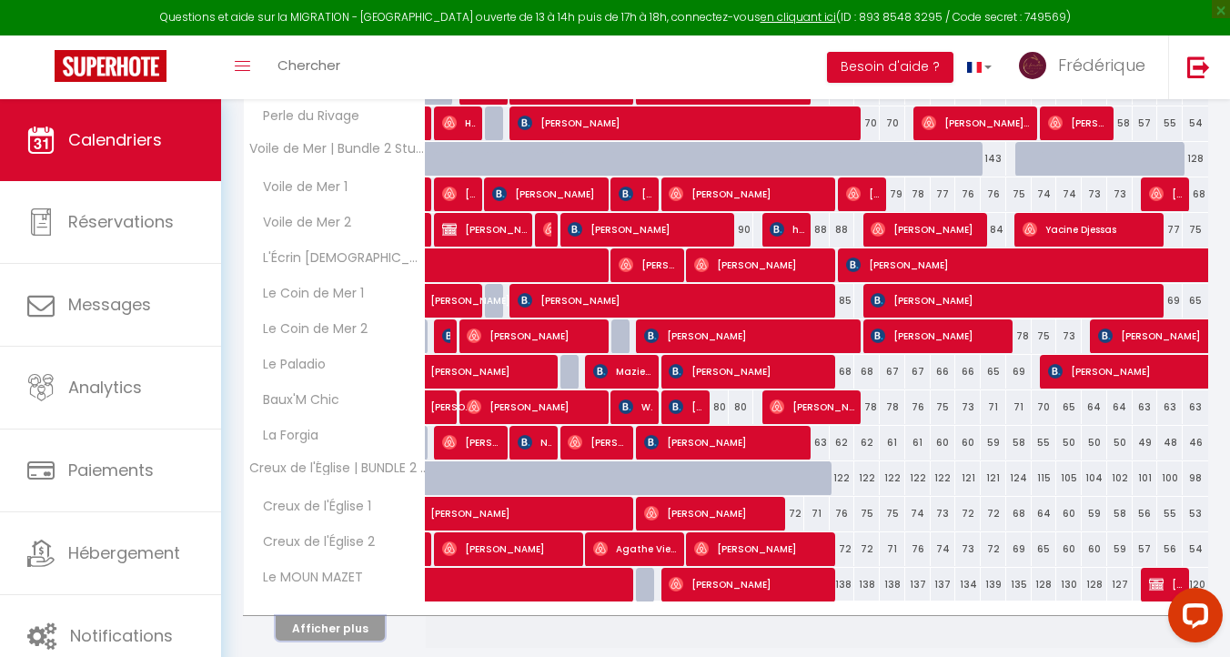
scroll to position [587, 0]
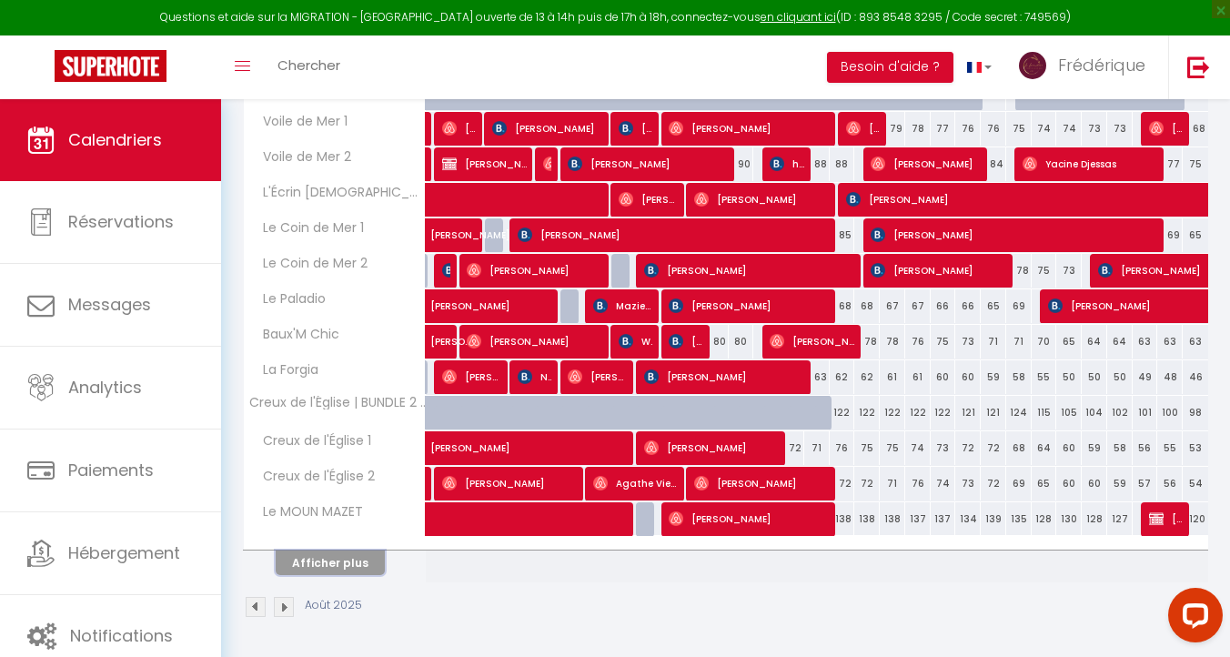
click at [343, 559] on button "Afficher plus" at bounding box center [330, 563] width 109 height 25
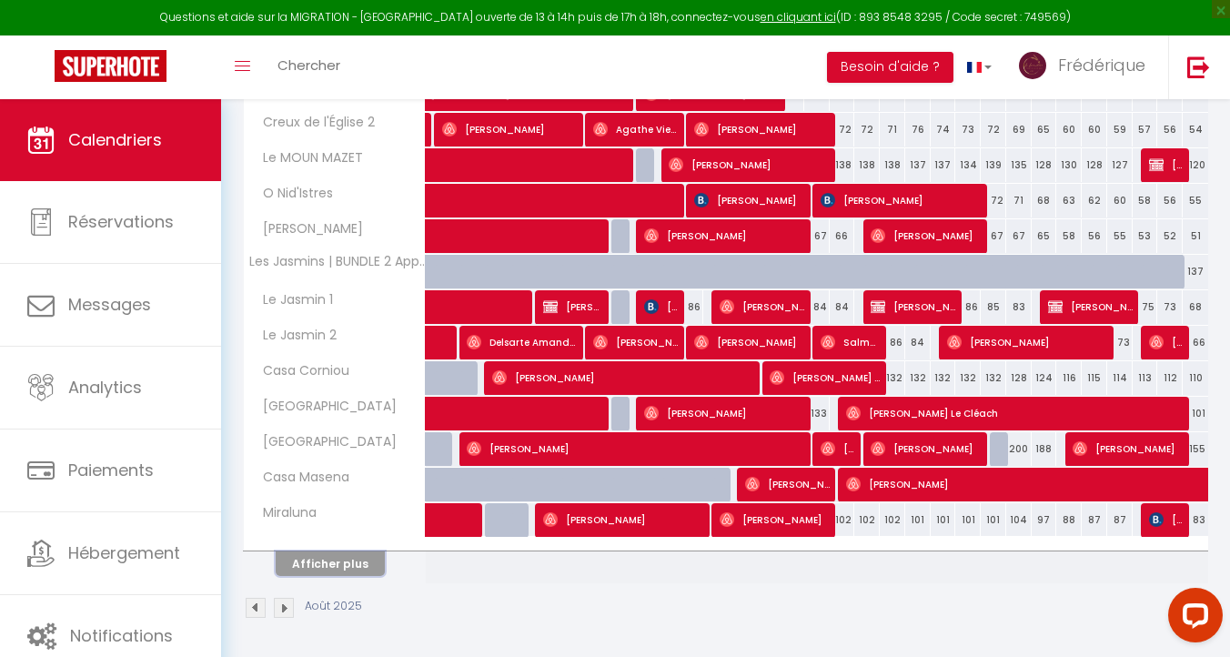
scroll to position [942, 0]
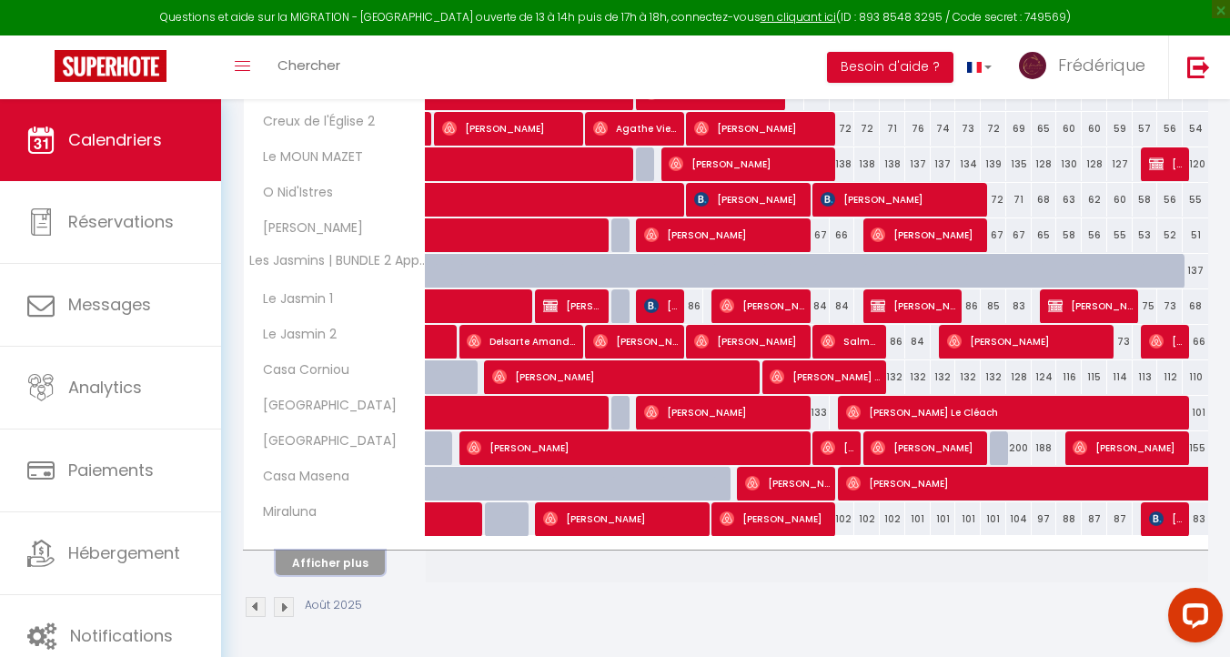
click at [319, 567] on button "Afficher plus" at bounding box center [330, 563] width 109 height 25
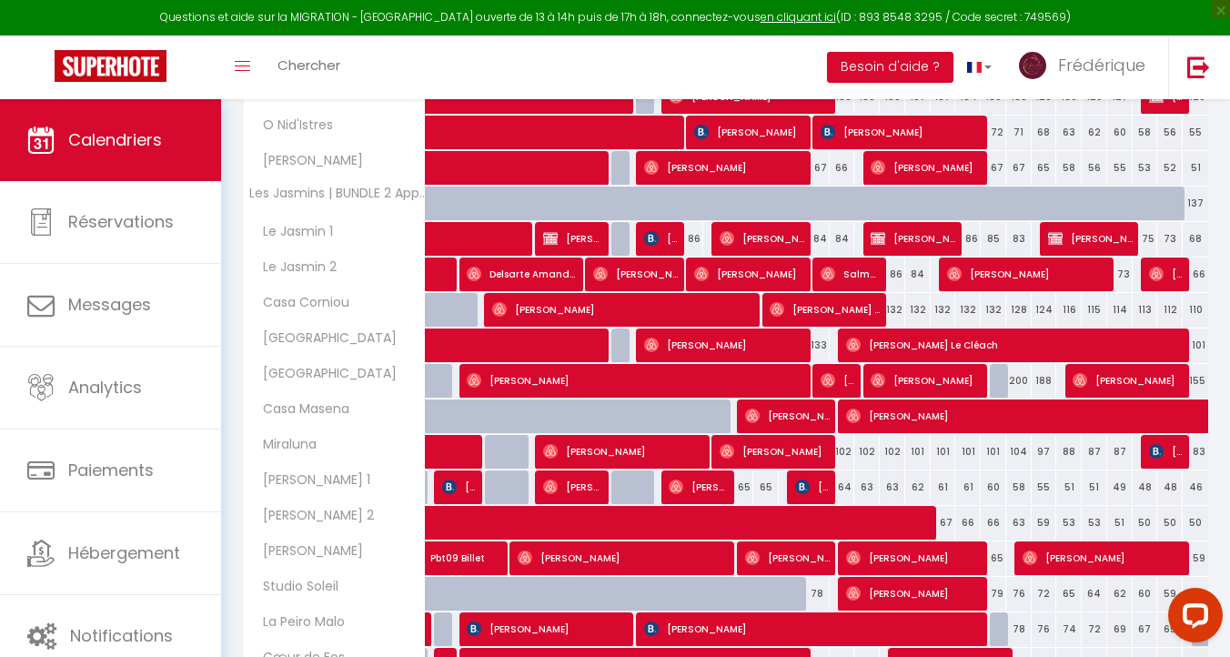
scroll to position [1010, 0]
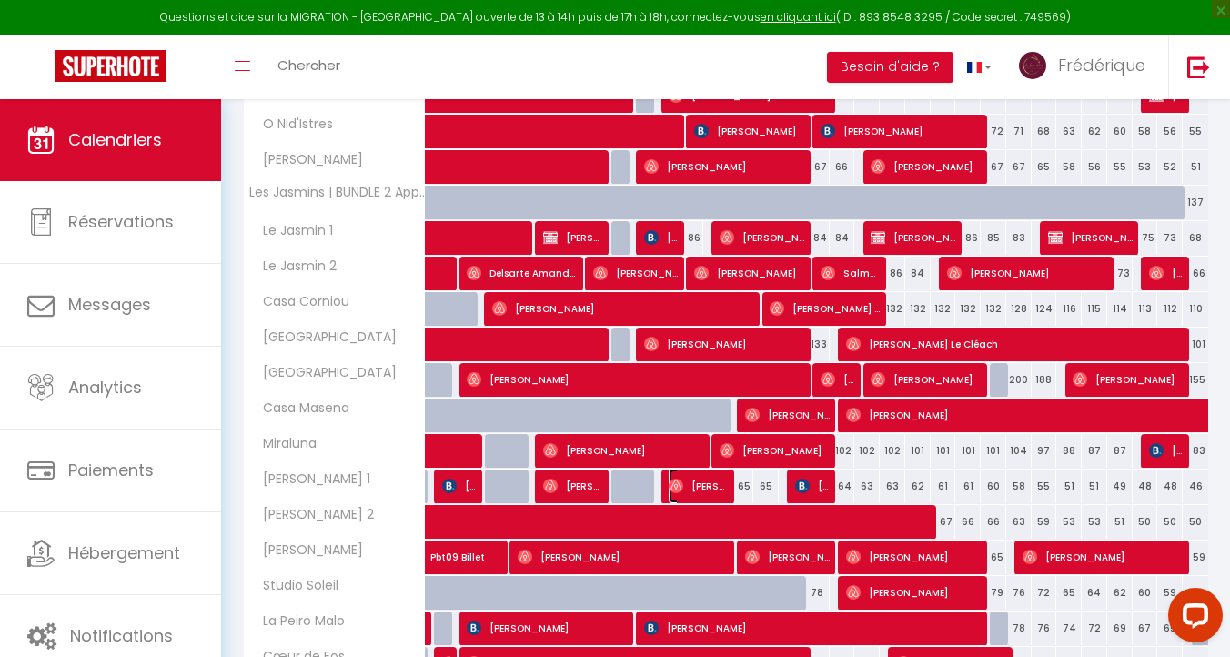
click at [682, 489] on img at bounding box center [676, 486] width 15 height 15
select select "OK"
select select "1"
select select "0"
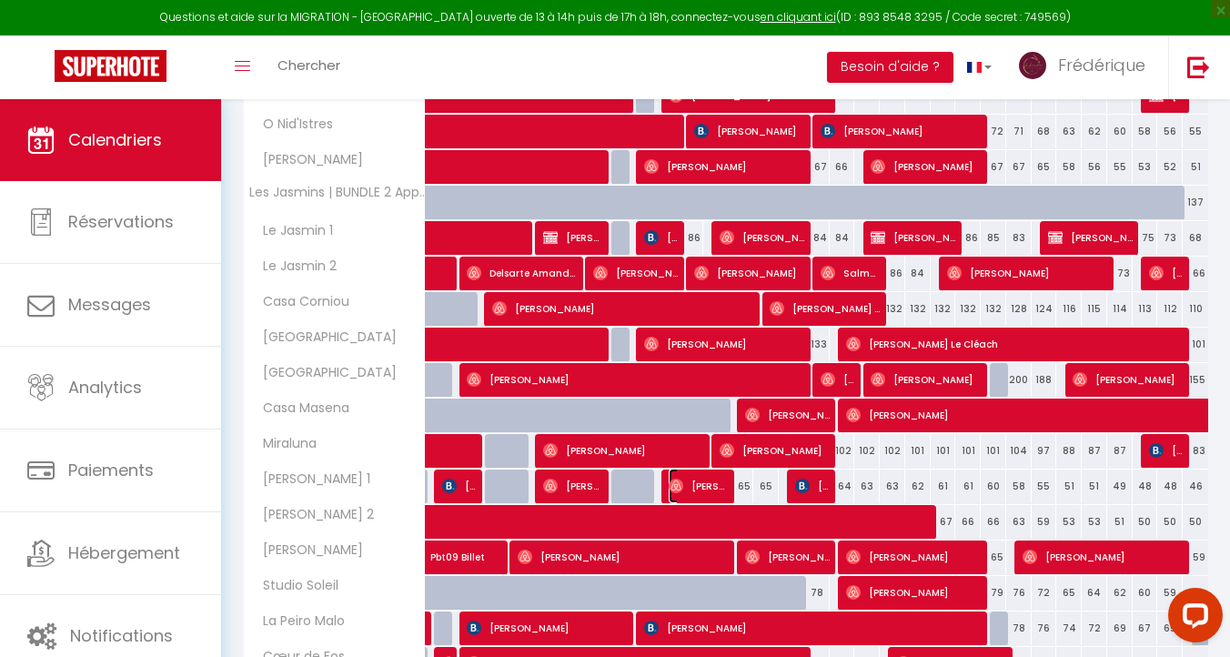
select select "1"
select select
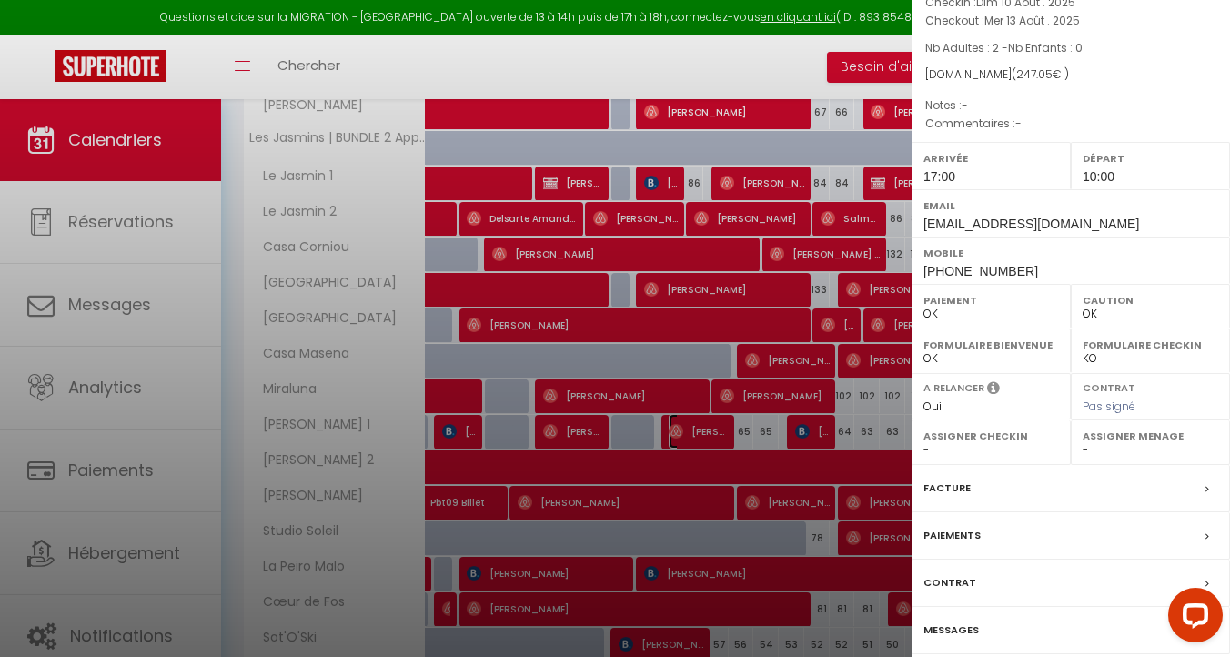
scroll to position [0, 0]
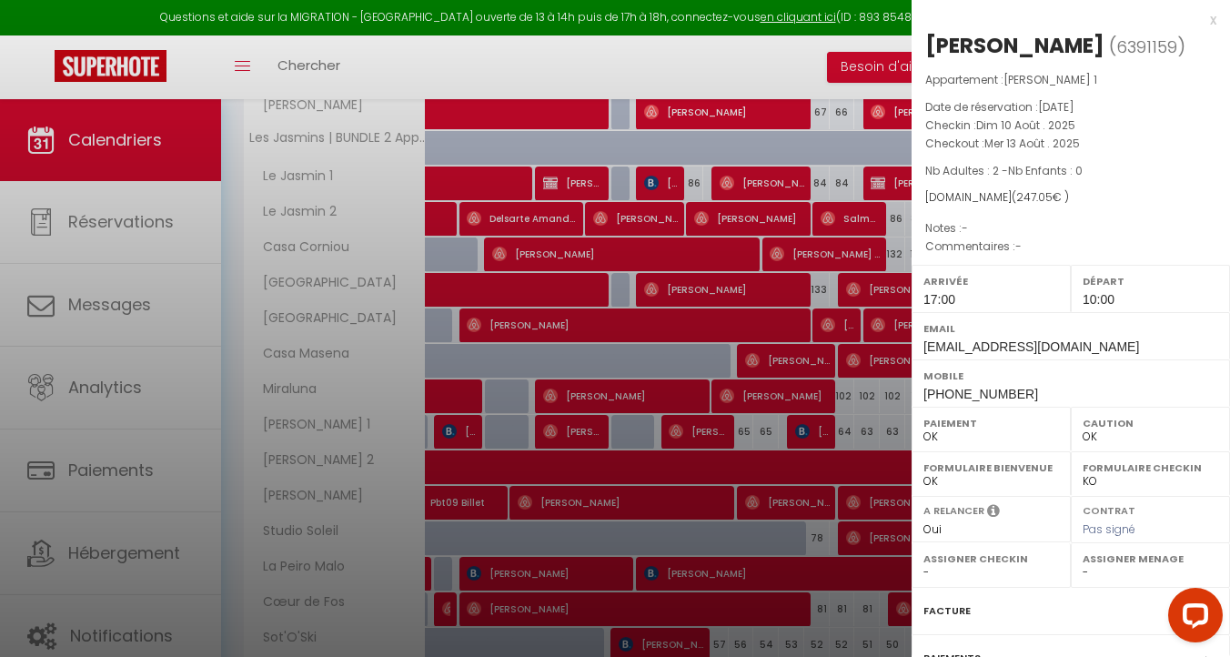
click at [1210, 18] on div "x" at bounding box center [1064, 20] width 305 height 22
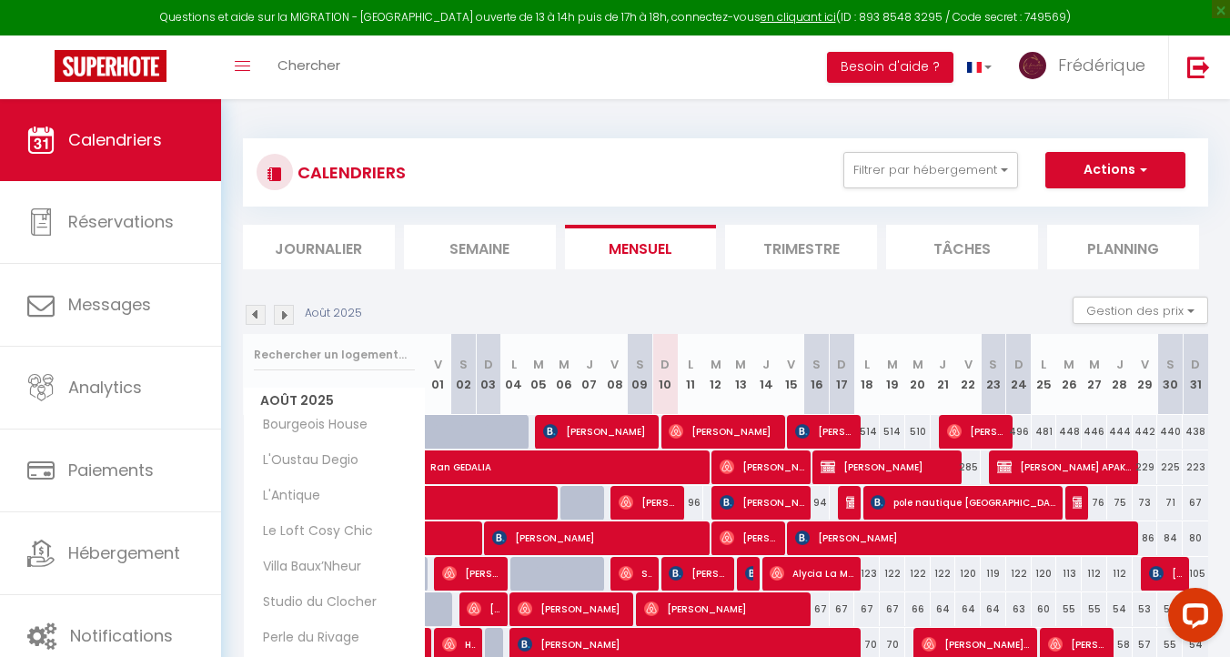
click at [258, 307] on img at bounding box center [256, 315] width 20 height 20
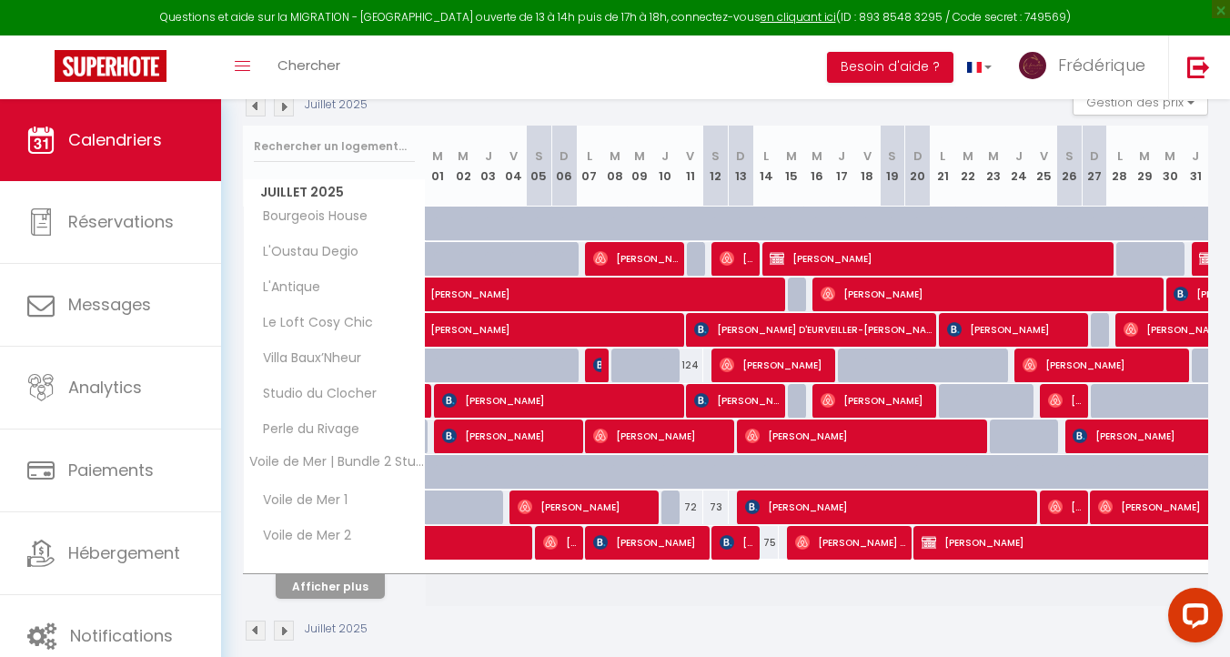
scroll to position [232, 0]
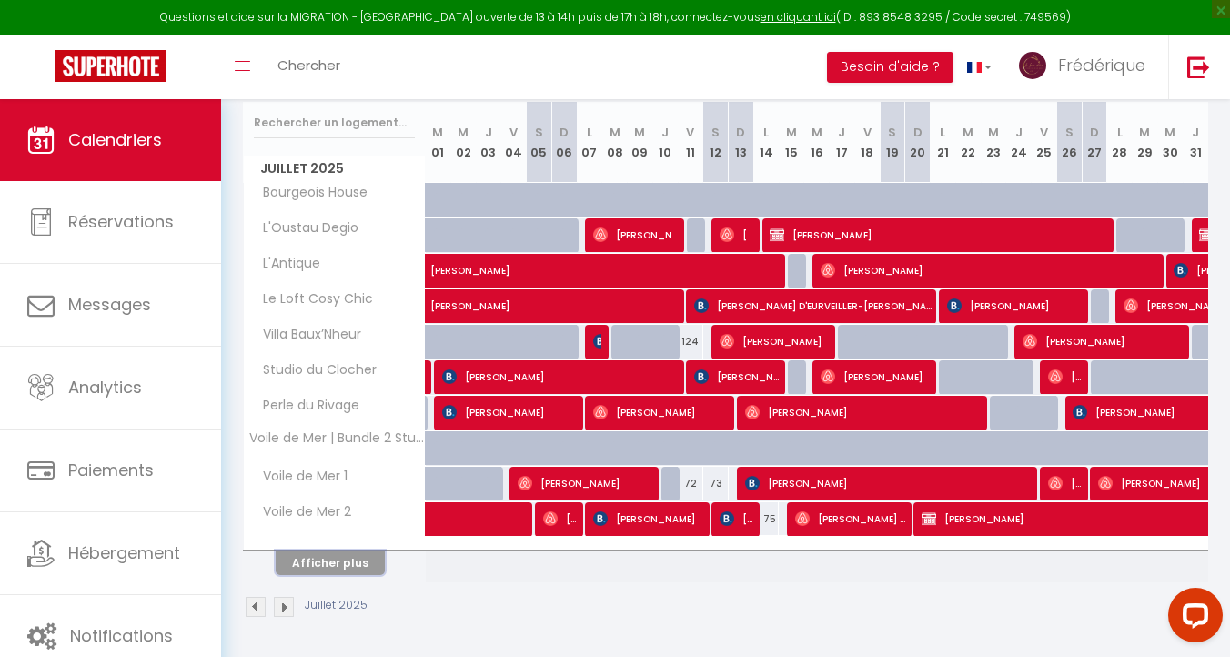
click at [331, 563] on button "Afficher plus" at bounding box center [330, 563] width 109 height 25
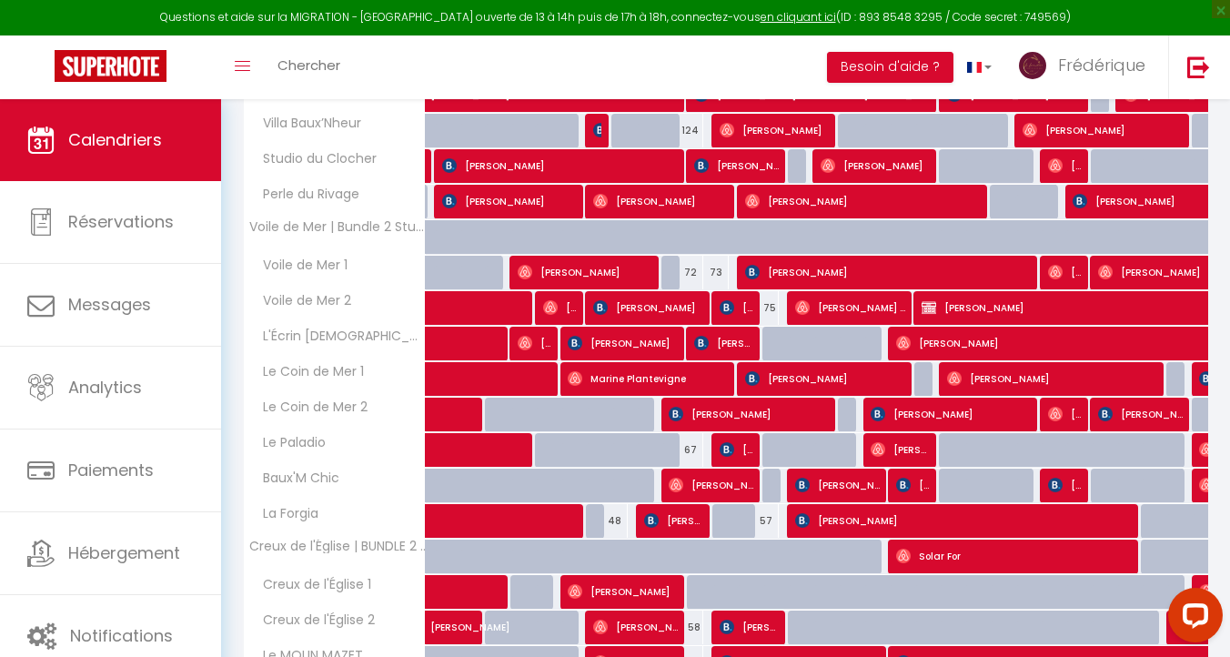
scroll to position [587, 0]
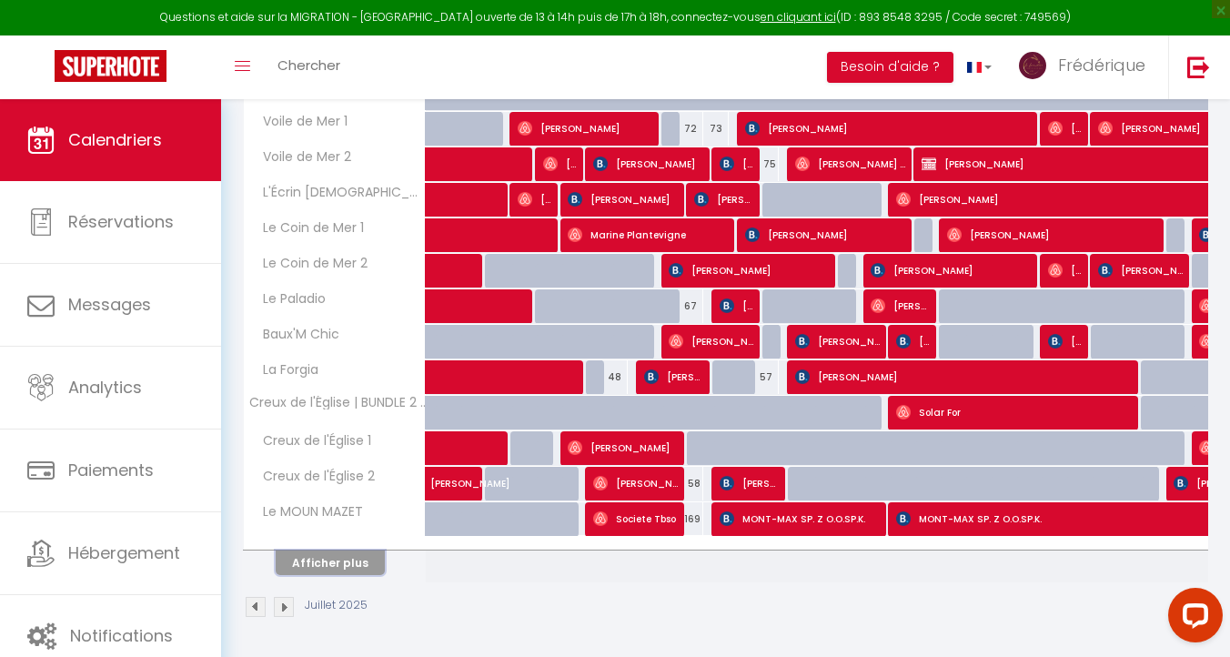
click at [320, 566] on button "Afficher plus" at bounding box center [330, 563] width 109 height 25
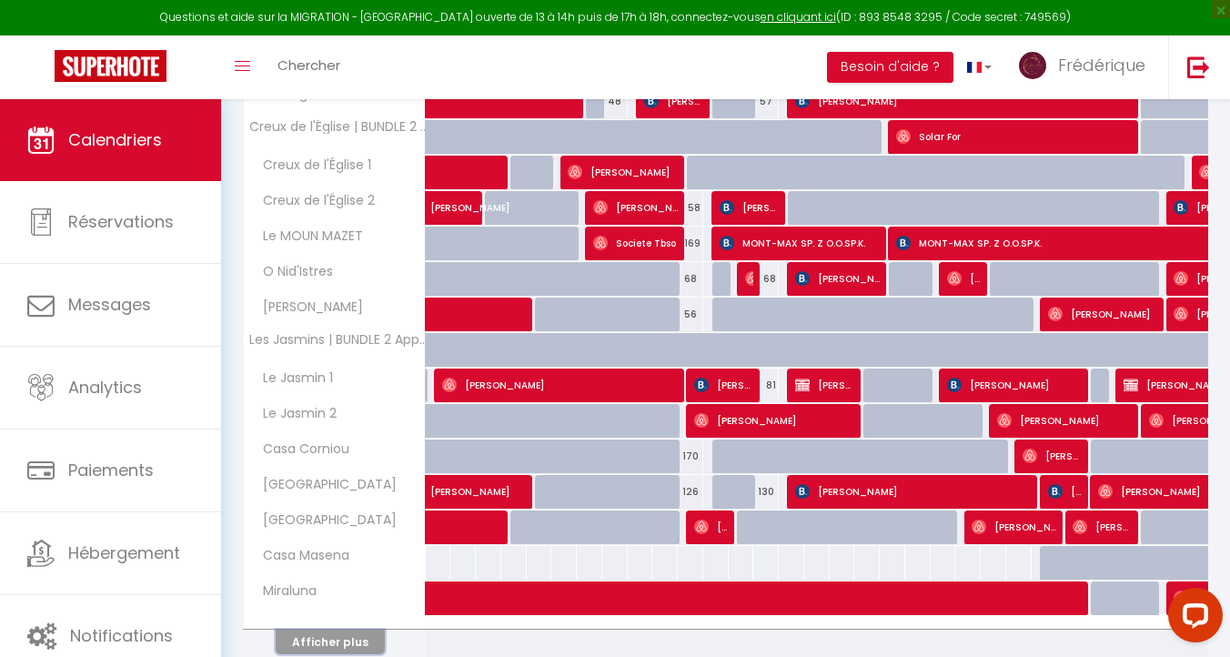
scroll to position [942, 0]
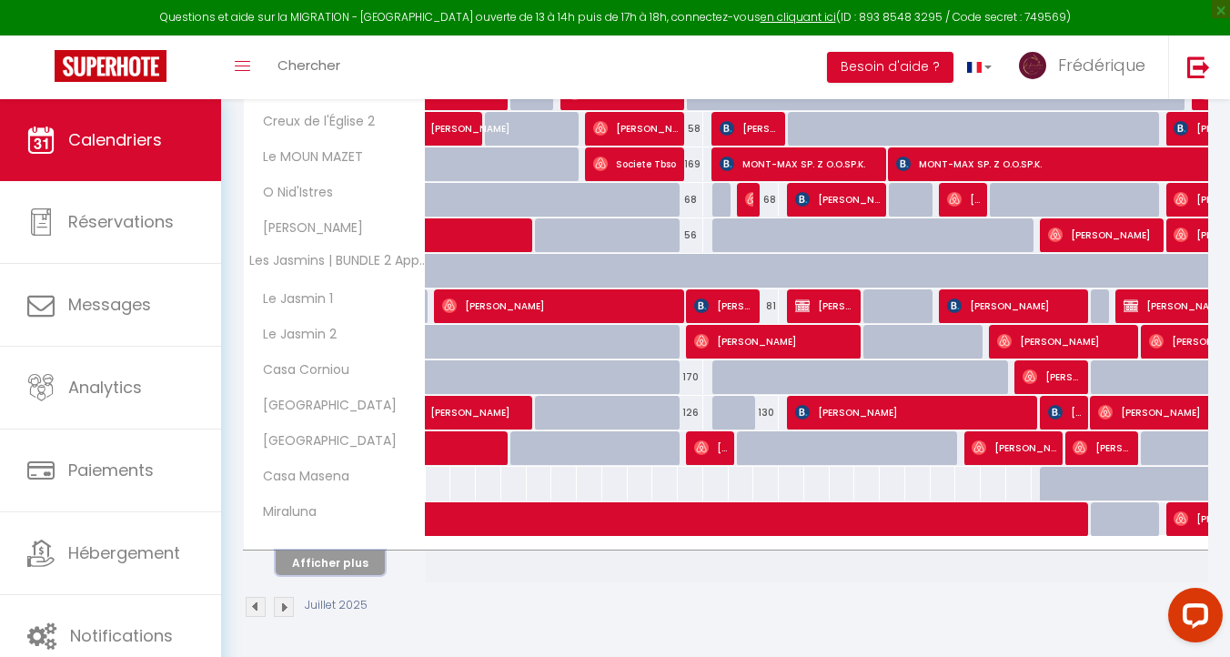
click at [321, 552] on button "Afficher plus" at bounding box center [330, 563] width 109 height 25
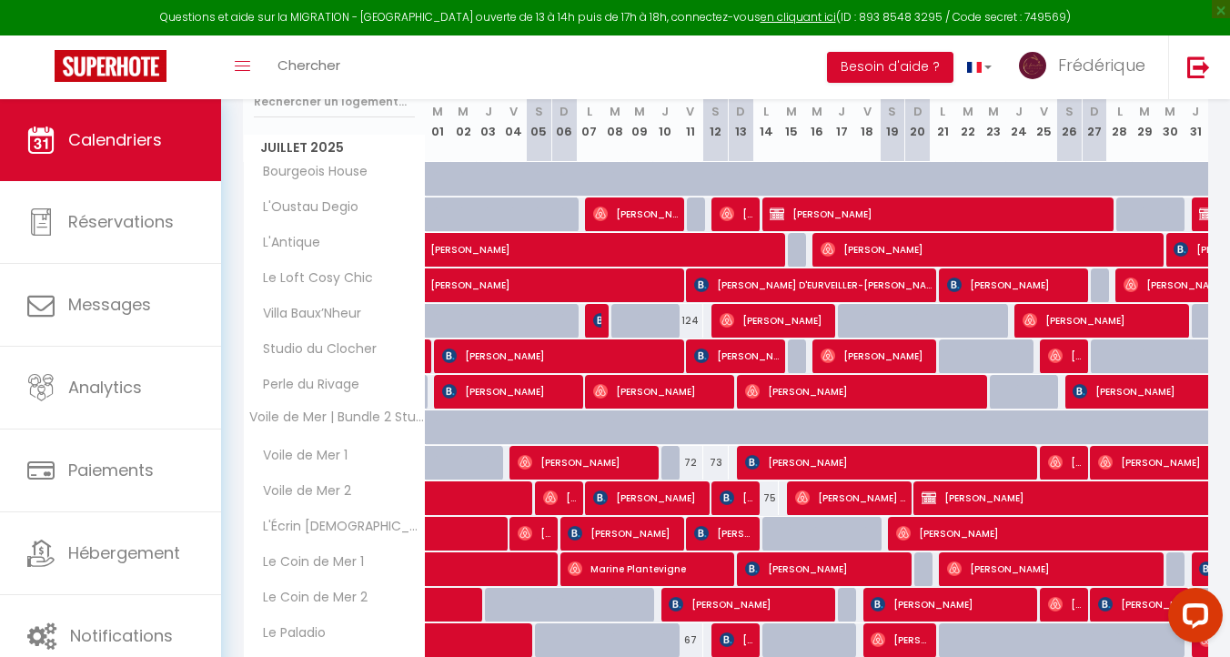
scroll to position [0, 0]
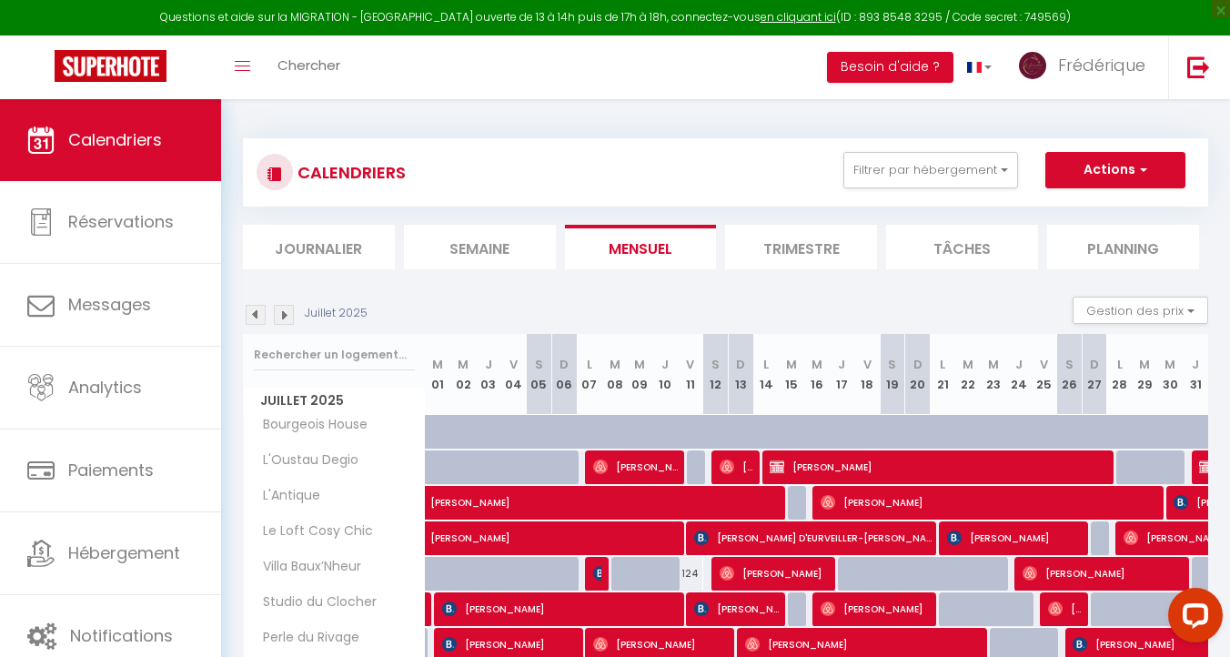
click at [280, 316] on img at bounding box center [284, 315] width 20 height 20
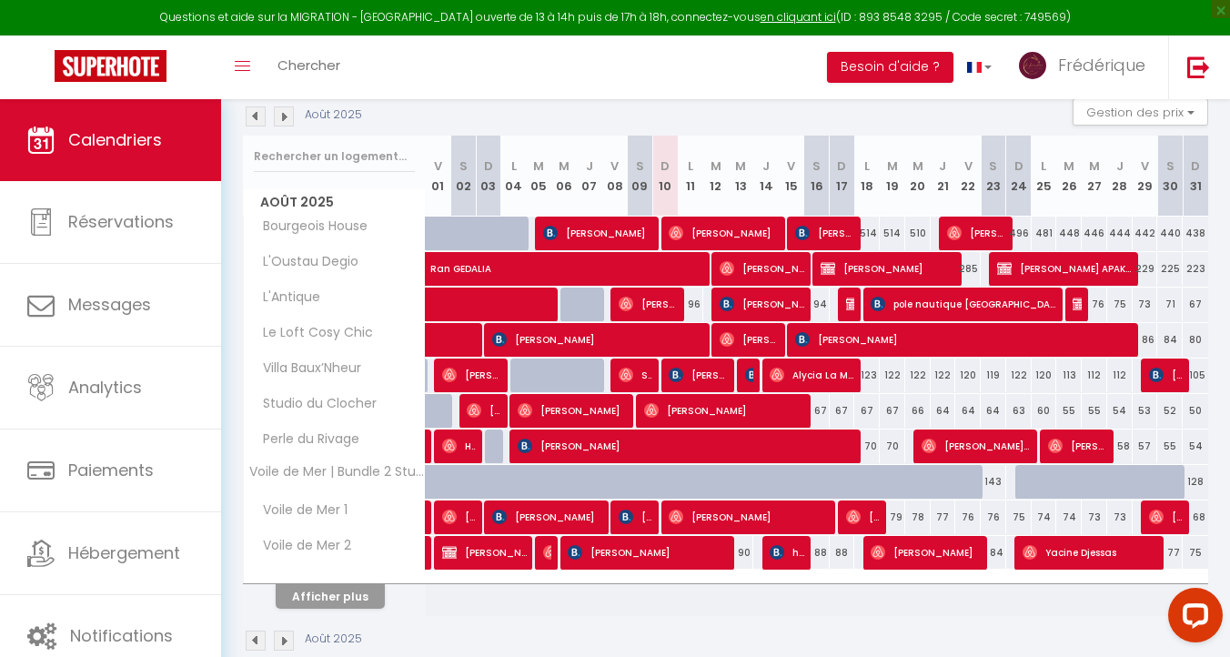
scroll to position [232, 0]
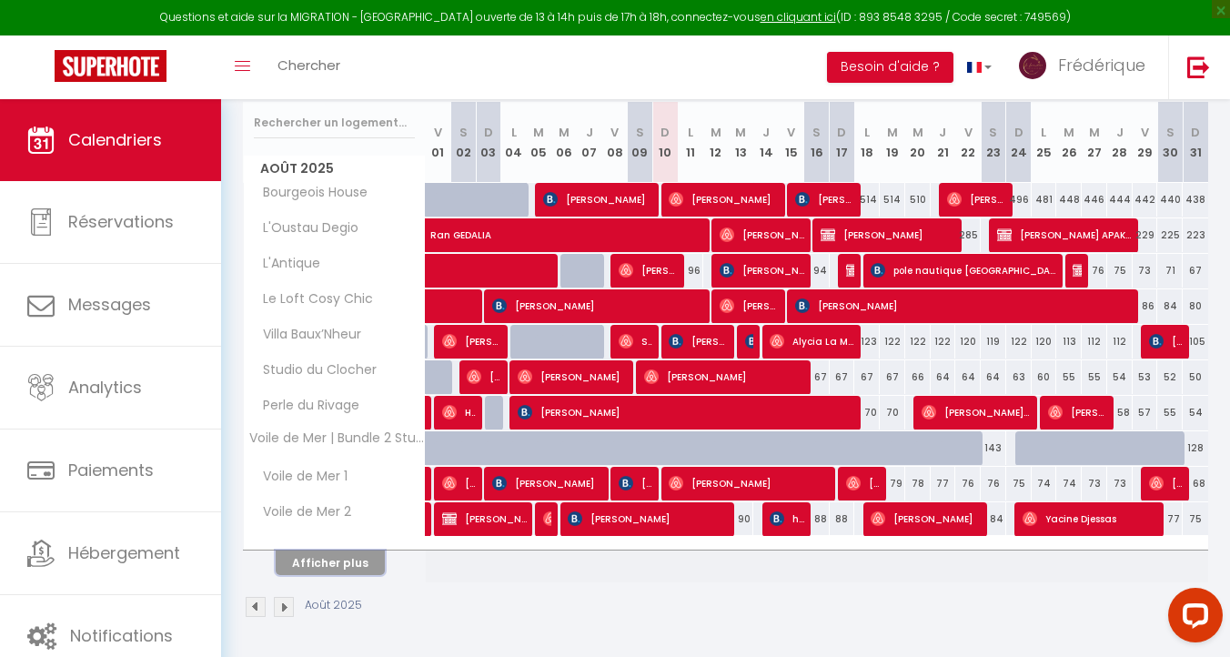
click at [339, 561] on button "Afficher plus" at bounding box center [330, 563] width 109 height 25
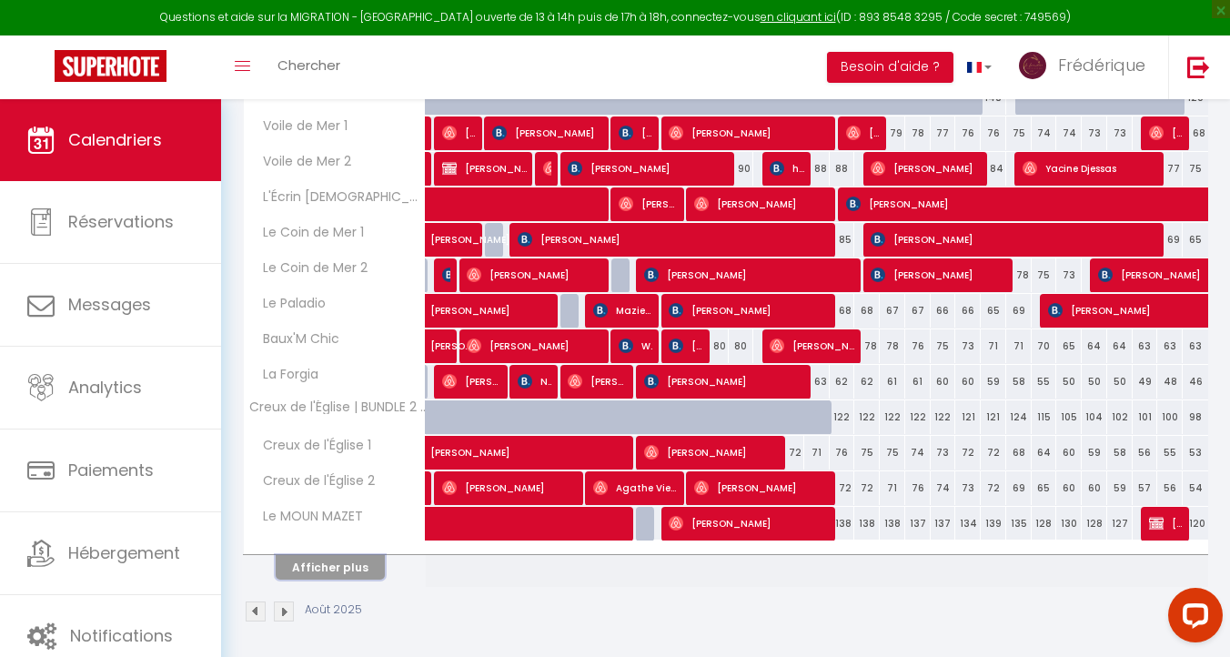
scroll to position [587, 0]
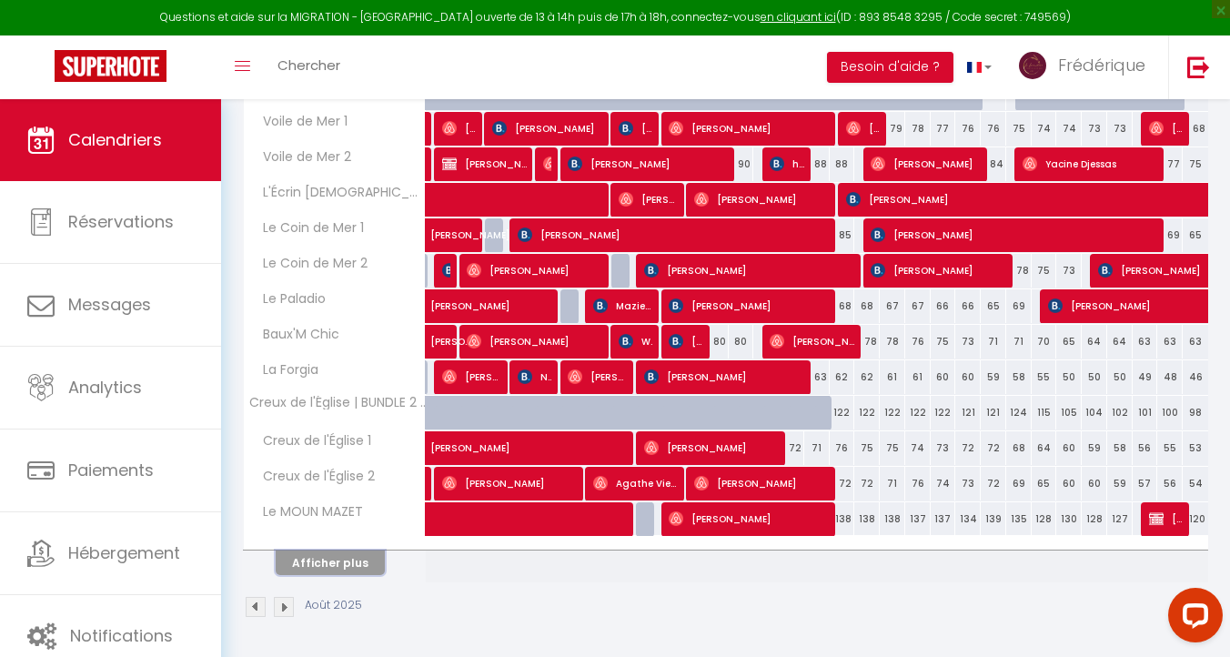
click at [319, 561] on button "Afficher plus" at bounding box center [330, 563] width 109 height 25
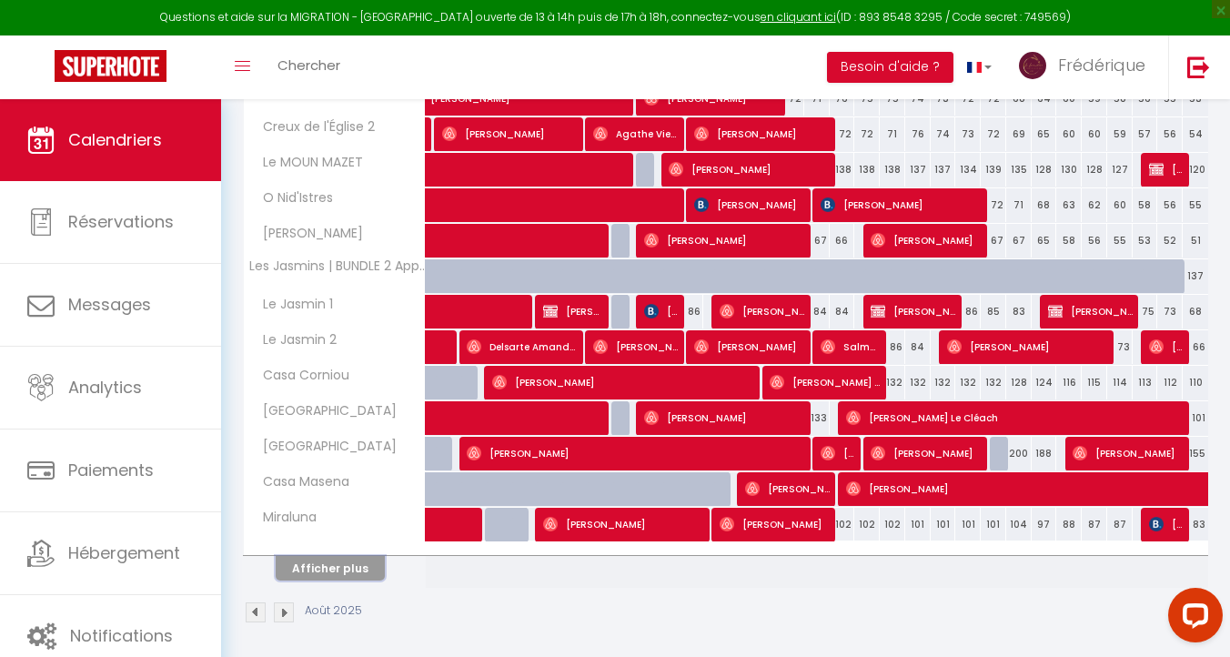
scroll to position [942, 0]
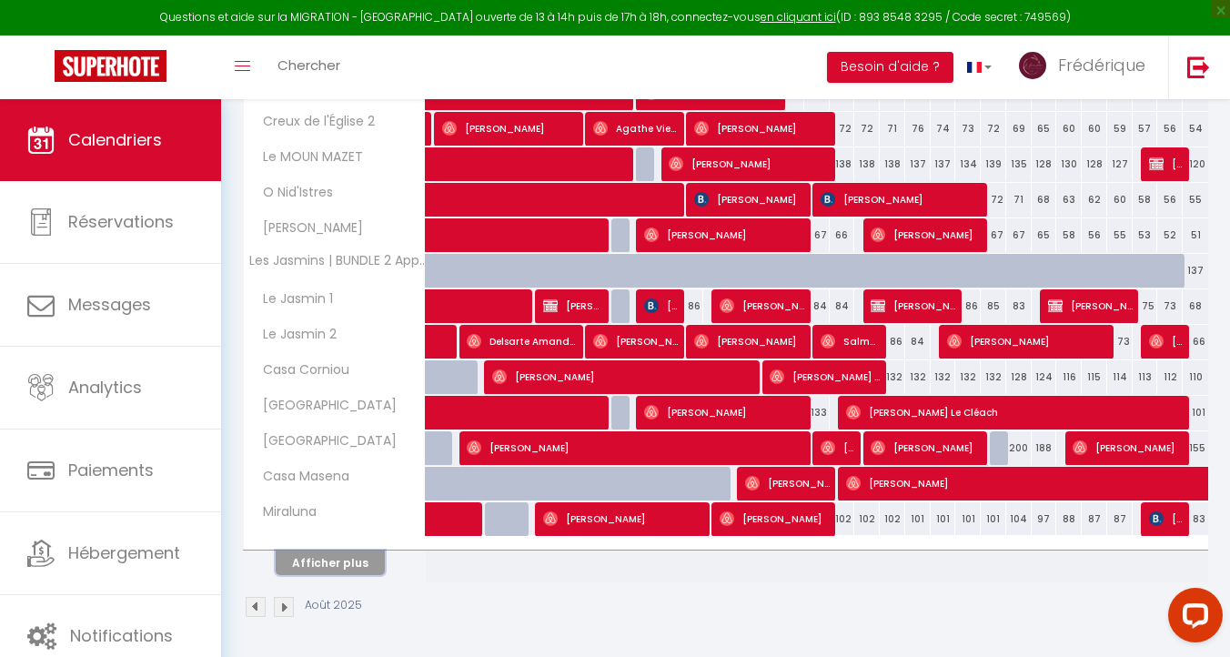
click at [335, 557] on button "Afficher plus" at bounding box center [330, 563] width 109 height 25
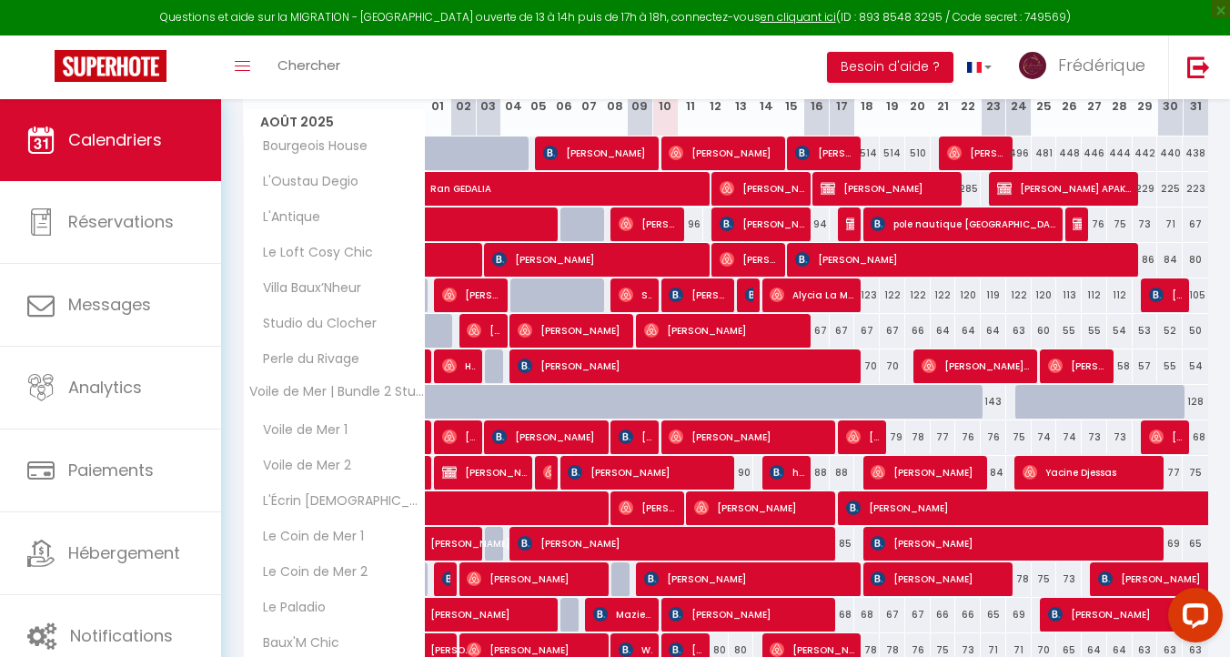
scroll to position [0, 0]
